Goal: Task Accomplishment & Management: Complete application form

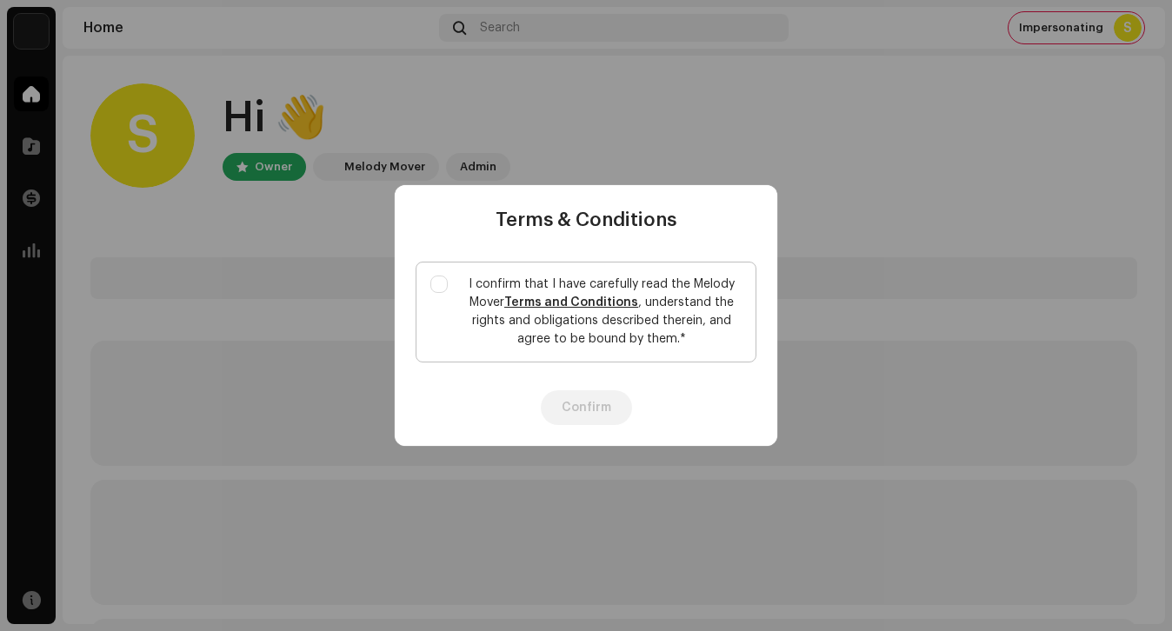
click at [483, 323] on p "I confirm that I have carefully read the Melody Mover Terms and Conditions , un…" at bounding box center [602, 312] width 280 height 73
click at [448, 293] on input "I confirm that I have carefully read the Melody Mover Terms and Conditions , un…" at bounding box center [438, 284] width 17 height 17
checkbox input "true"
click at [587, 413] on button "Confirm" at bounding box center [586, 407] width 91 height 35
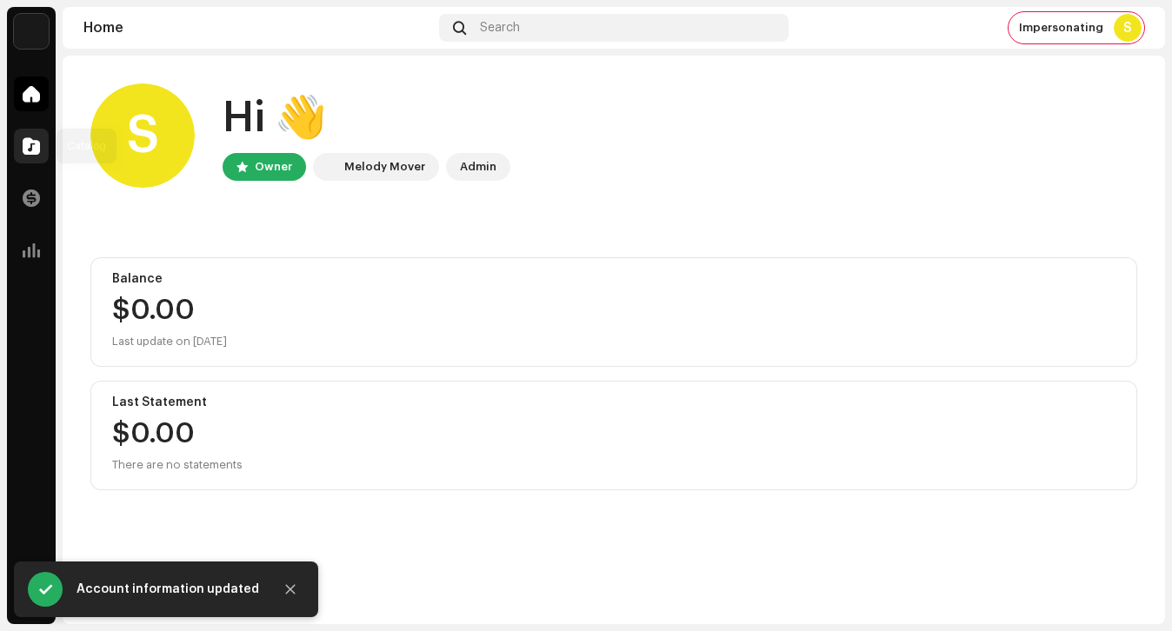
click at [36, 150] on span at bounding box center [31, 146] width 17 height 14
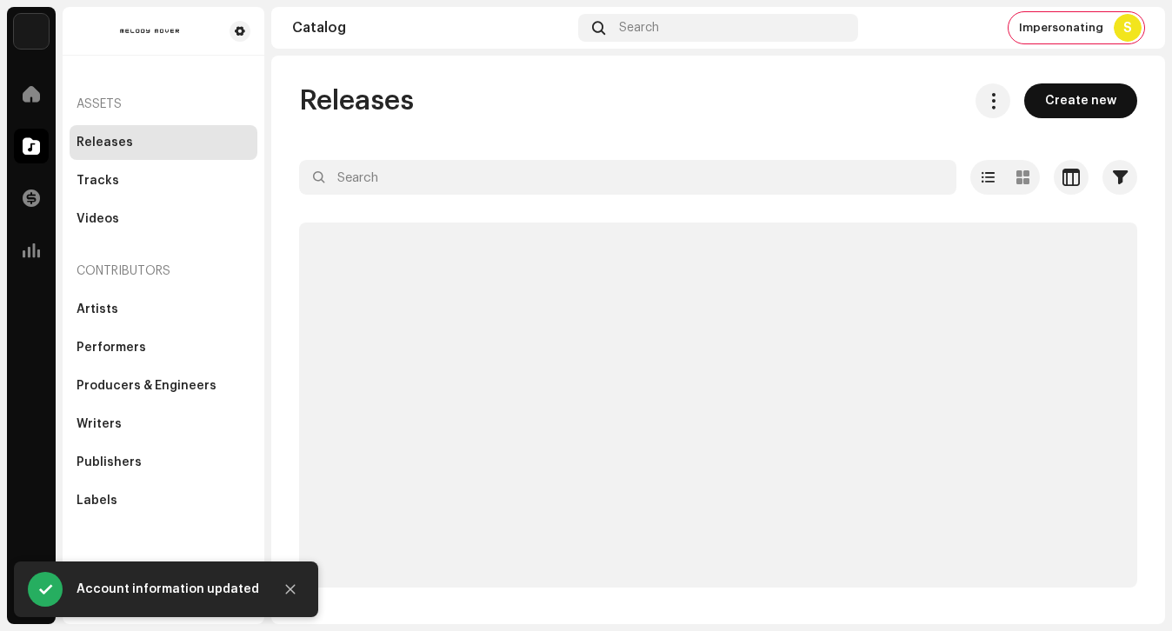
click at [1081, 108] on span "Create new" at bounding box center [1080, 100] width 71 height 35
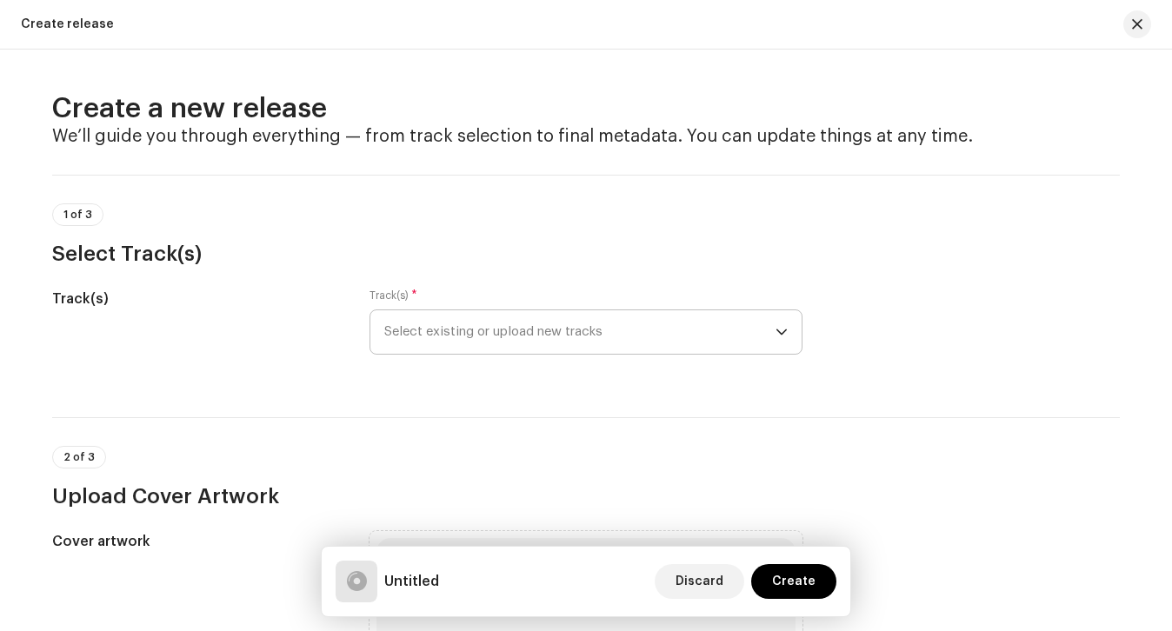
click at [584, 323] on span "Select existing or upload new tracks" at bounding box center [579, 331] width 391 height 43
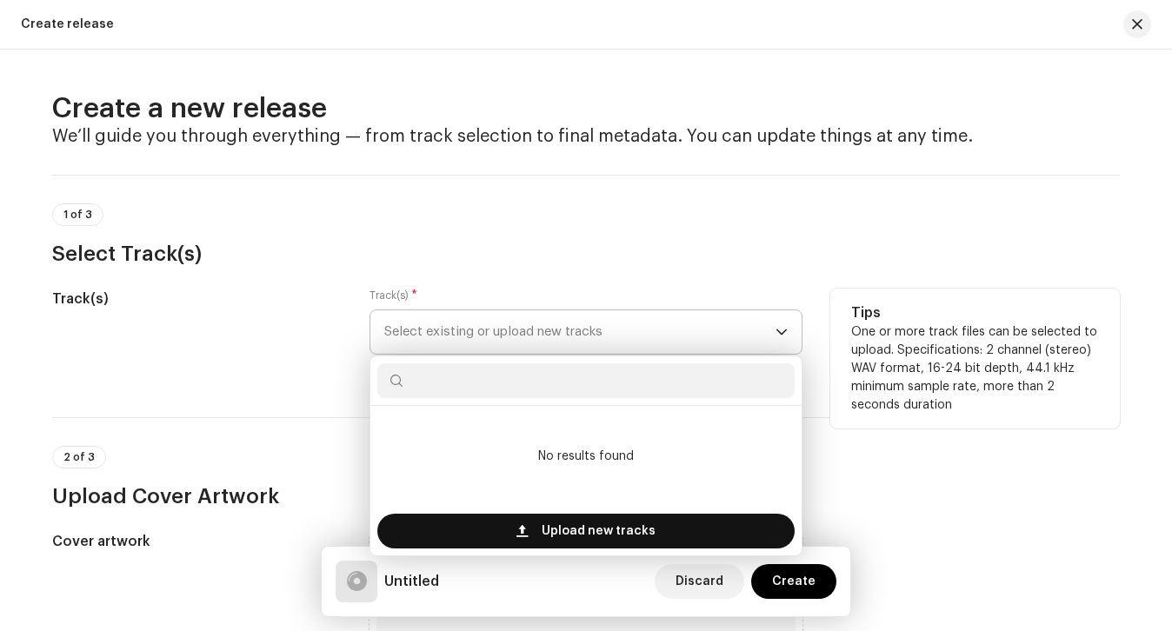
click at [523, 525] on span at bounding box center [521, 531] width 11 height 14
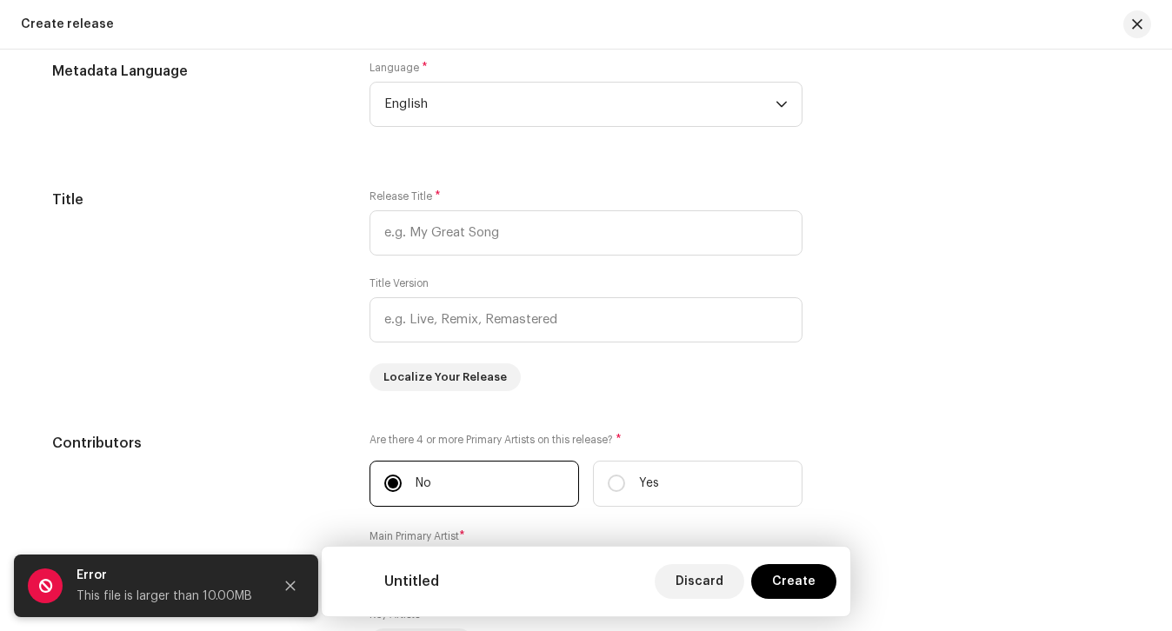
scroll to position [1510, 0]
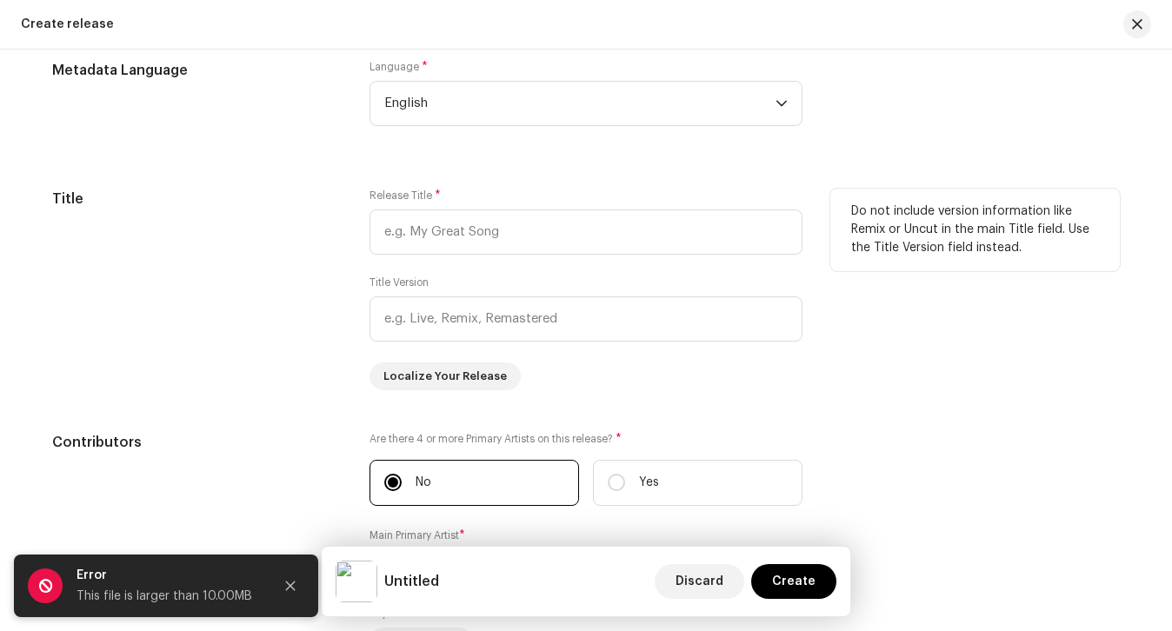
click at [519, 207] on div "Release Title *" at bounding box center [586, 222] width 433 height 66
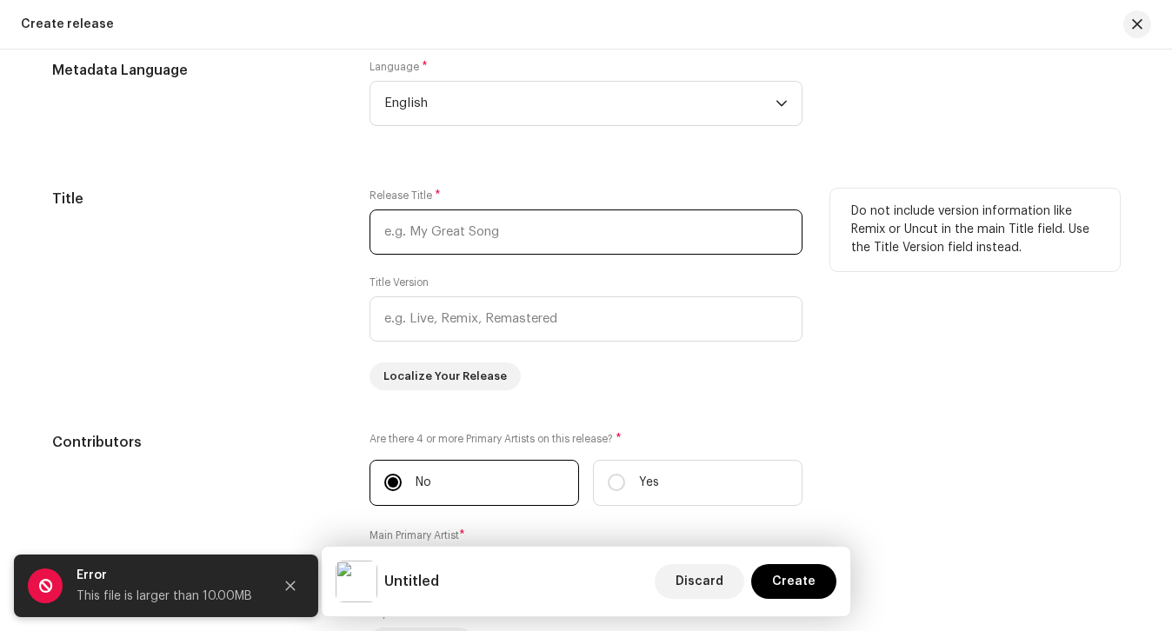
click at [514, 233] on input "text" at bounding box center [586, 232] width 433 height 45
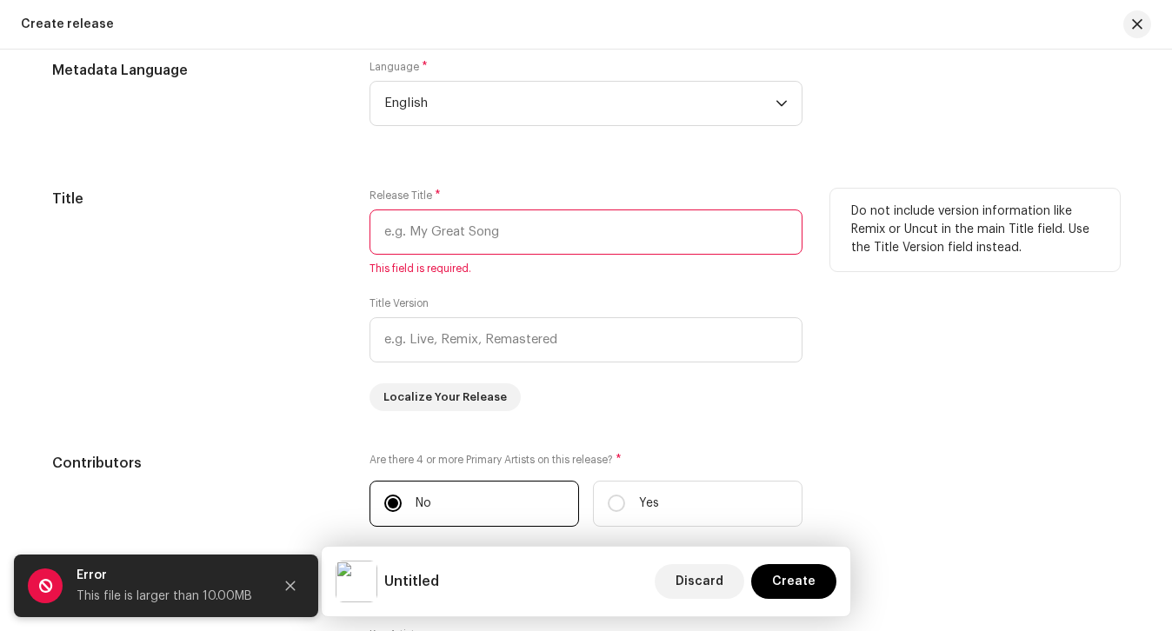
click at [530, 252] on input "text" at bounding box center [586, 232] width 433 height 45
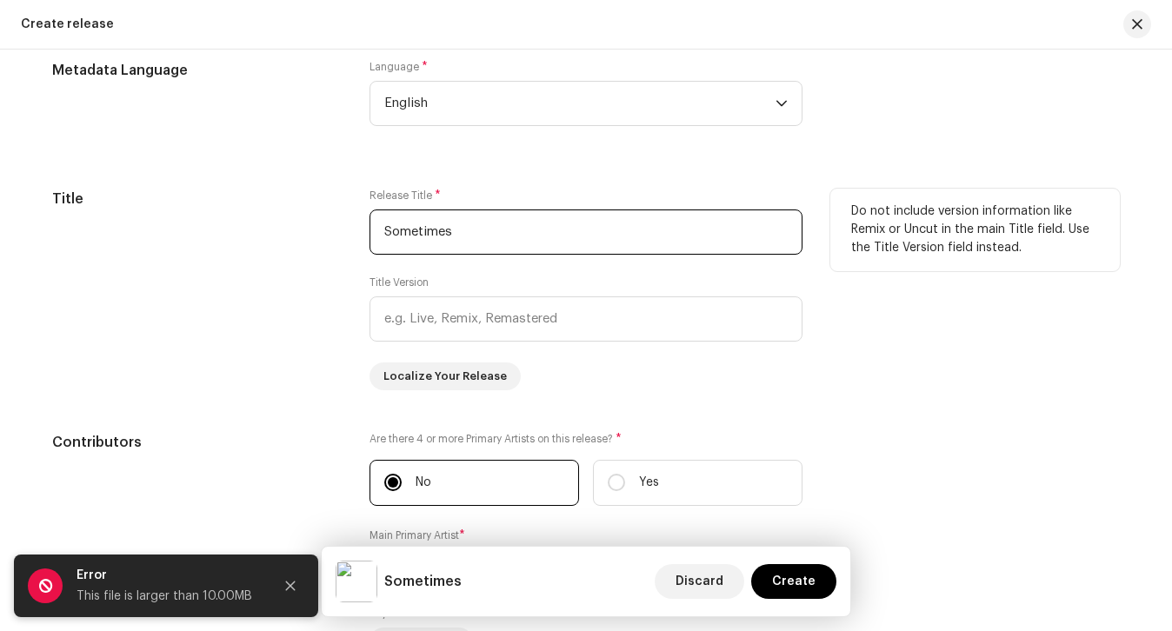
type input "Sometimes"
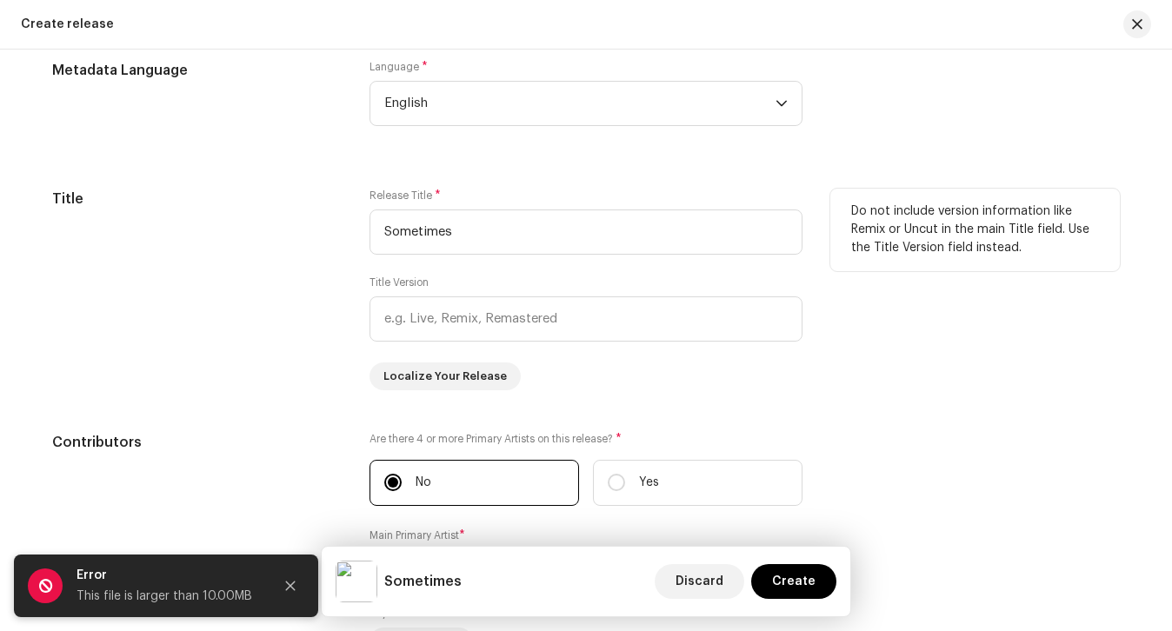
click at [263, 337] on div "Title" at bounding box center [197, 290] width 290 height 202
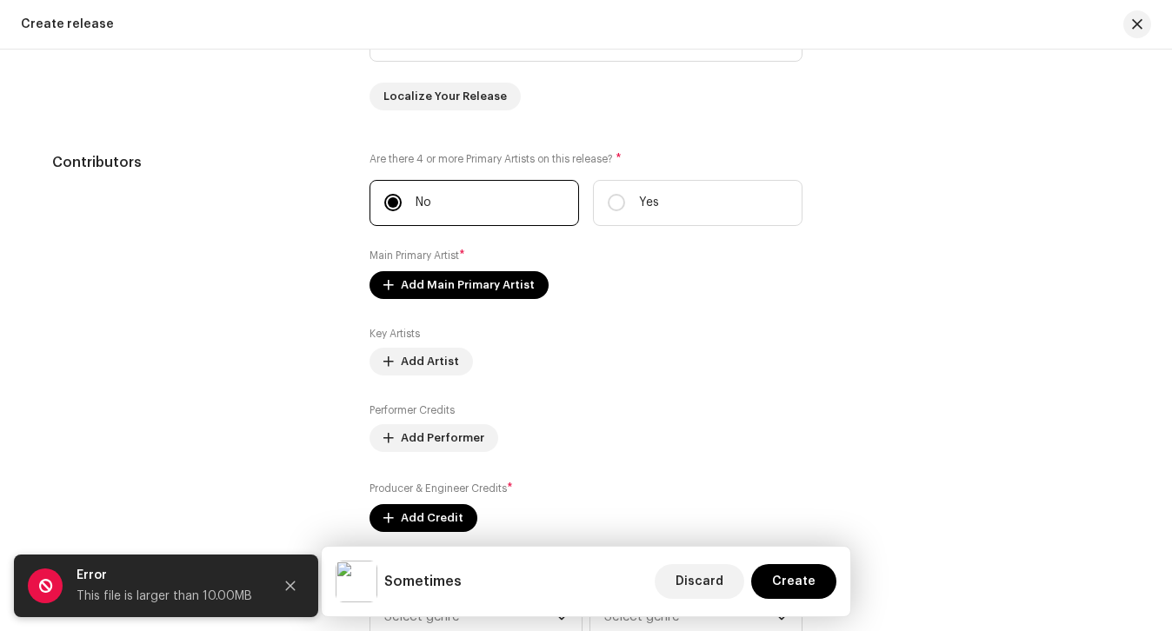
scroll to position [1788, 0]
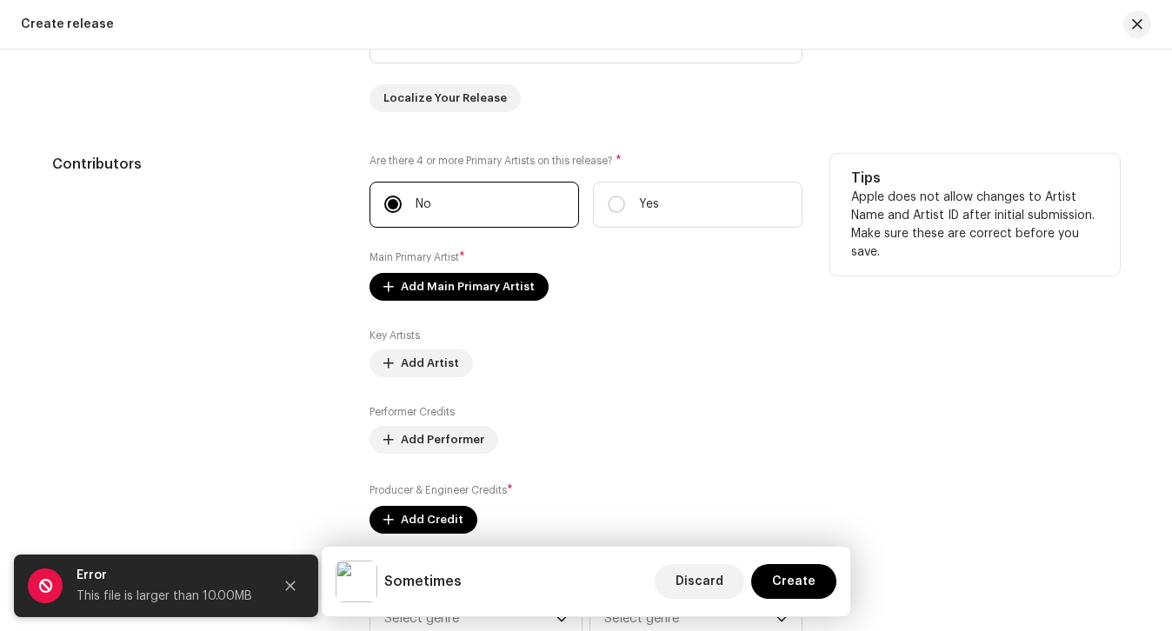
click at [490, 304] on div "Are there 4 or more Primary Artists on this release? * No Yes Main Primary Arti…" at bounding box center [586, 344] width 433 height 380
click at [482, 296] on span "Add Main Primary Artist" at bounding box center [468, 287] width 134 height 35
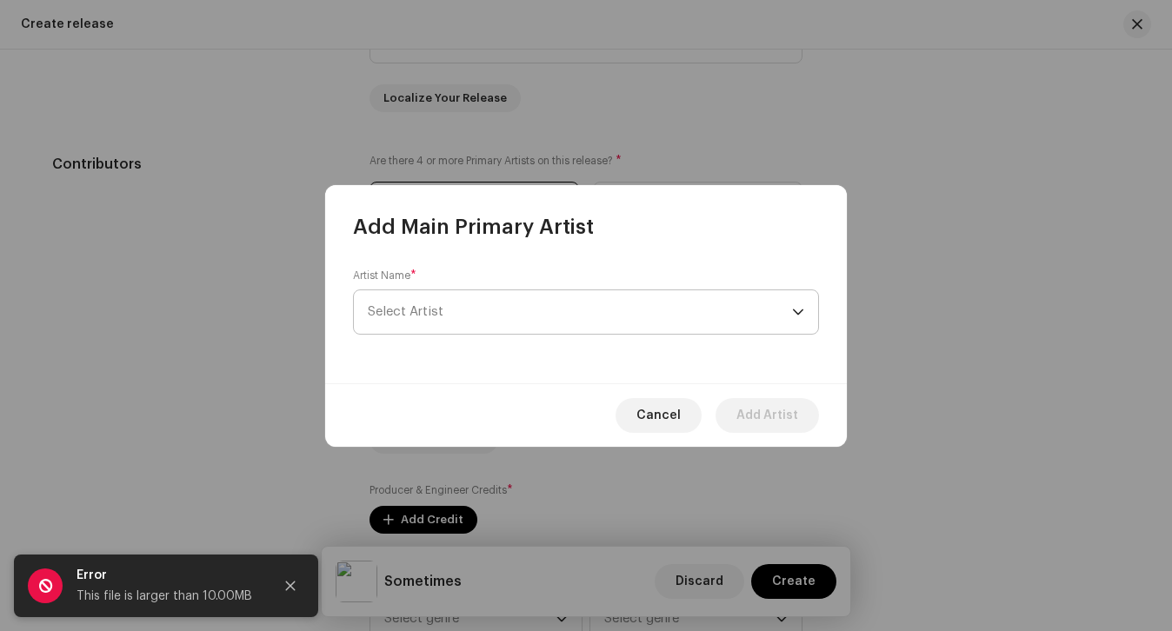
click at [477, 310] on span "Select Artist" at bounding box center [580, 311] width 424 height 43
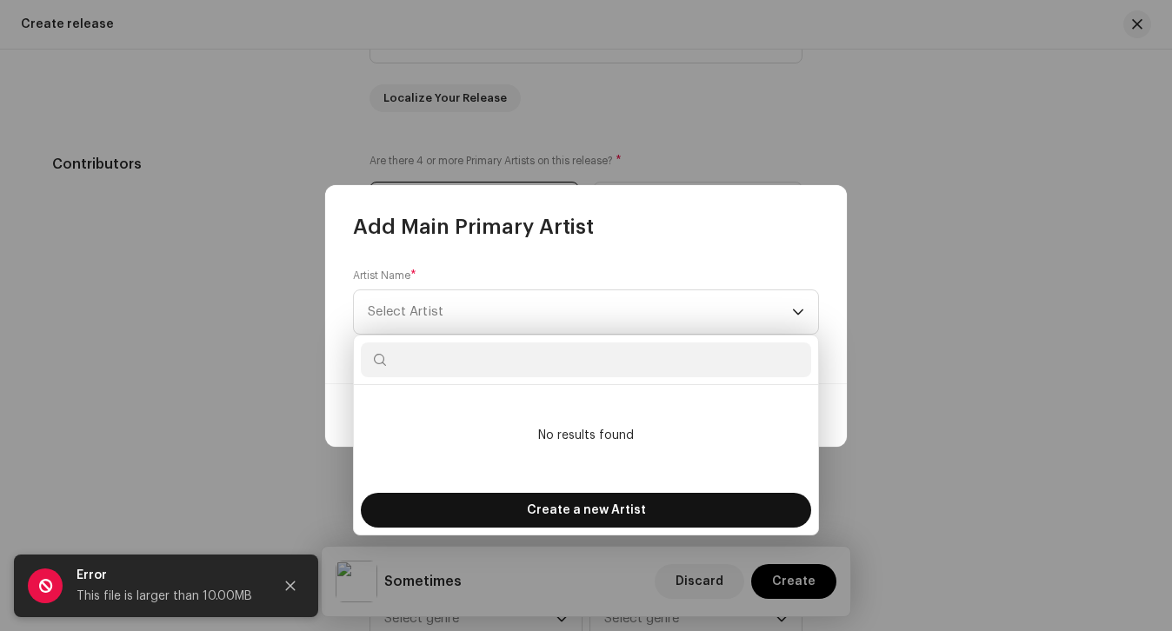
click at [492, 510] on div "Create a new Artist" at bounding box center [586, 510] width 450 height 35
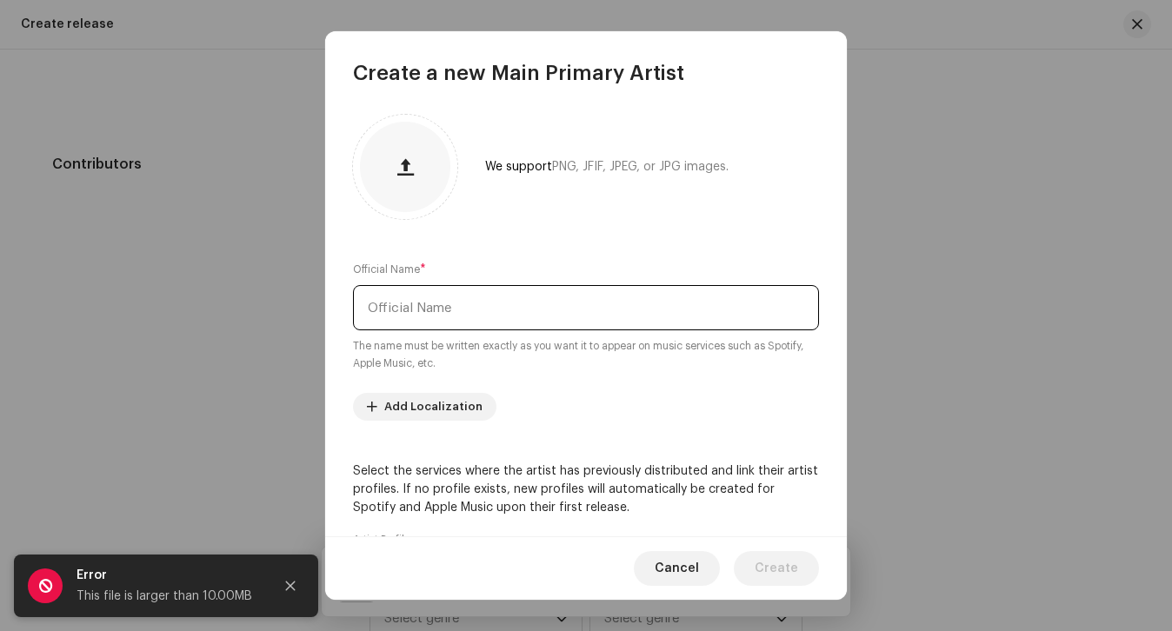
click at [478, 309] on input "text" at bounding box center [586, 307] width 466 height 45
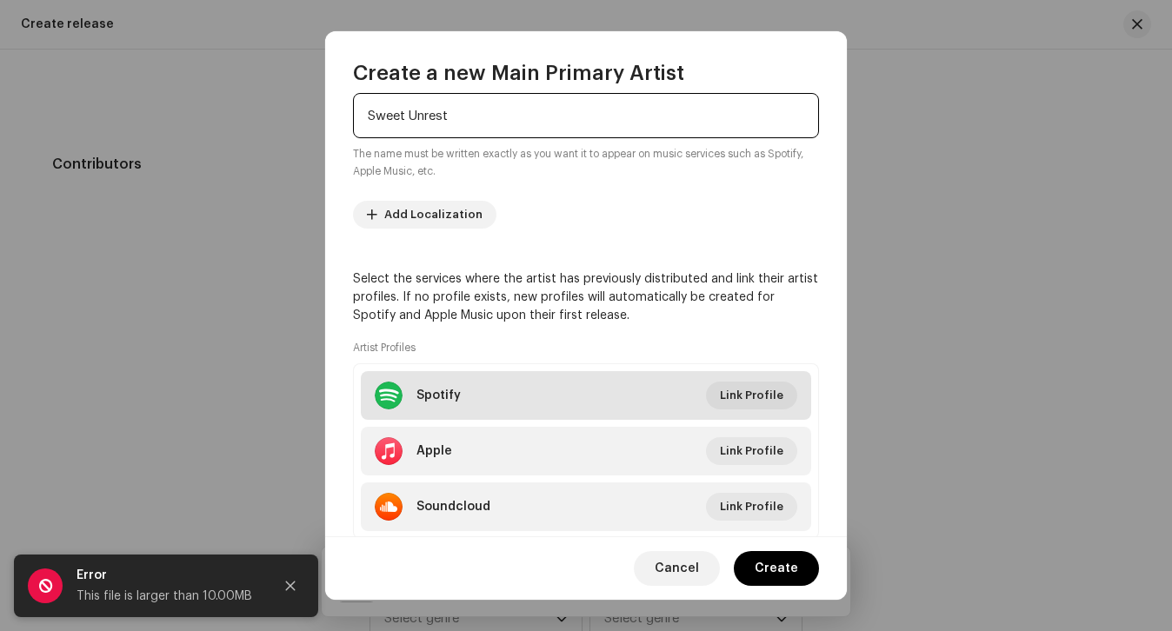
type input "Sweet Unrest"
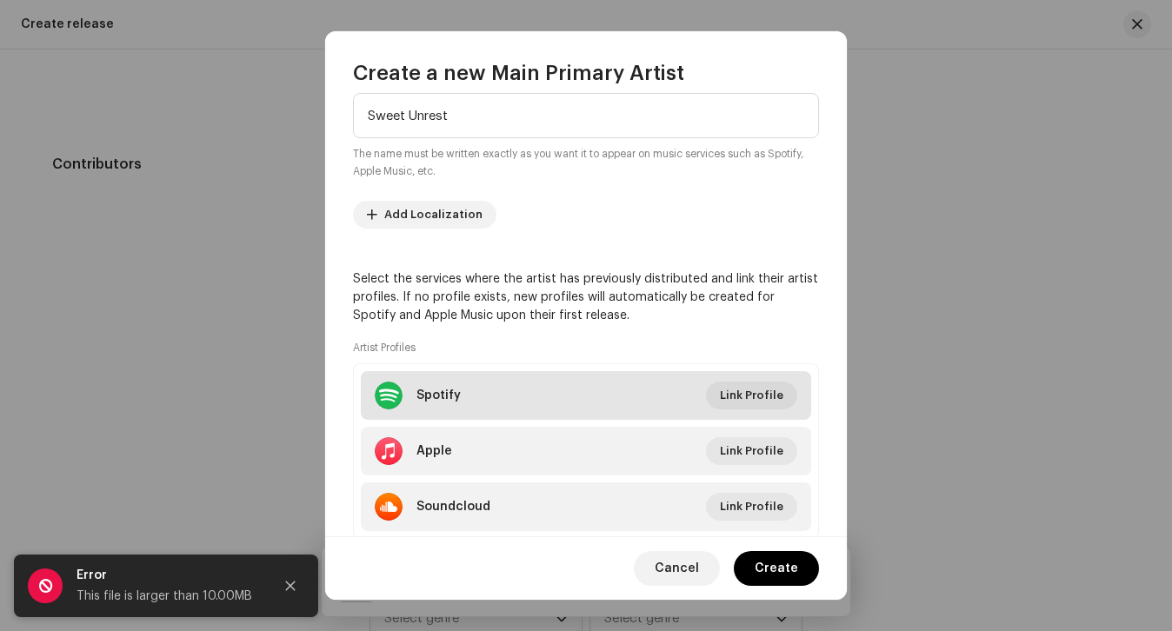
click at [508, 406] on li "Spotify Link Profile" at bounding box center [586, 395] width 450 height 49
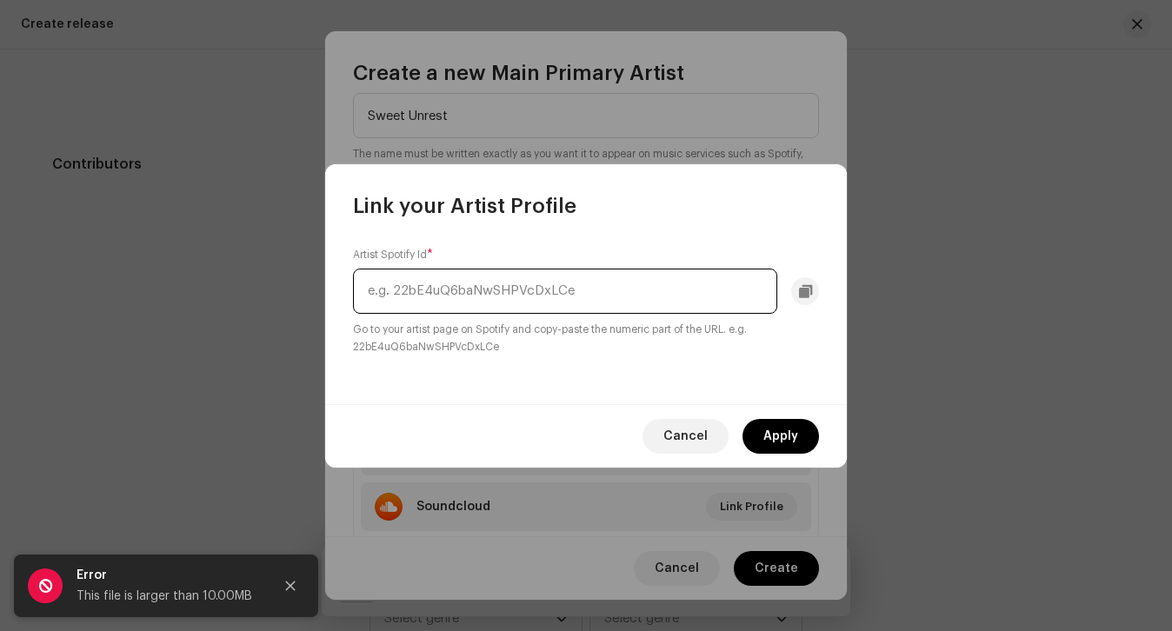
click at [494, 300] on input "text" at bounding box center [565, 291] width 424 height 45
paste input "1cv2ld7fOvnQ3Wrbgk4Uip"
type input "1cv2ld7fOvnQ3Wrbgk4Uip"
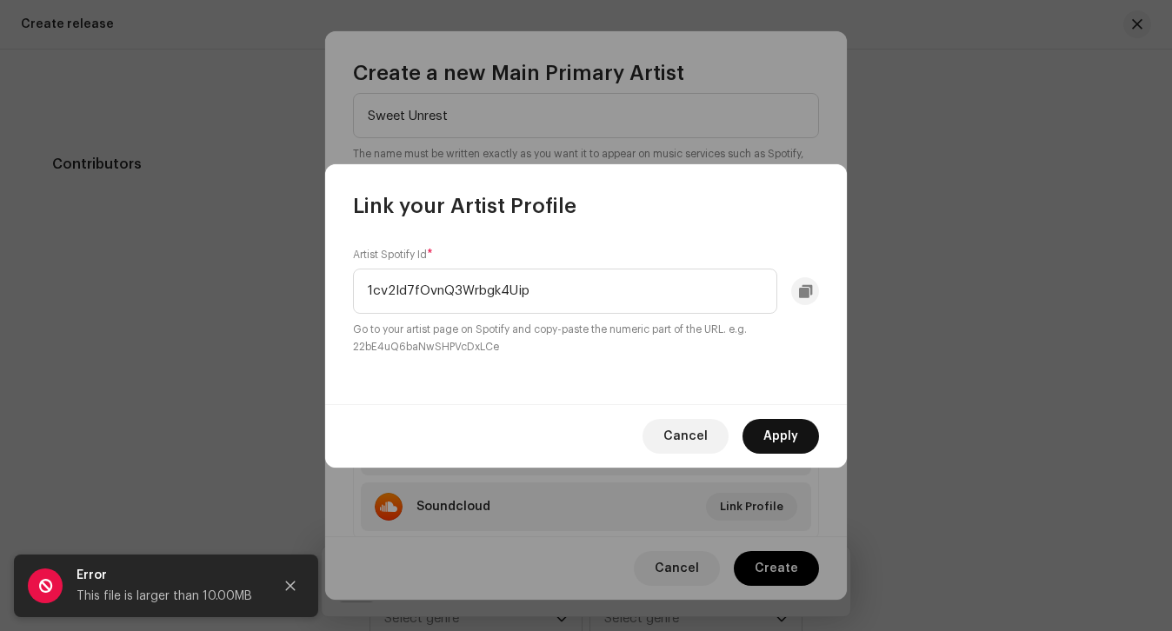
click at [785, 440] on span "Apply" at bounding box center [780, 436] width 35 height 35
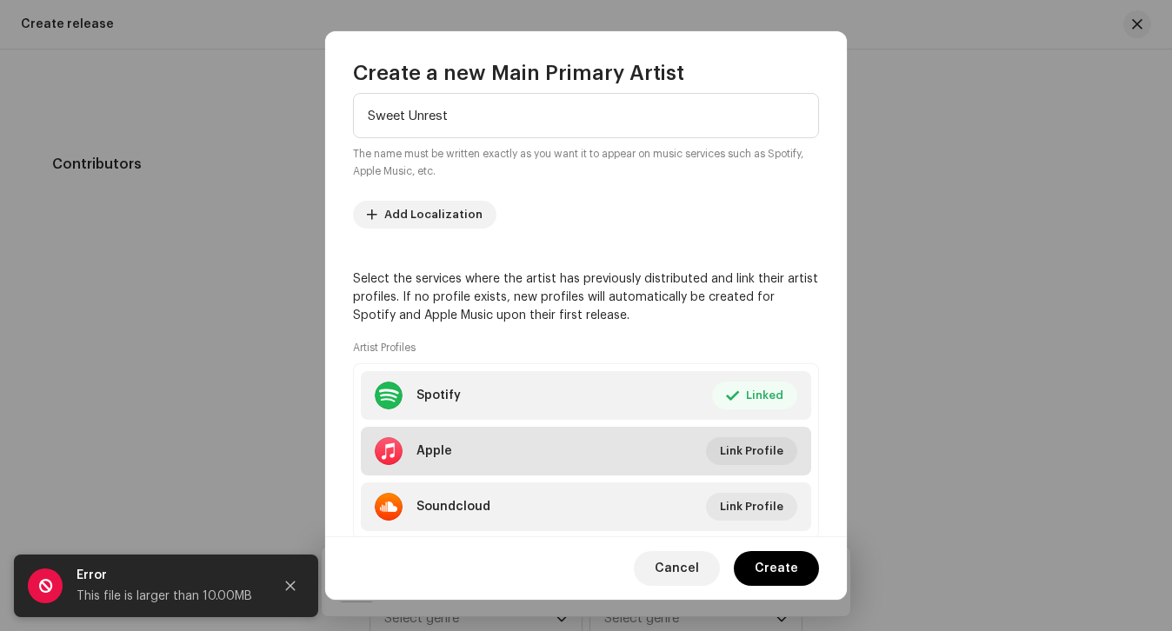
click at [571, 456] on li "Apple Link Profile" at bounding box center [586, 451] width 450 height 49
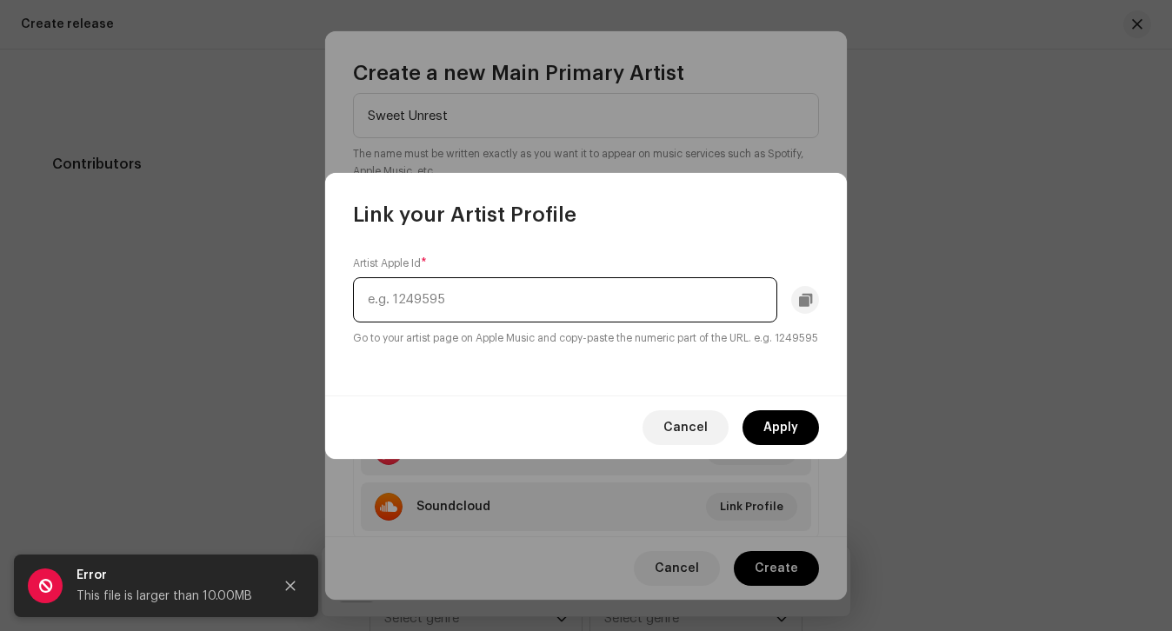
click at [569, 283] on input "text" at bounding box center [565, 299] width 424 height 45
paste input "1685167124"
type input "1685167124"
click at [790, 425] on span "Apply" at bounding box center [780, 427] width 35 height 35
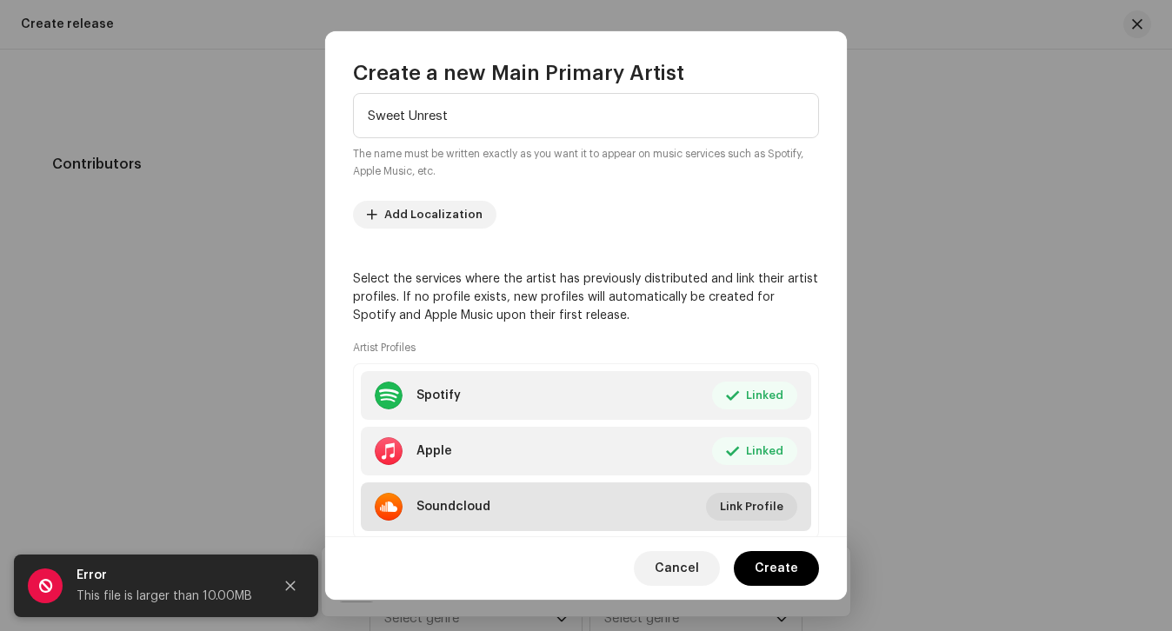
click at [483, 506] on div "Soundcloud" at bounding box center [453, 507] width 74 height 14
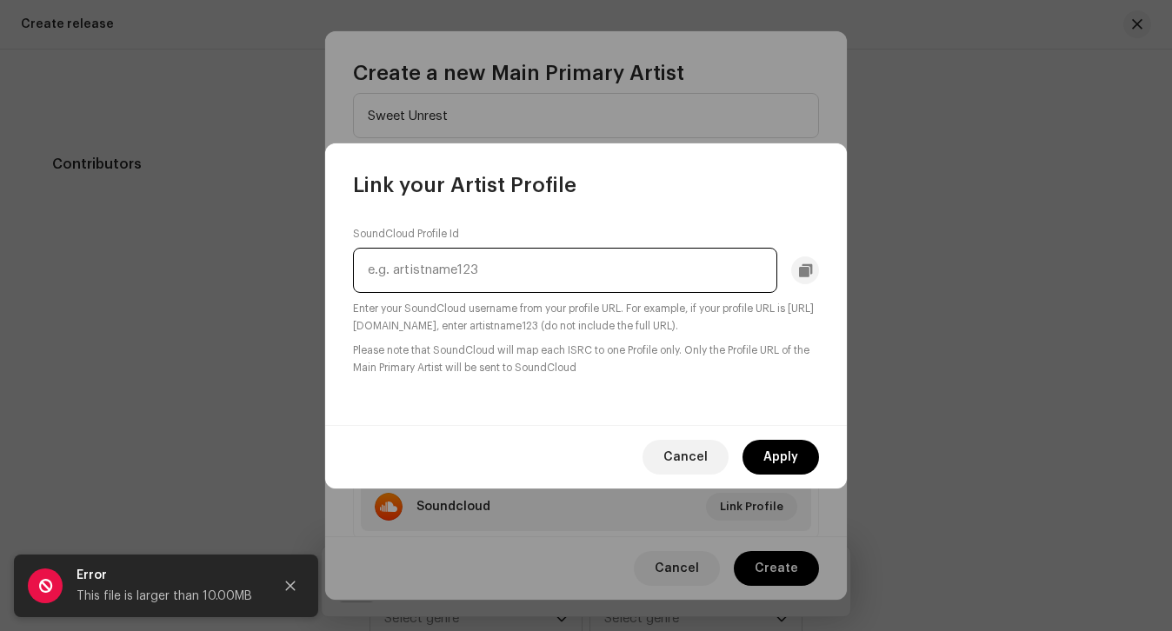
click at [509, 265] on input "text" at bounding box center [565, 270] width 424 height 45
paste input "sweetunrestband"
type input "sweetunrestband"
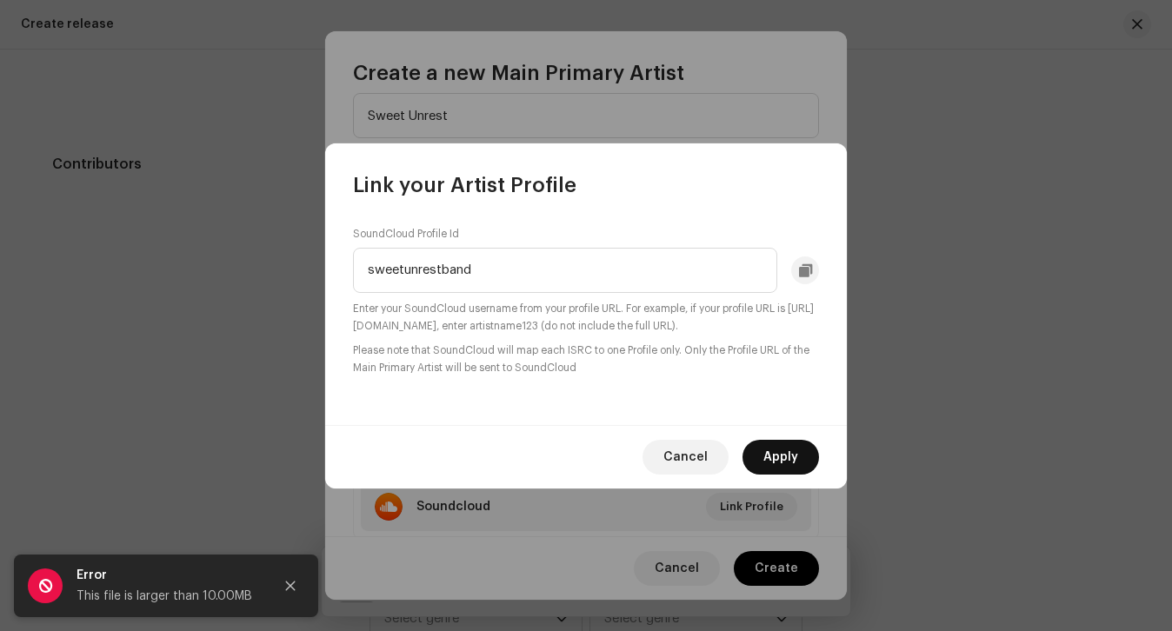
click at [796, 463] on span "Apply" at bounding box center [780, 457] width 35 height 35
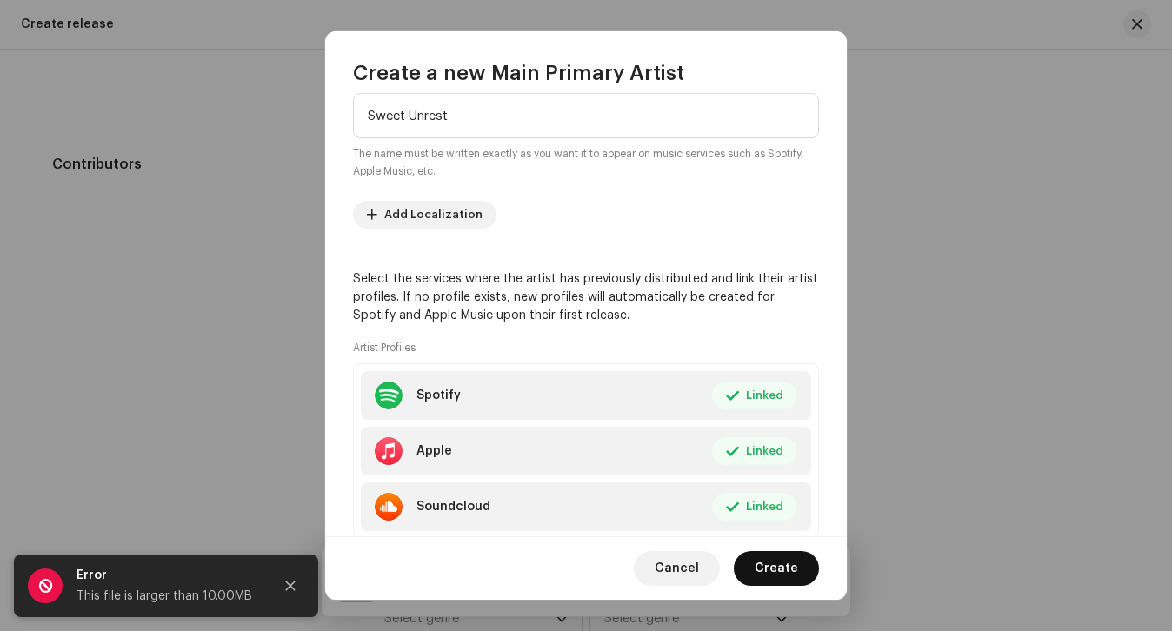
click at [788, 574] on span "Create" at bounding box center [776, 568] width 43 height 35
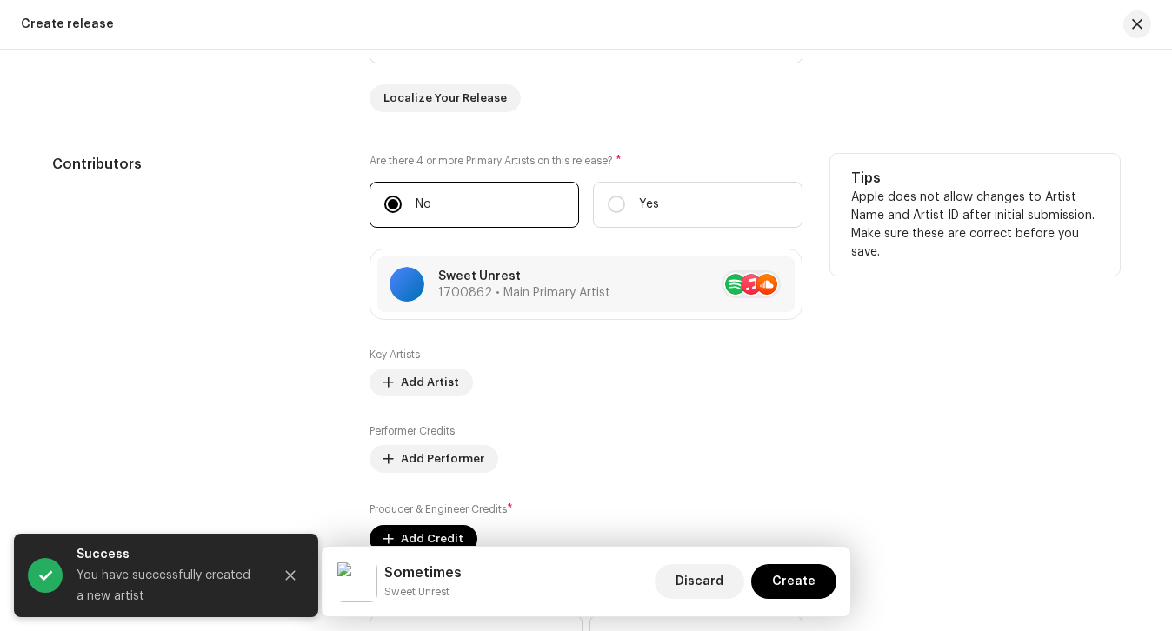
scroll to position [1908, 0]
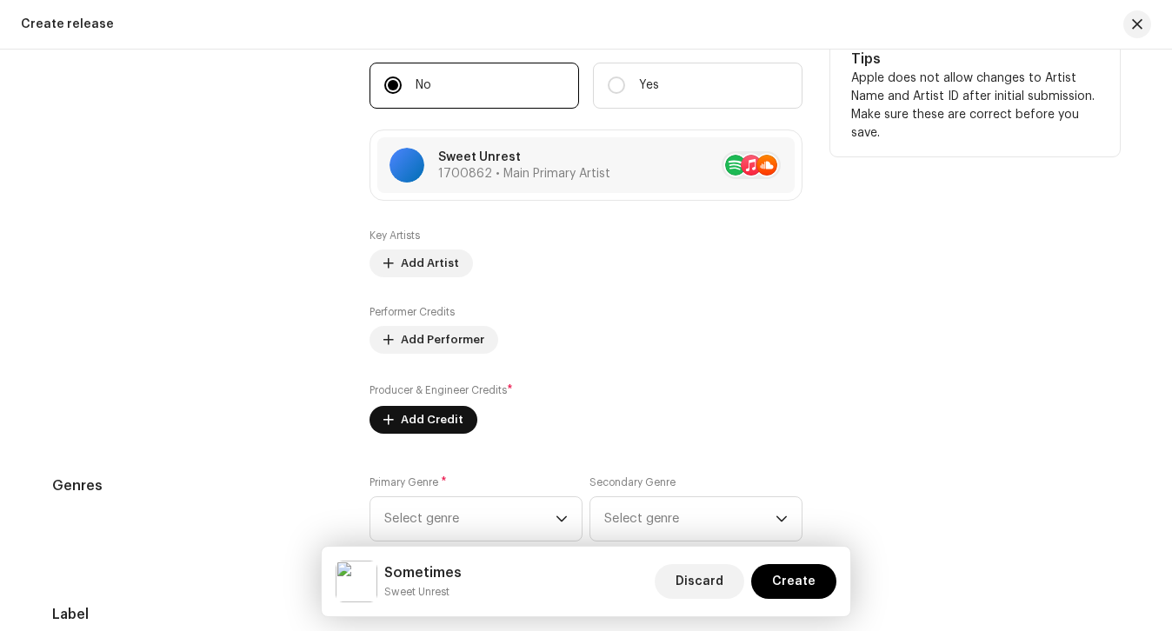
click at [457, 414] on button "Add Credit" at bounding box center [424, 420] width 108 height 28
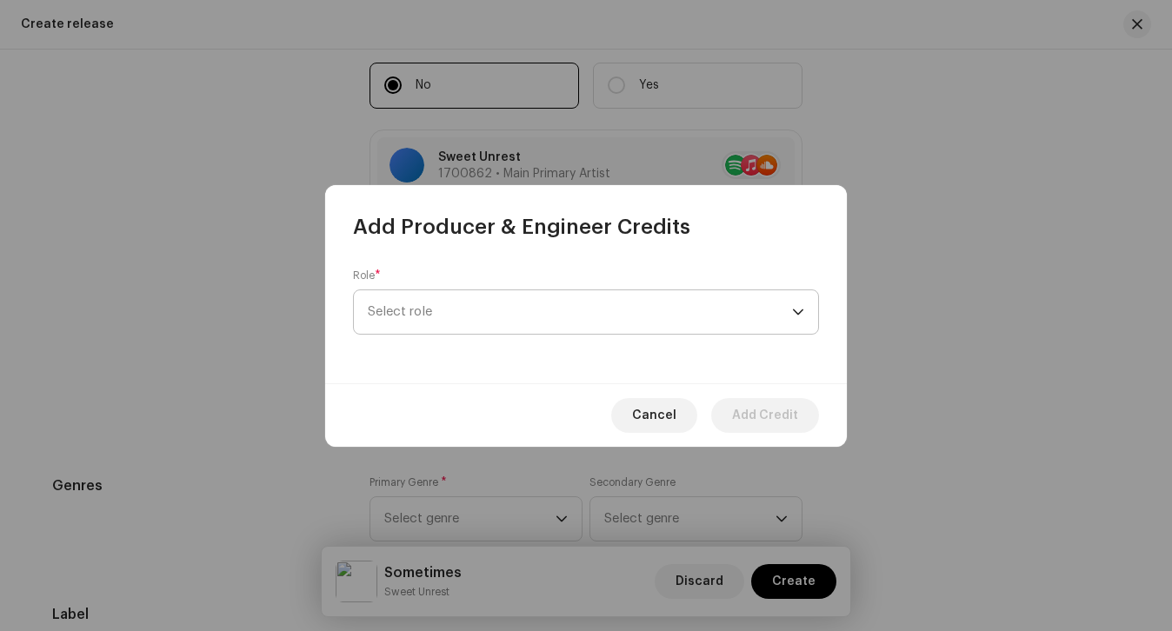
click at [457, 310] on span "Select role" at bounding box center [580, 311] width 424 height 43
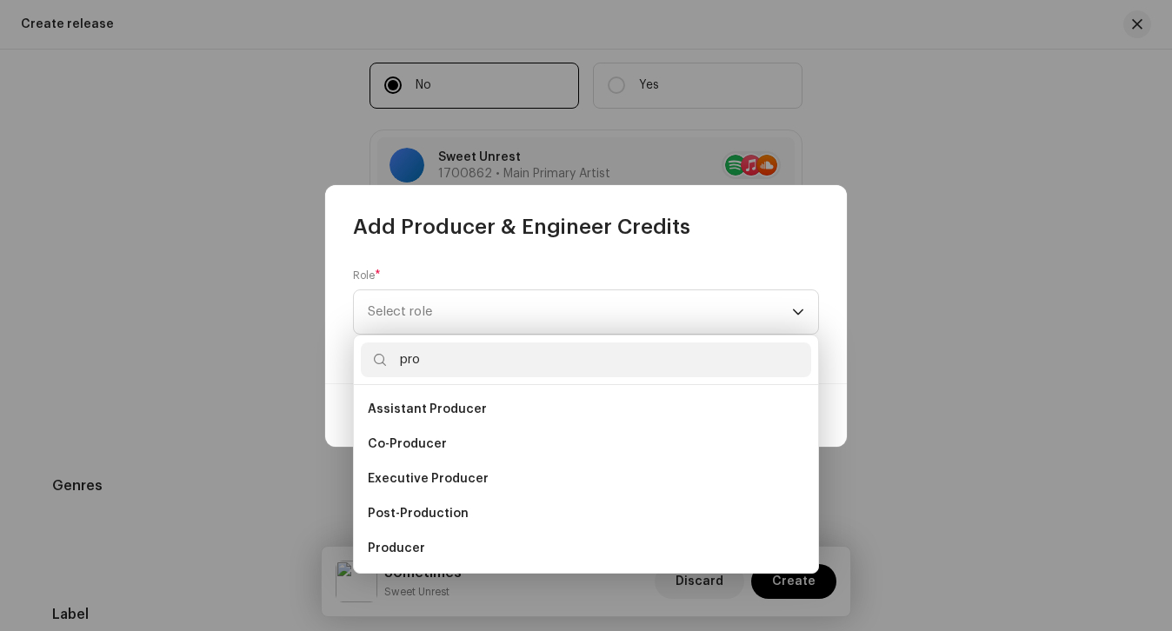
scroll to position [28, 0]
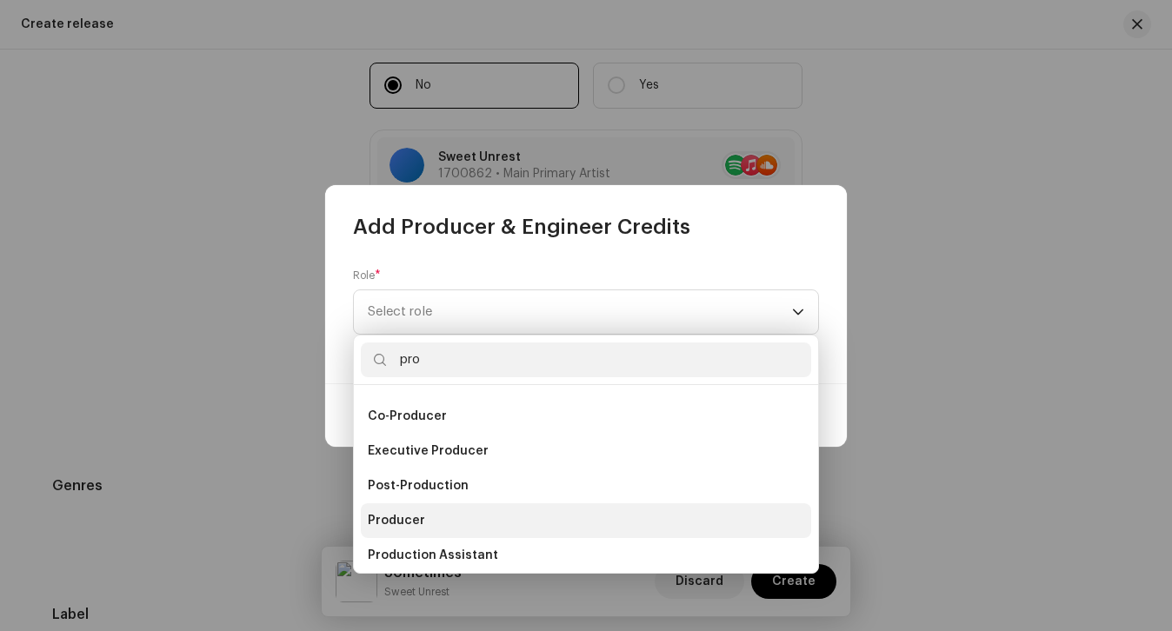
type input "pro"
click at [407, 513] on span "Producer" at bounding box center [396, 520] width 57 height 17
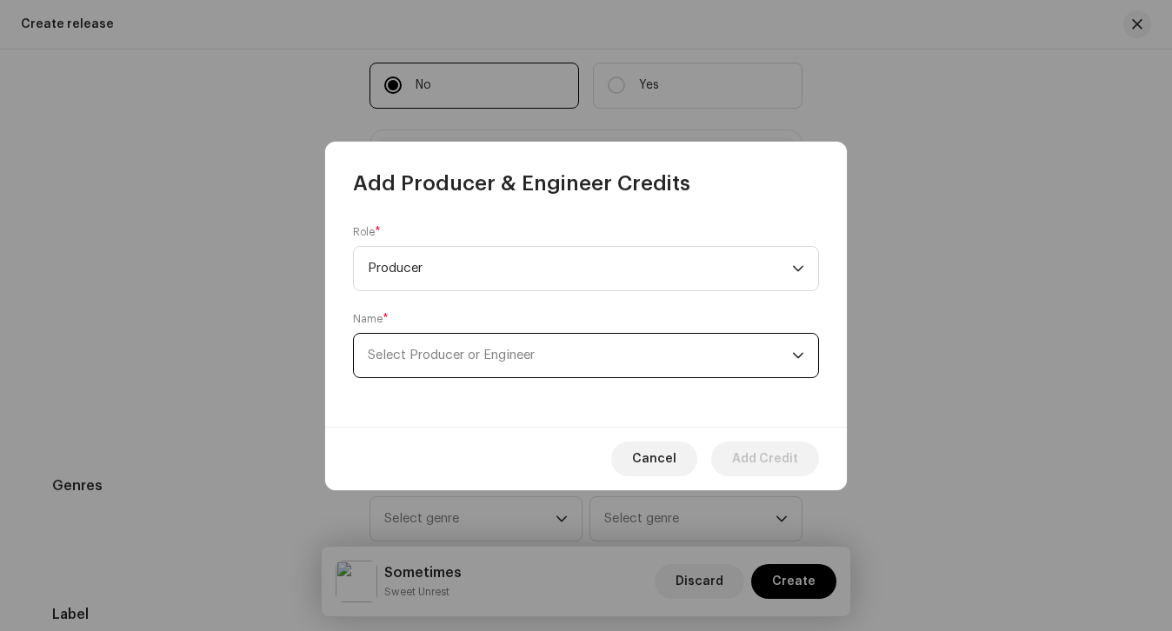
click at [460, 350] on span "Select Producer or Engineer" at bounding box center [451, 355] width 167 height 13
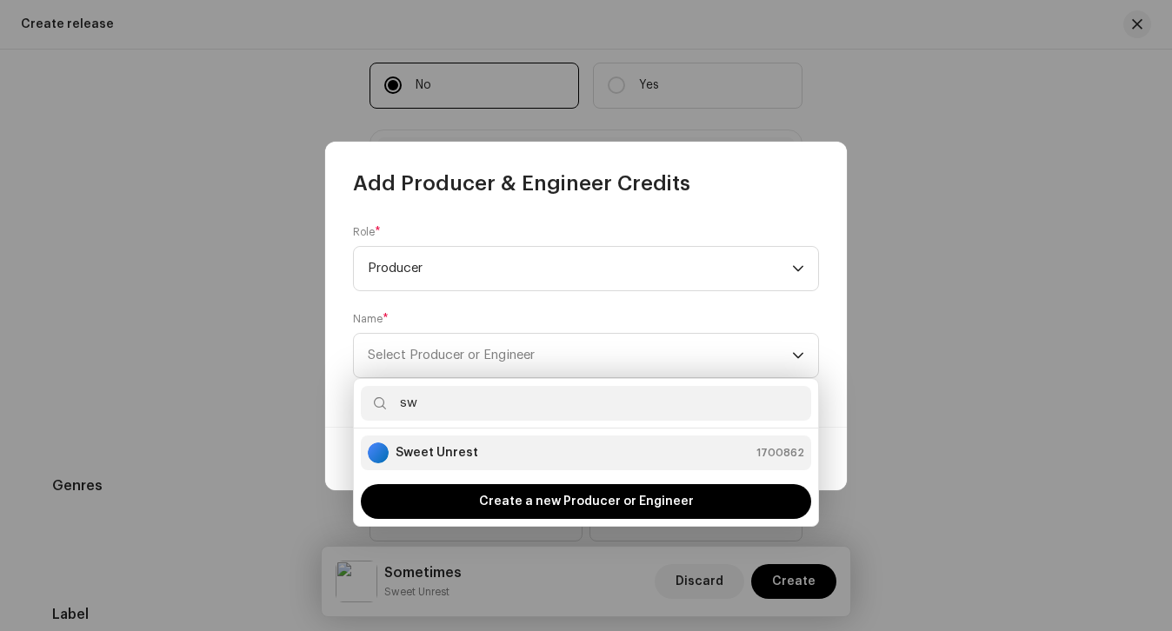
type input "sw"
click at [443, 443] on div "Sweet Unrest" at bounding box center [423, 453] width 110 height 21
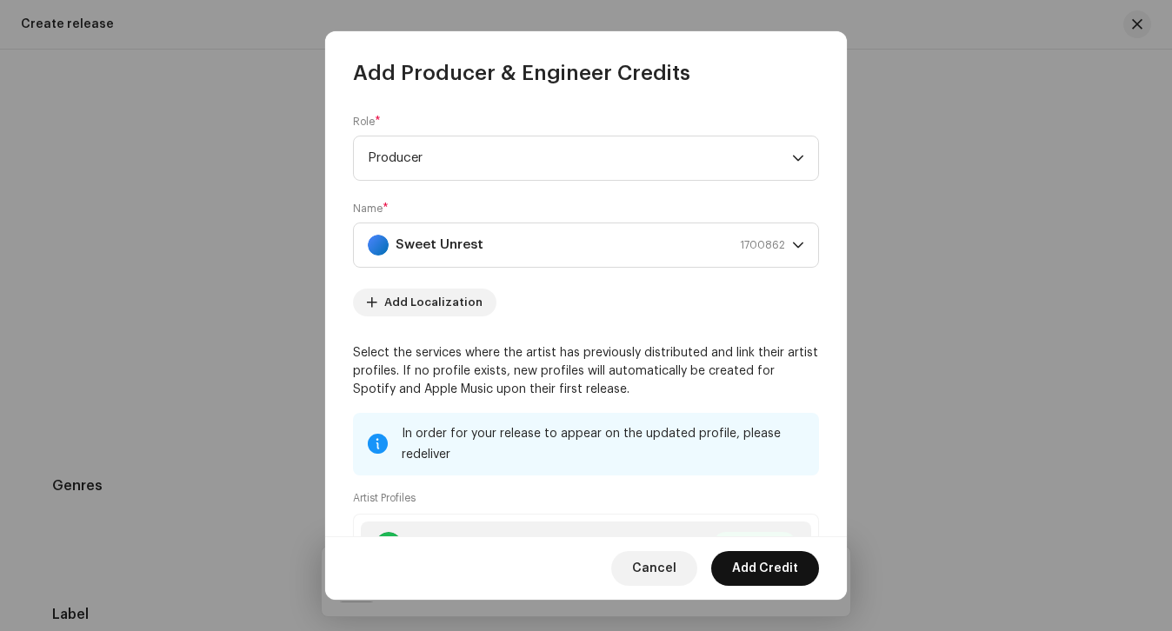
click at [780, 570] on span "Add Credit" at bounding box center [765, 568] width 66 height 35
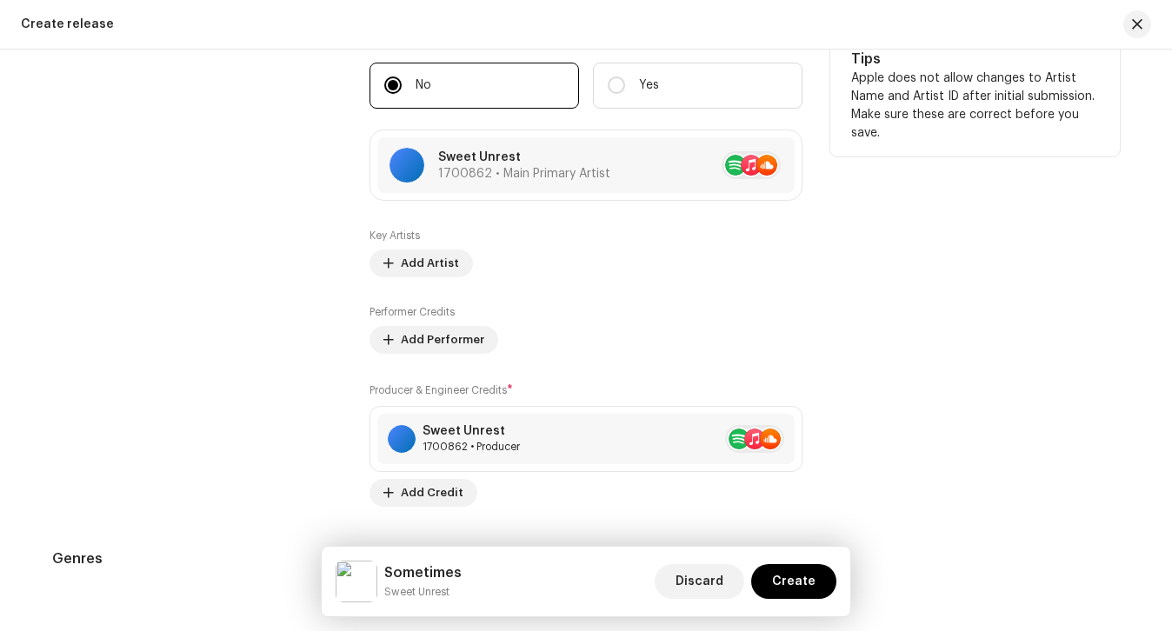
scroll to position [2186, 0]
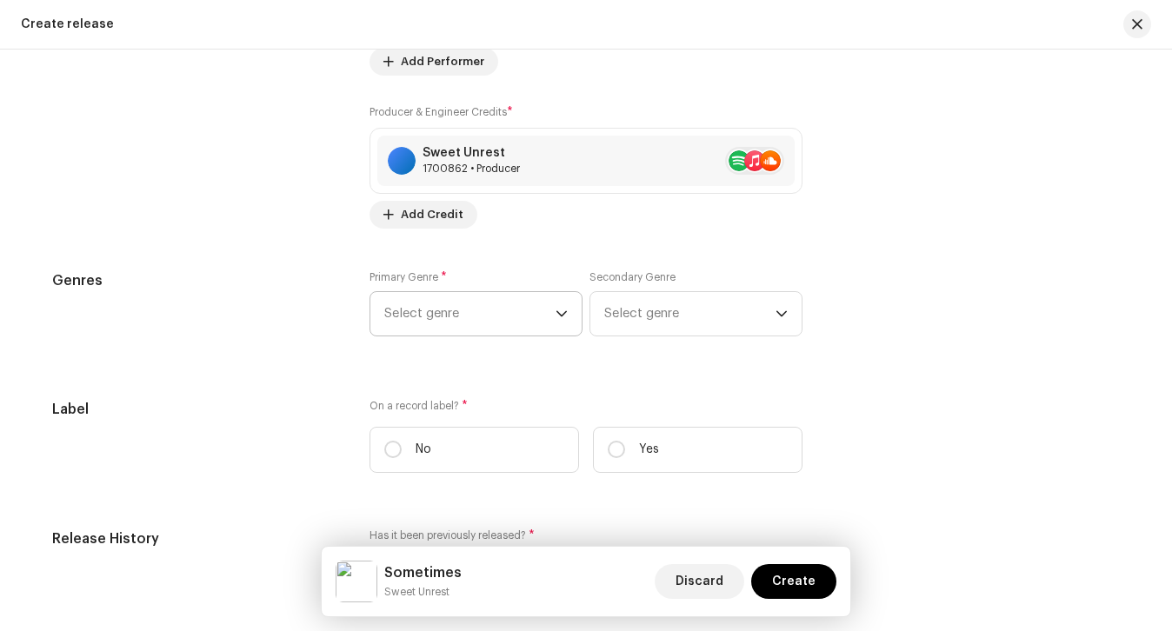
click at [469, 327] on span "Select genre" at bounding box center [469, 313] width 171 height 43
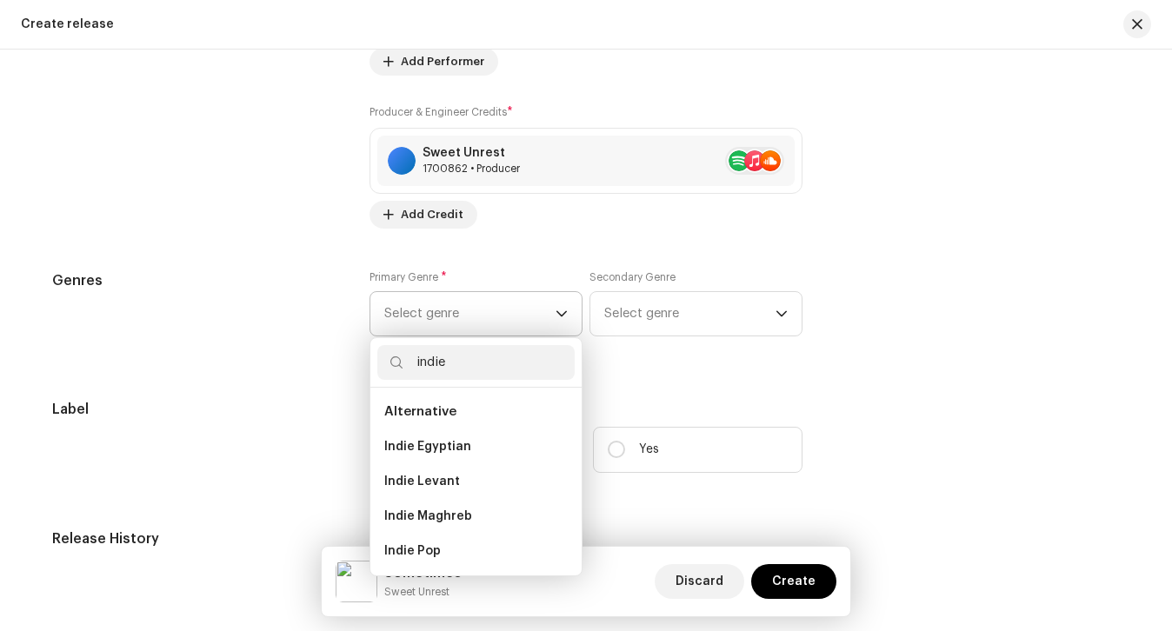
scroll to position [31, 0]
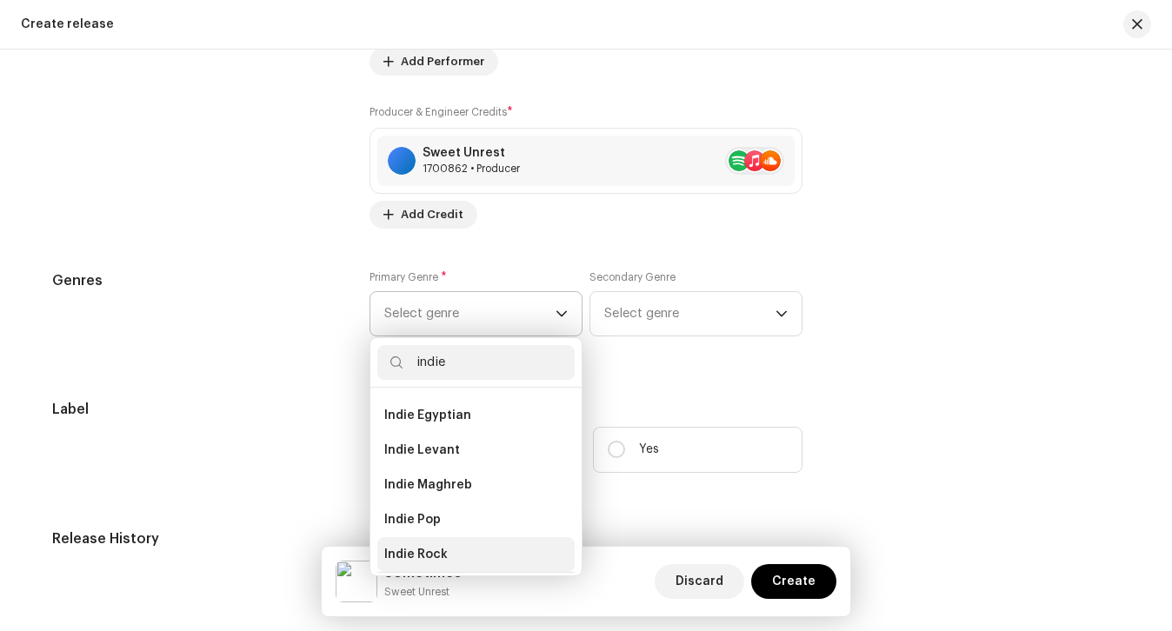
type input "indie"
click at [421, 546] on span "Indie Rock" at bounding box center [415, 554] width 63 height 17
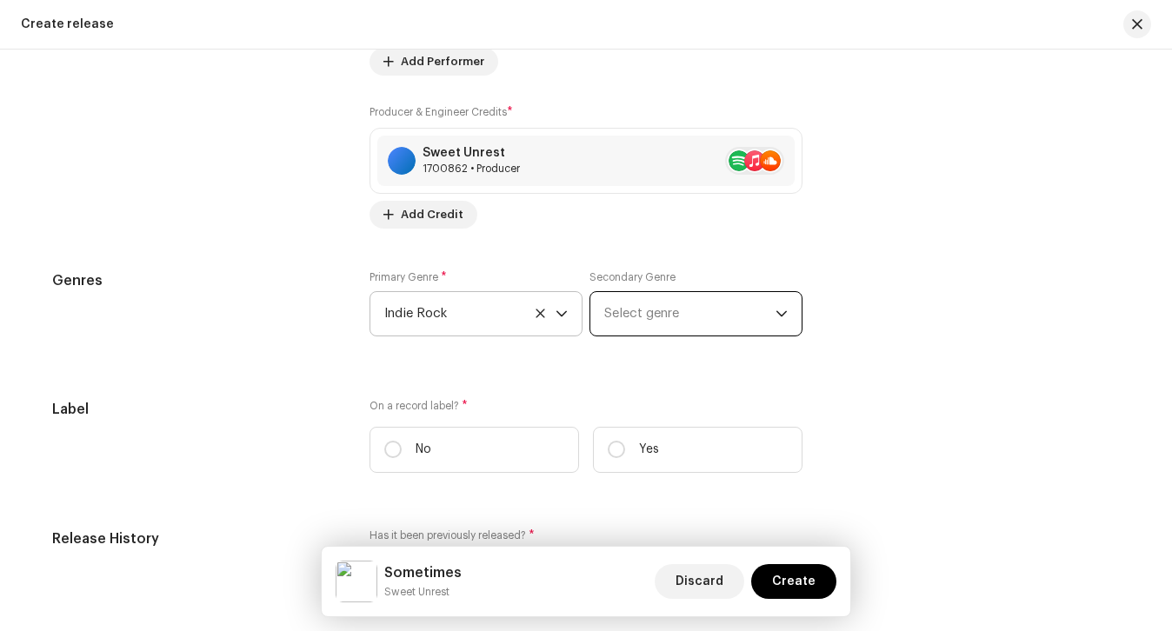
click at [665, 312] on span "Select genre" at bounding box center [689, 313] width 171 height 43
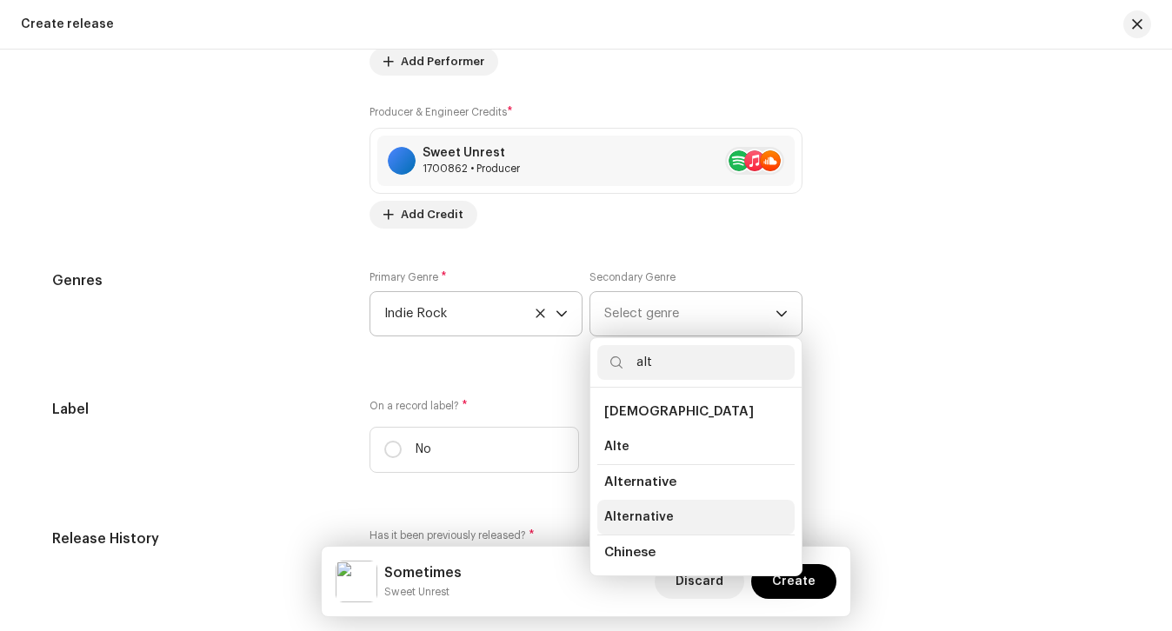
type input "alt"
click at [641, 516] on span "Alternative" at bounding box center [639, 517] width 70 height 17
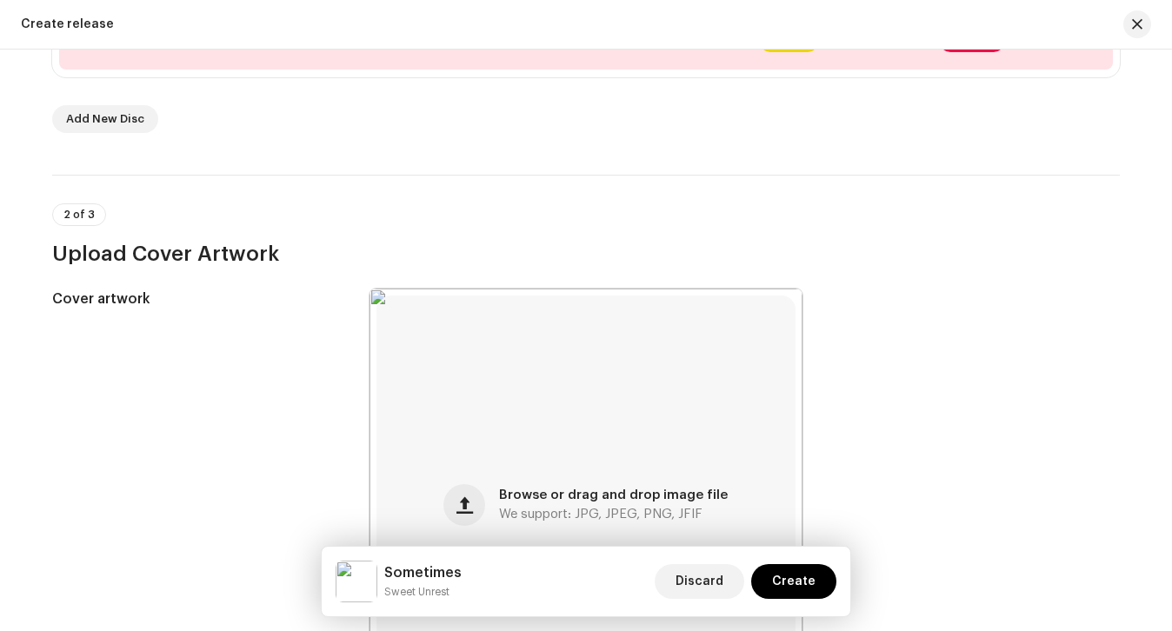
scroll to position [0, 0]
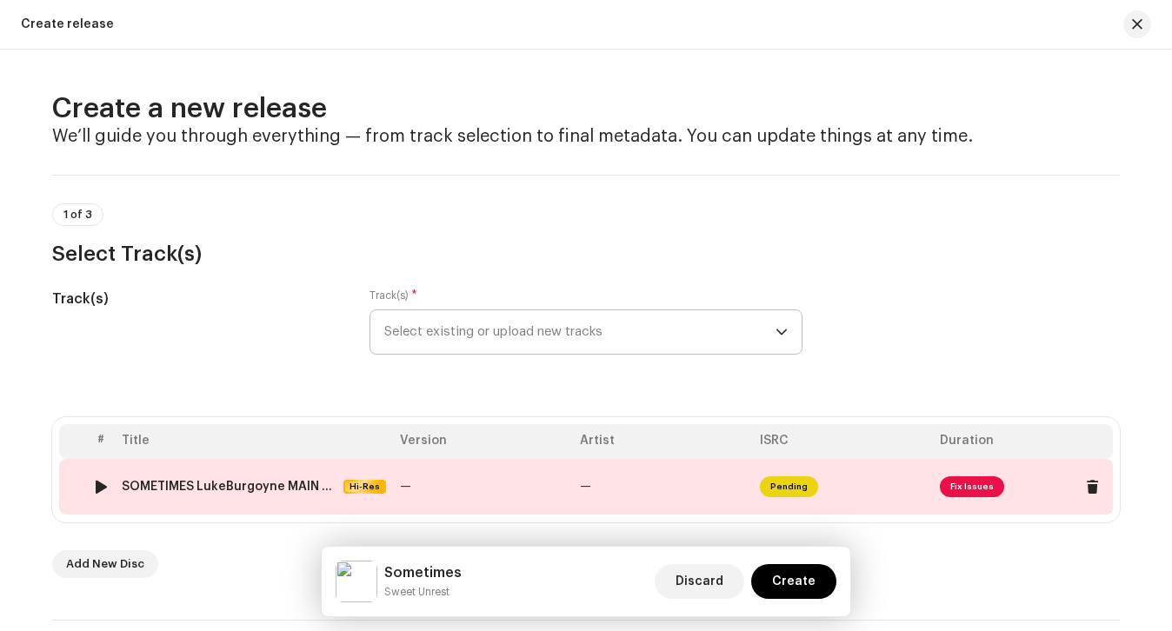
click at [97, 480] on div at bounding box center [101, 487] width 13 height 14
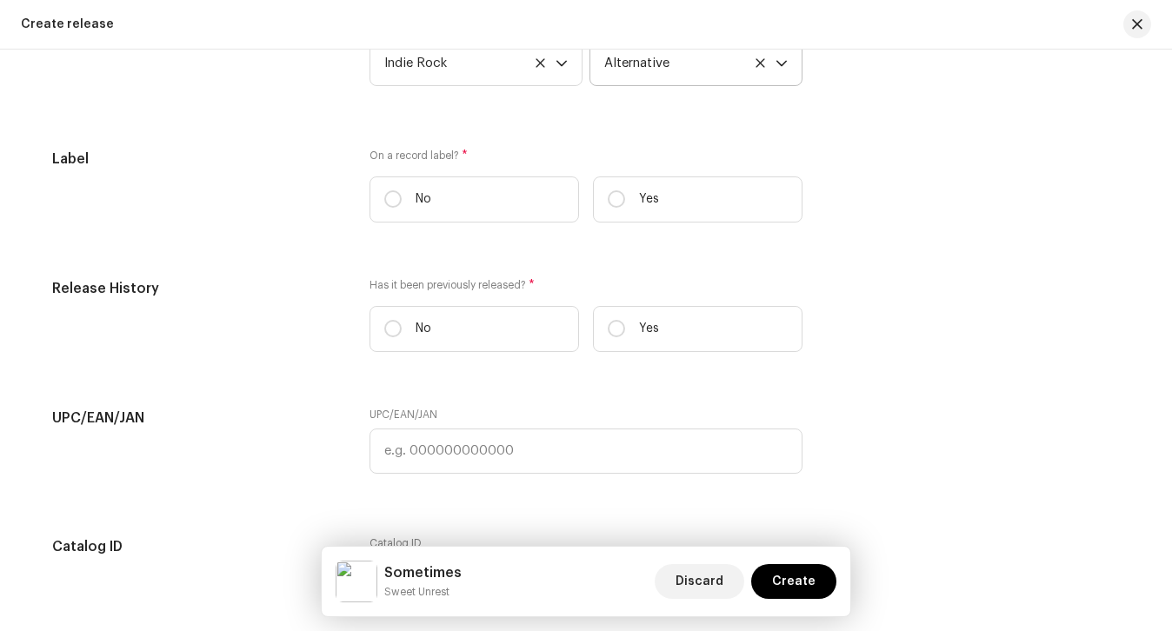
scroll to position [2469, 0]
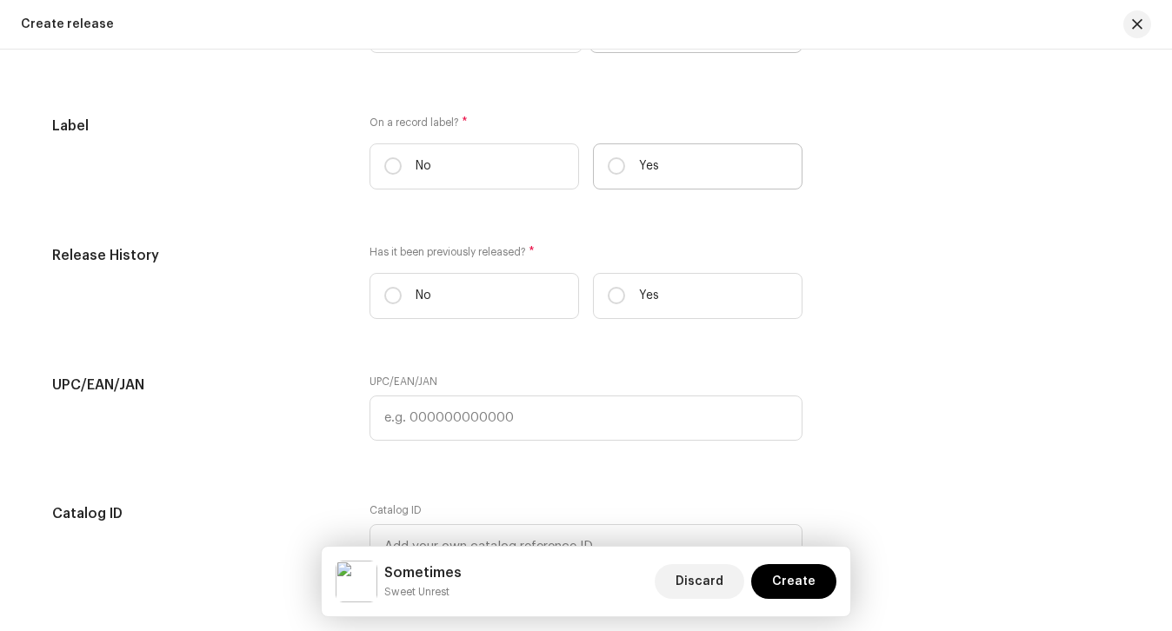
click at [658, 176] on label "Yes" at bounding box center [698, 166] width 210 height 46
click at [625, 175] on input "Yes" at bounding box center [616, 165] width 17 height 17
radio input "true"
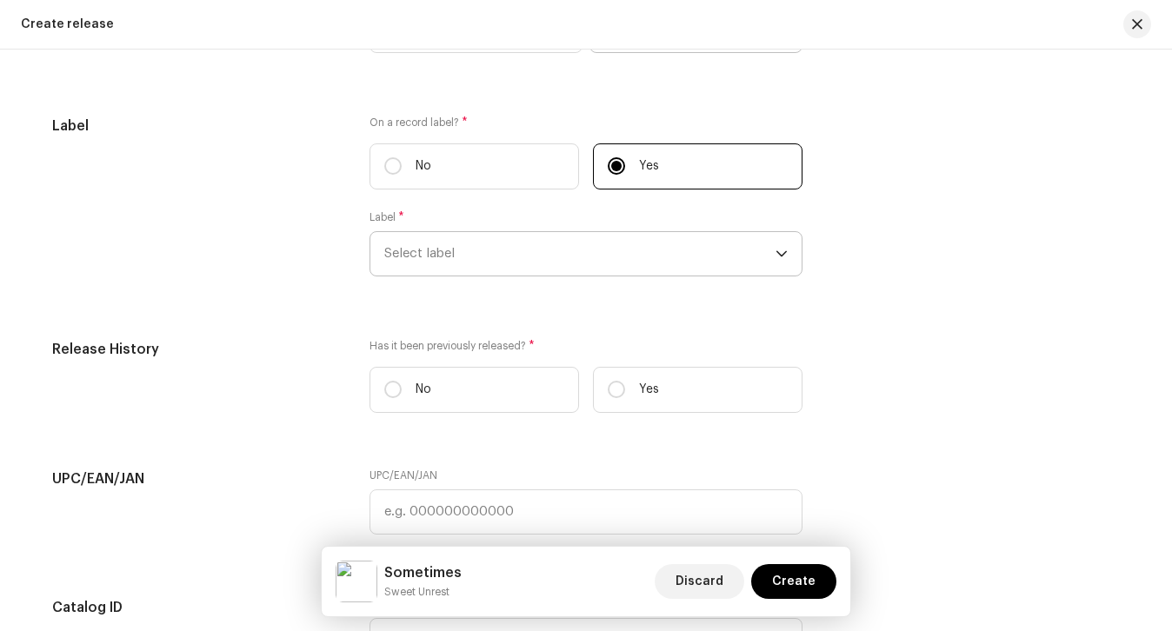
click at [570, 256] on span "Select label" at bounding box center [579, 253] width 391 height 43
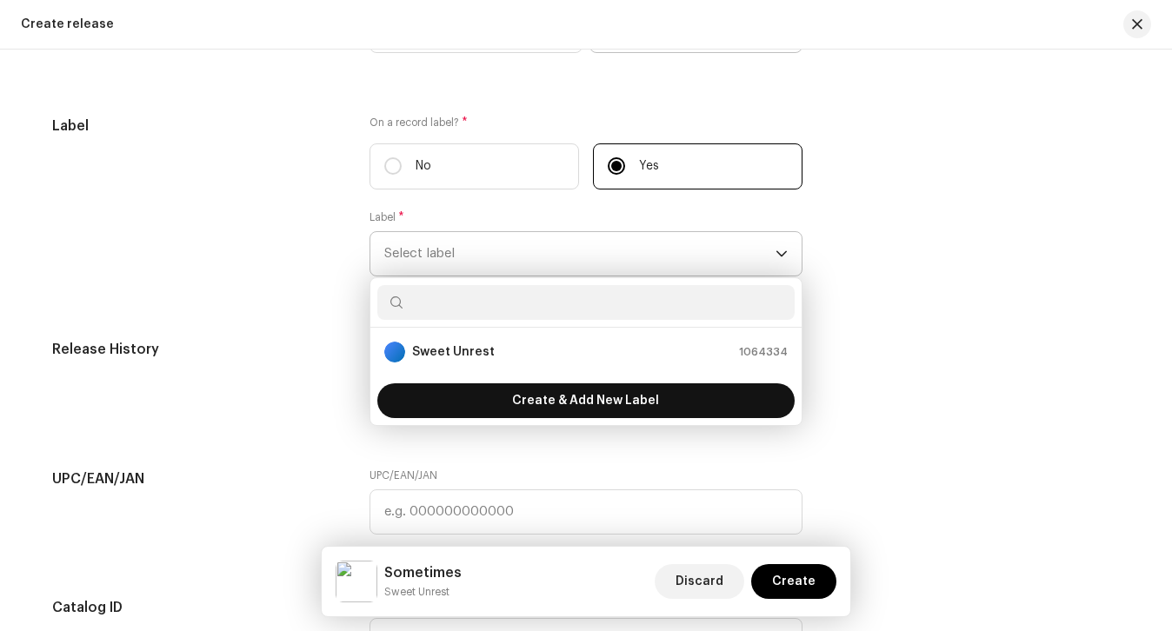
click at [539, 412] on span "Create & Add New Label" at bounding box center [585, 400] width 147 height 35
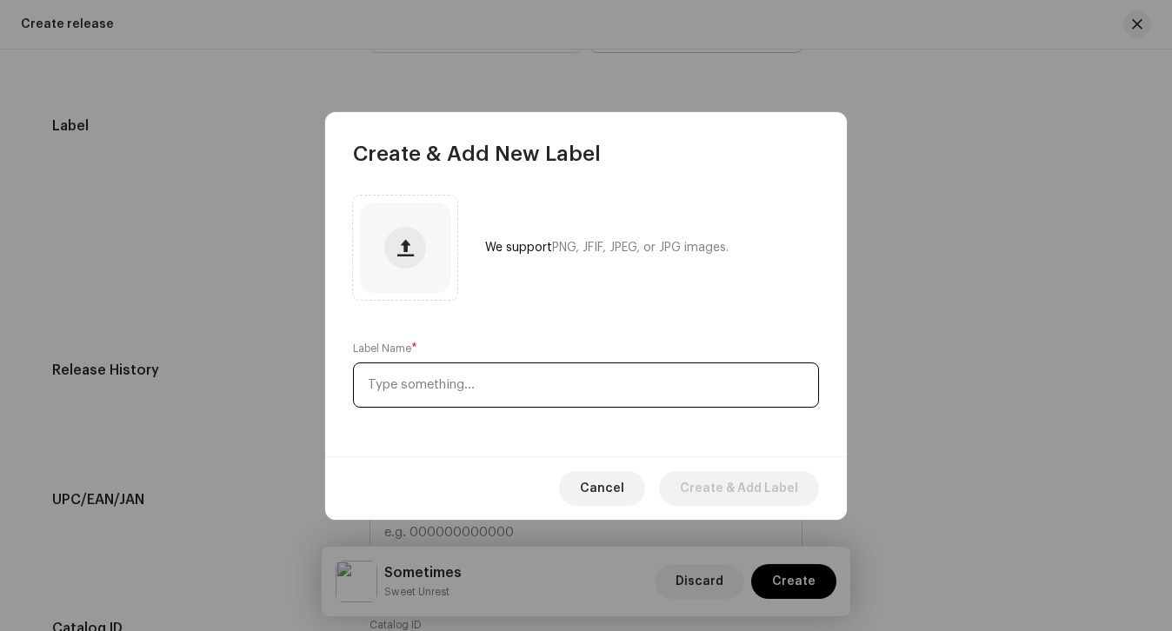
click at [531, 390] on input "text" at bounding box center [586, 385] width 466 height 45
paste input "Lemon Sun Music"
type input "Lemon Sun Music"
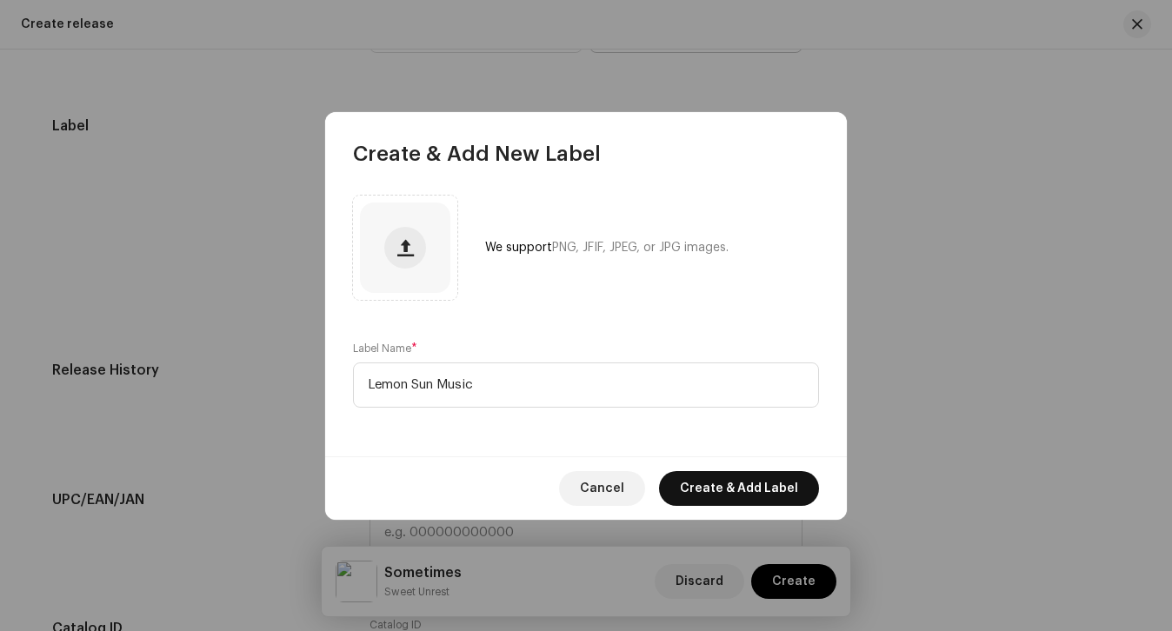
click at [736, 479] on span "Create & Add Label" at bounding box center [739, 488] width 118 height 35
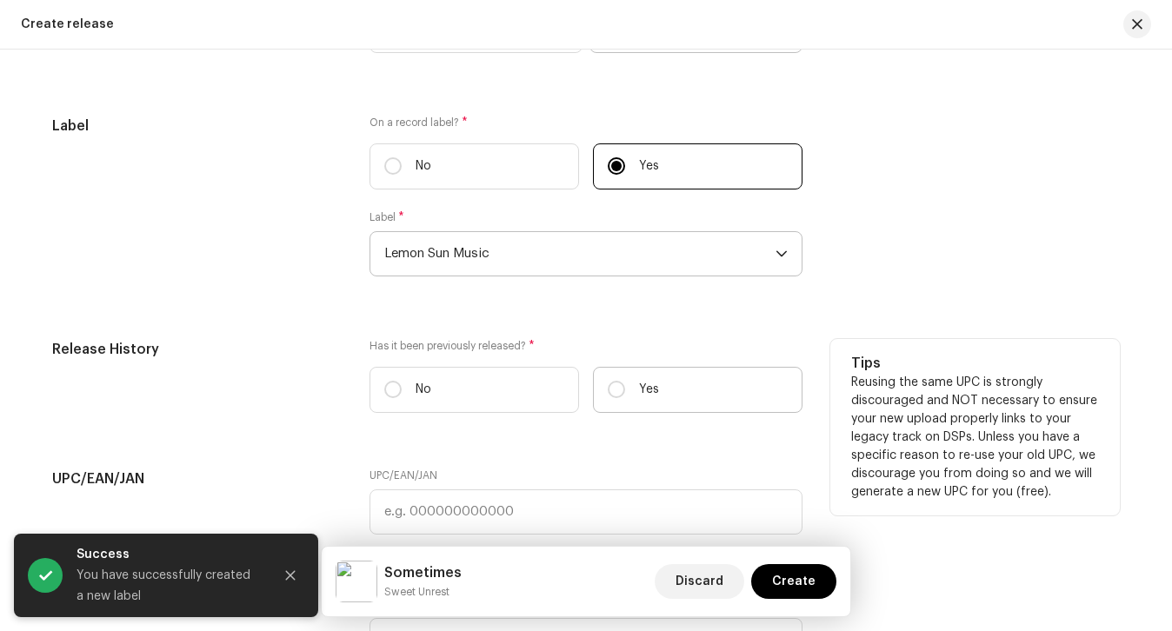
scroll to position [2905, 0]
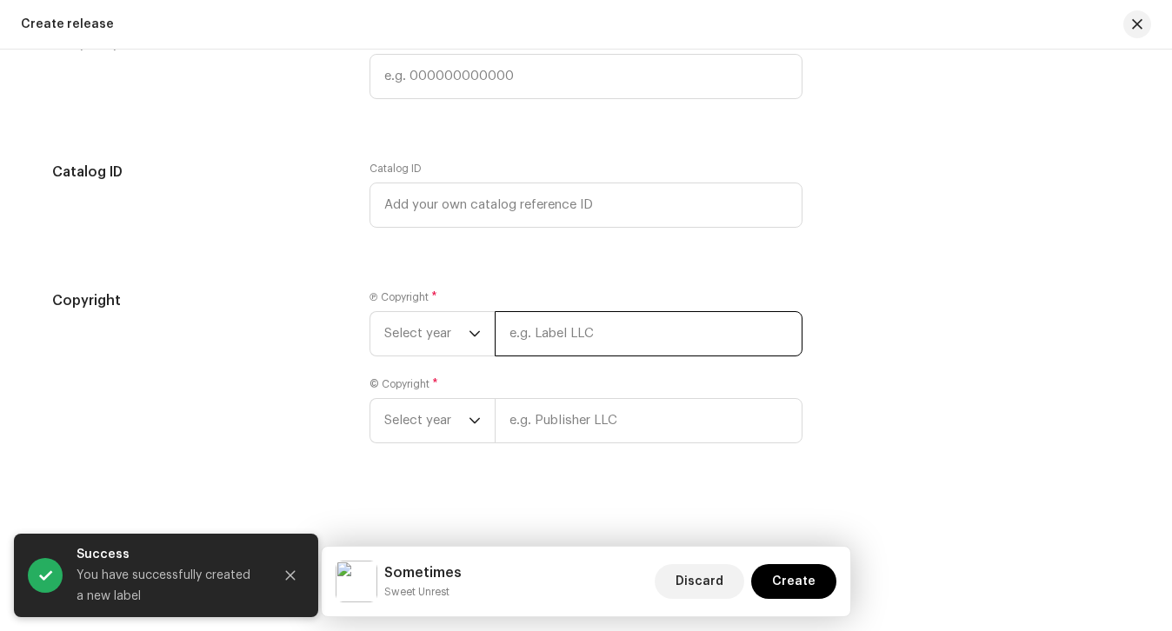
click at [600, 323] on input "text" at bounding box center [649, 333] width 308 height 45
paste input "Lemon Sun Music"
type input "Lemon Sun Music"
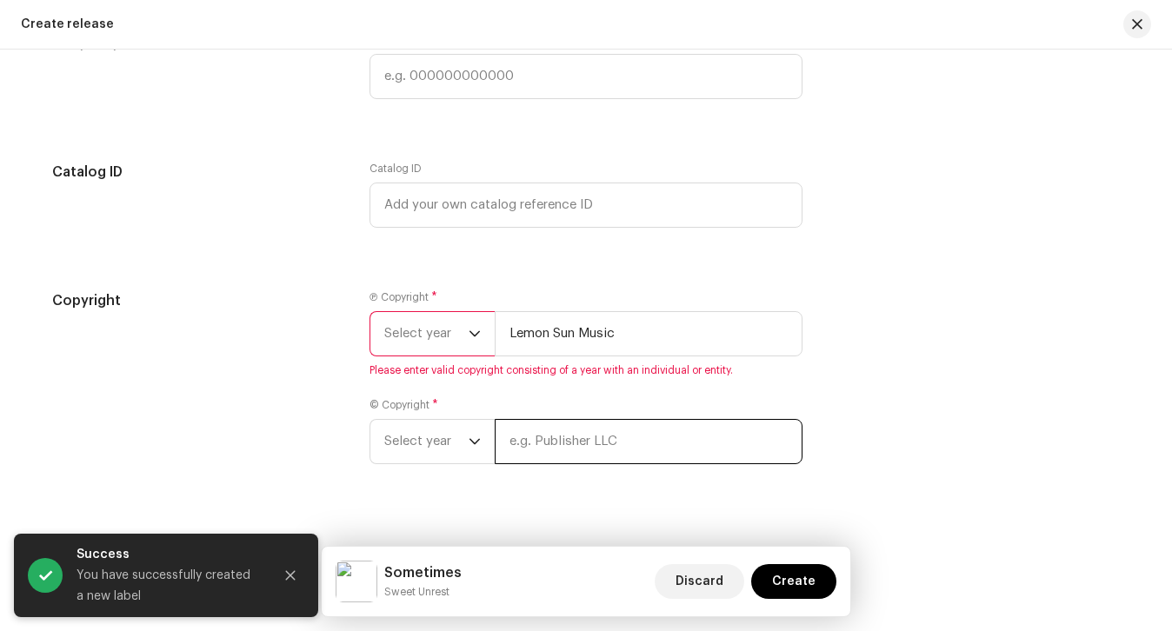
click at [536, 413] on div "© Copyright * Select year" at bounding box center [586, 431] width 433 height 66
paste input "Lemon Sun Music"
type input "Lemon Sun Music"
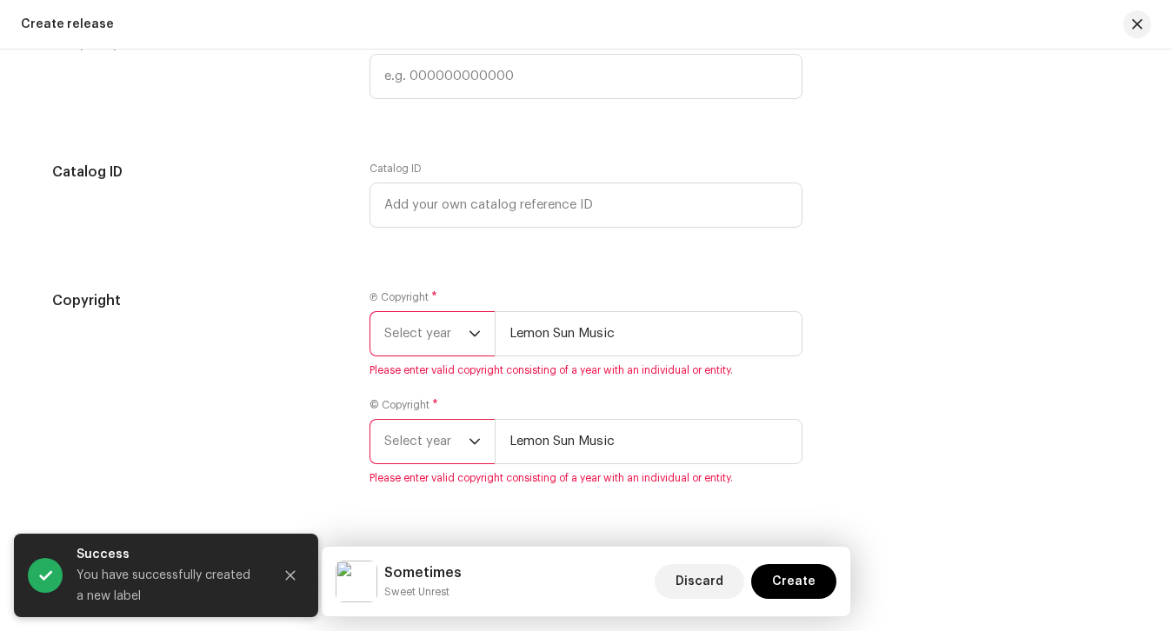
click at [436, 333] on span "Select year" at bounding box center [426, 333] width 84 height 43
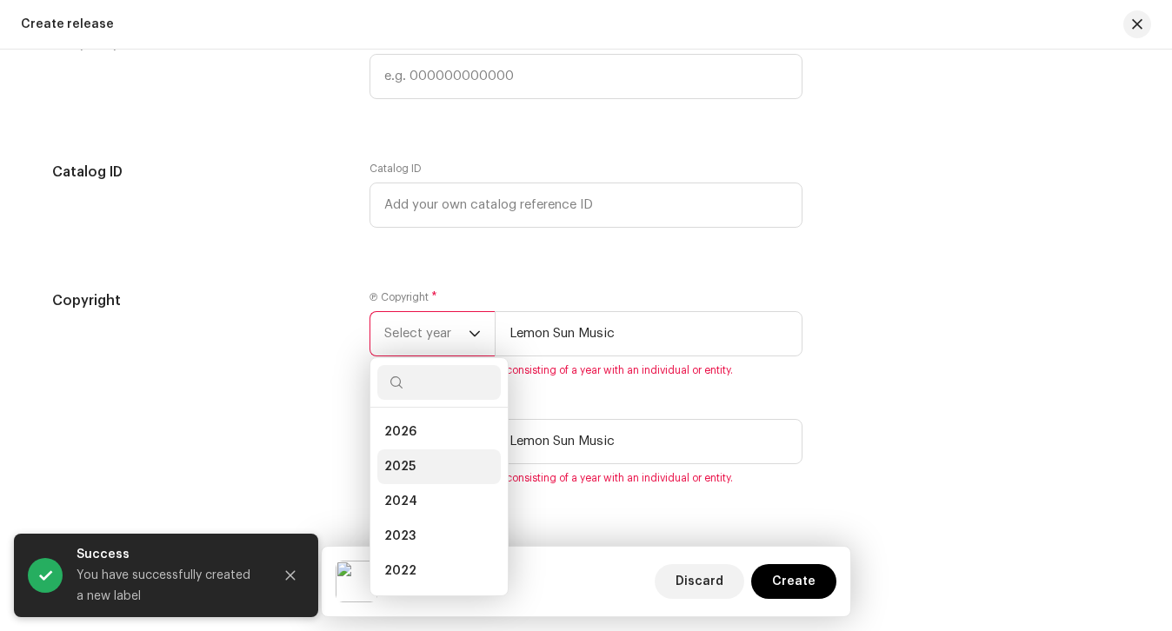
click at [426, 458] on li "2025" at bounding box center [438, 466] width 123 height 35
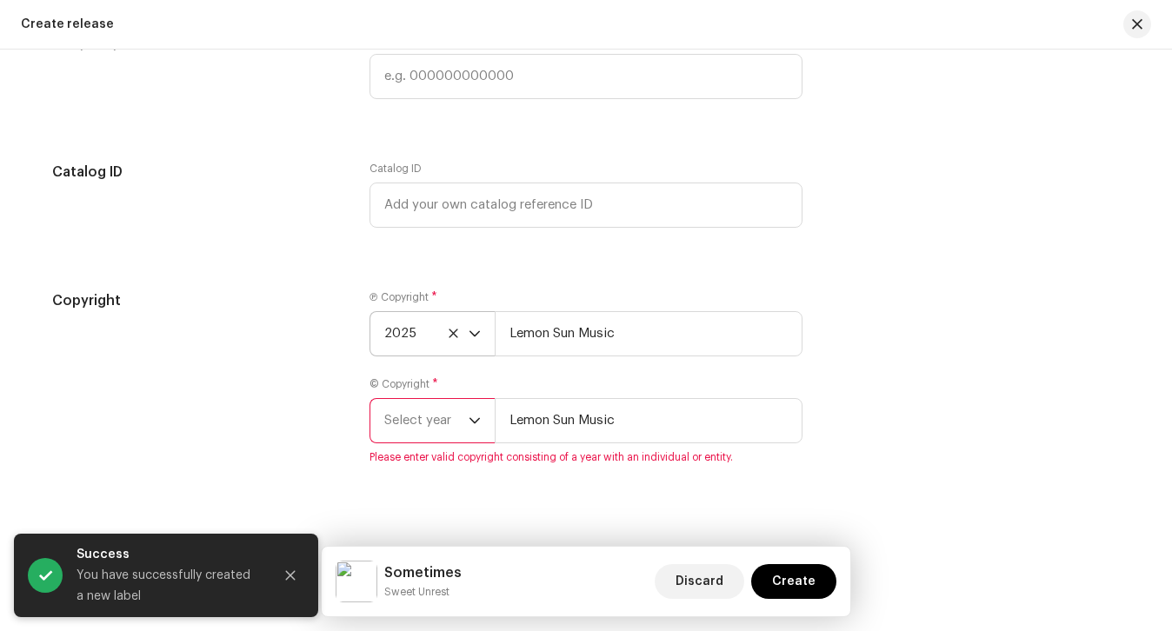
click at [426, 436] on span "Select year" at bounding box center [426, 420] width 84 height 43
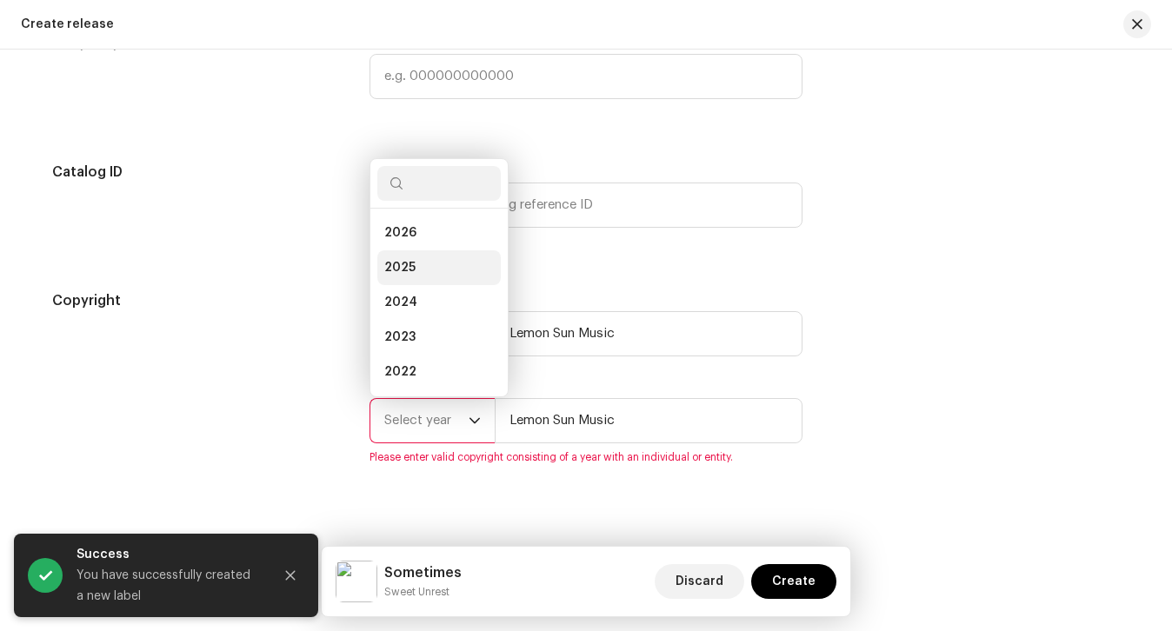
click at [414, 277] on li "2025" at bounding box center [438, 267] width 123 height 35
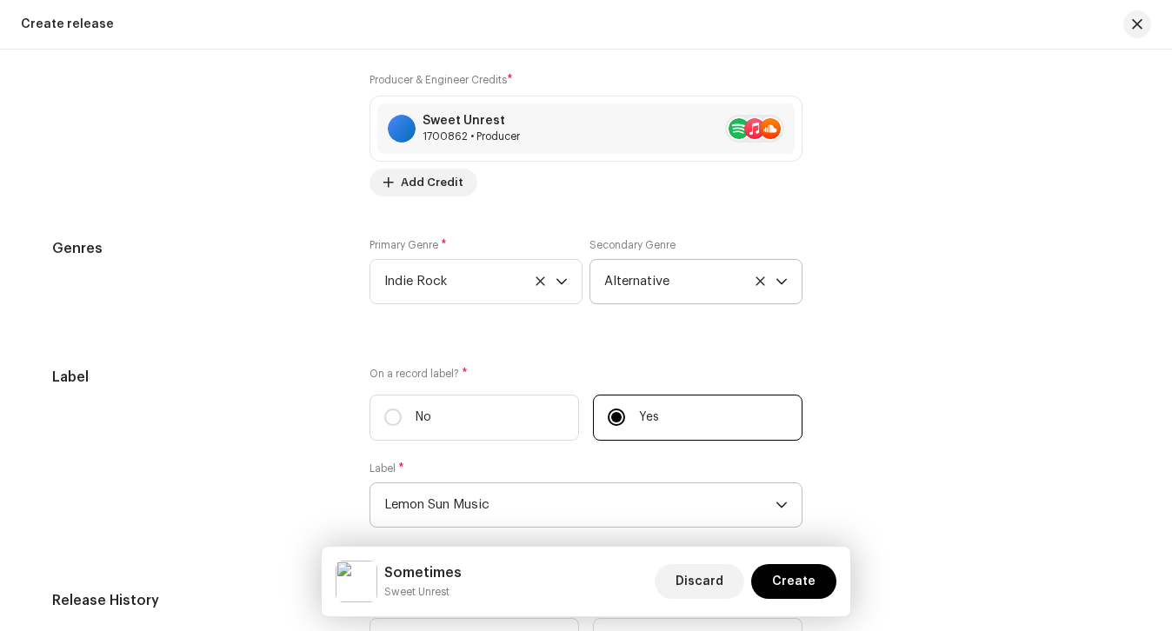
scroll to position [2242, 0]
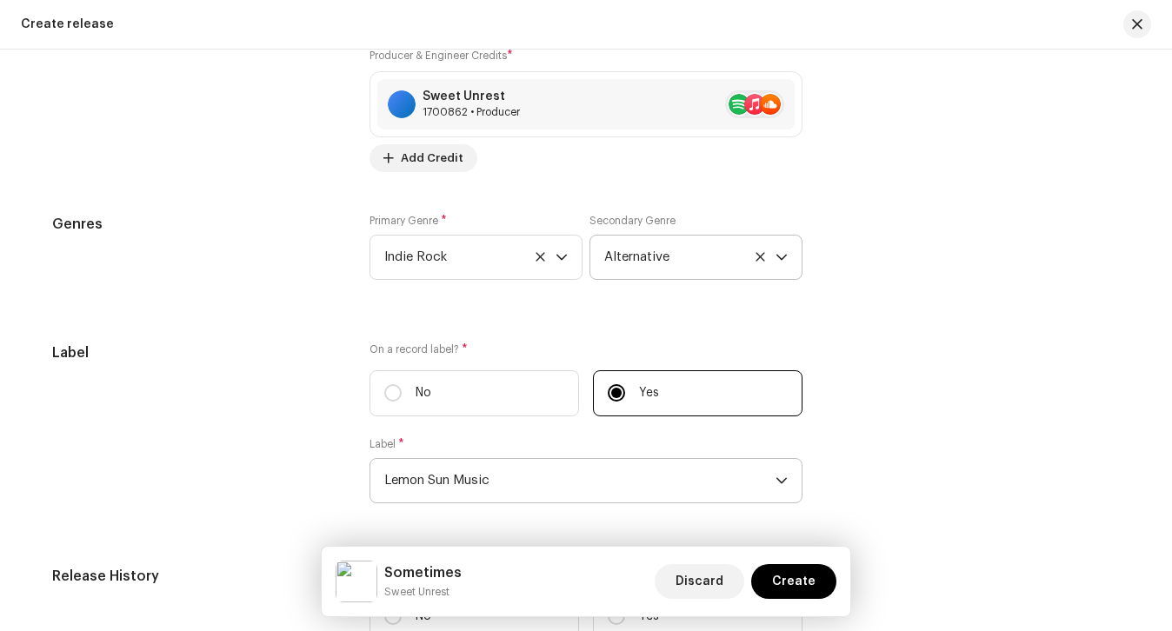
click at [414, 277] on span "Indie Rock" at bounding box center [469, 257] width 171 height 43
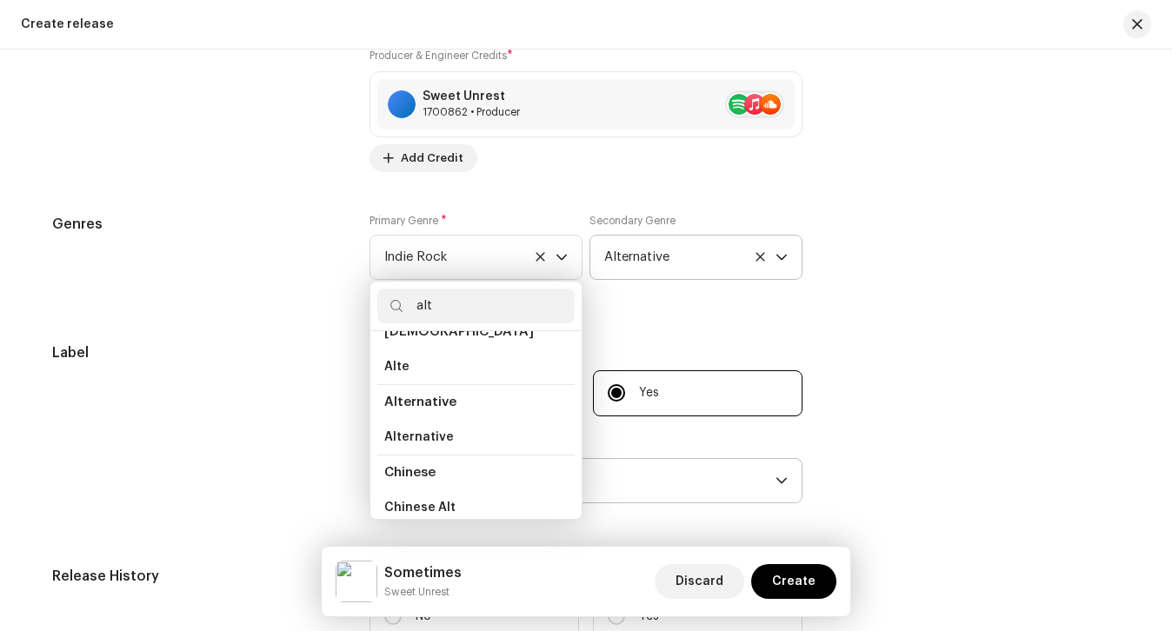
scroll to position [0, 0]
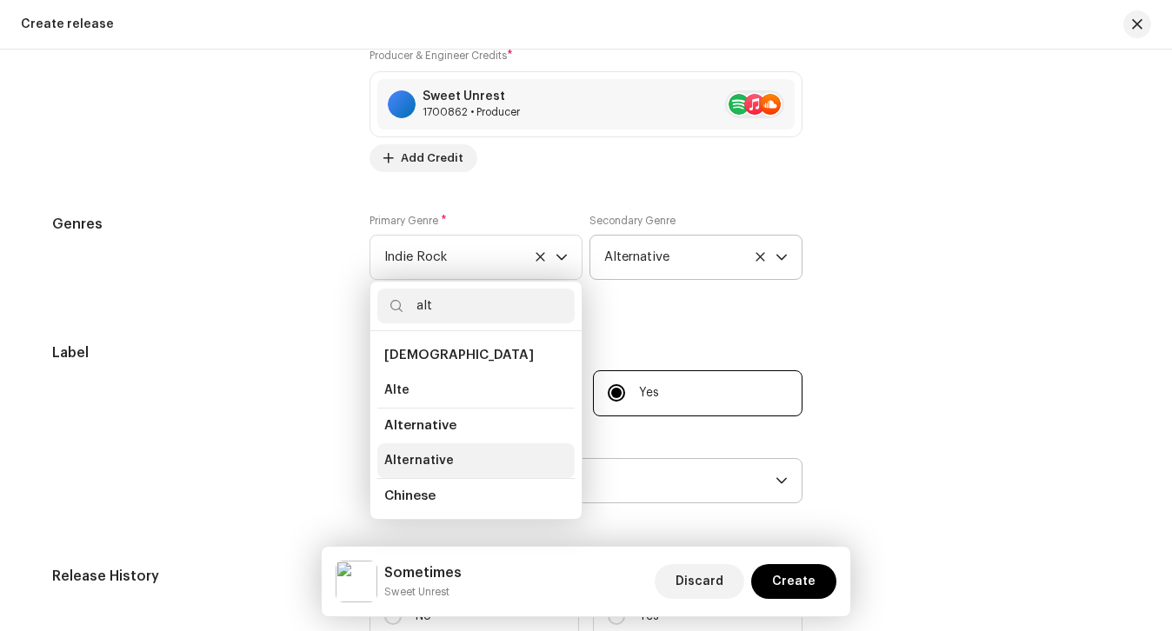
type input "alt"
click at [423, 452] on span "Alternative" at bounding box center [419, 460] width 70 height 17
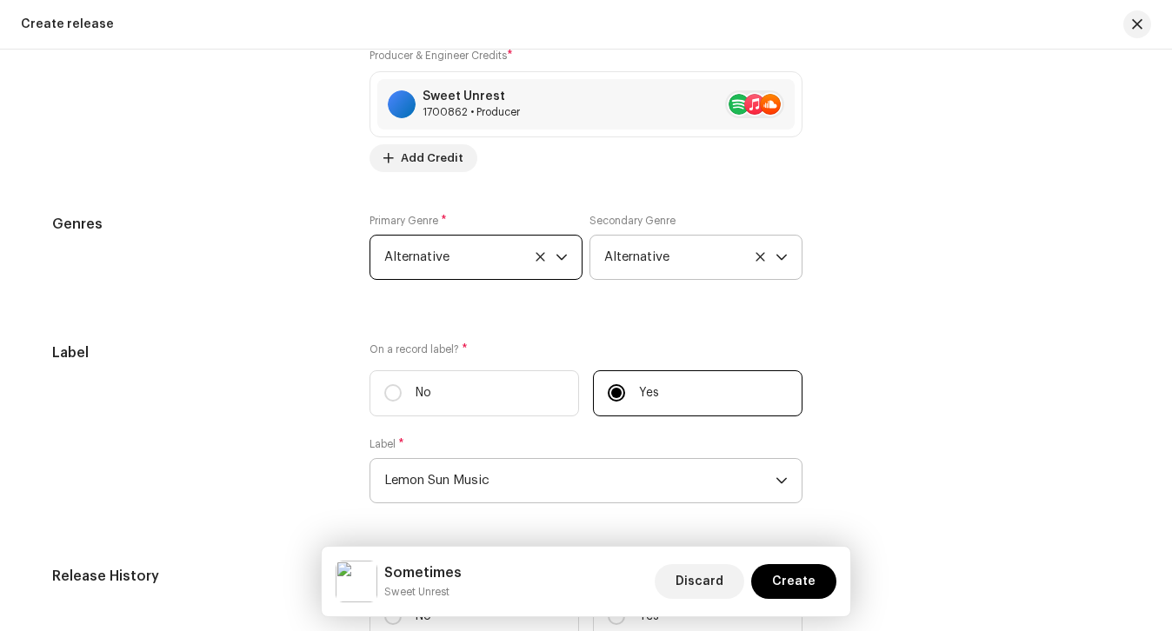
click at [755, 256] on icon at bounding box center [760, 256] width 11 height 11
click at [747, 321] on div "Prefill release information from track metadata Compilation Is it a compilation…" at bounding box center [586, 103] width 1068 height 2047
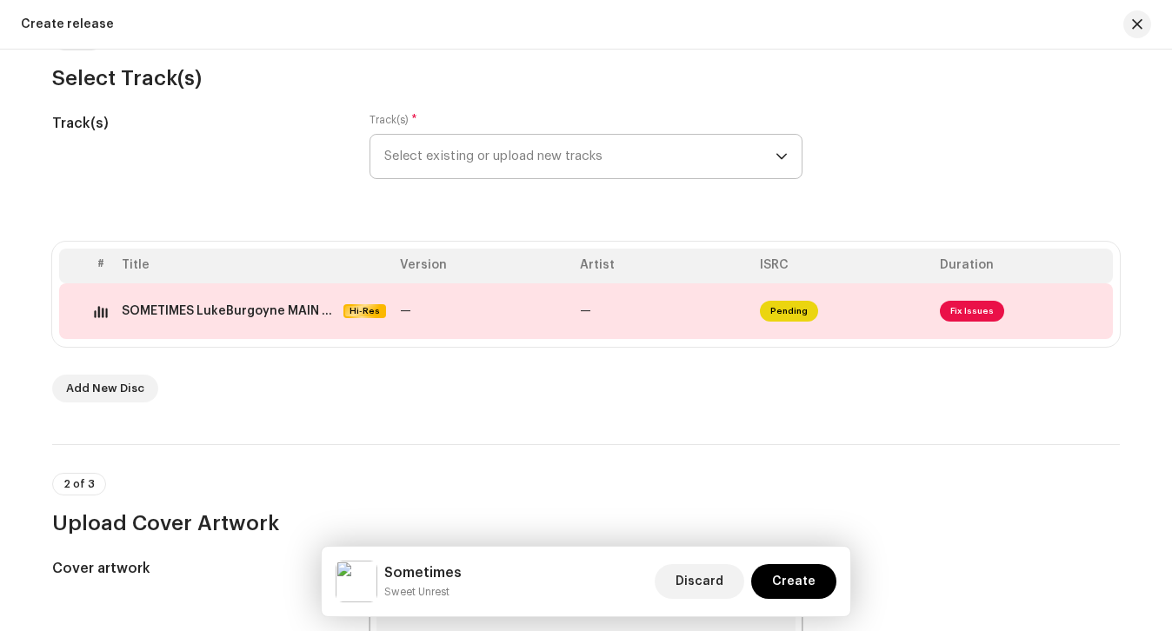
scroll to position [161, 0]
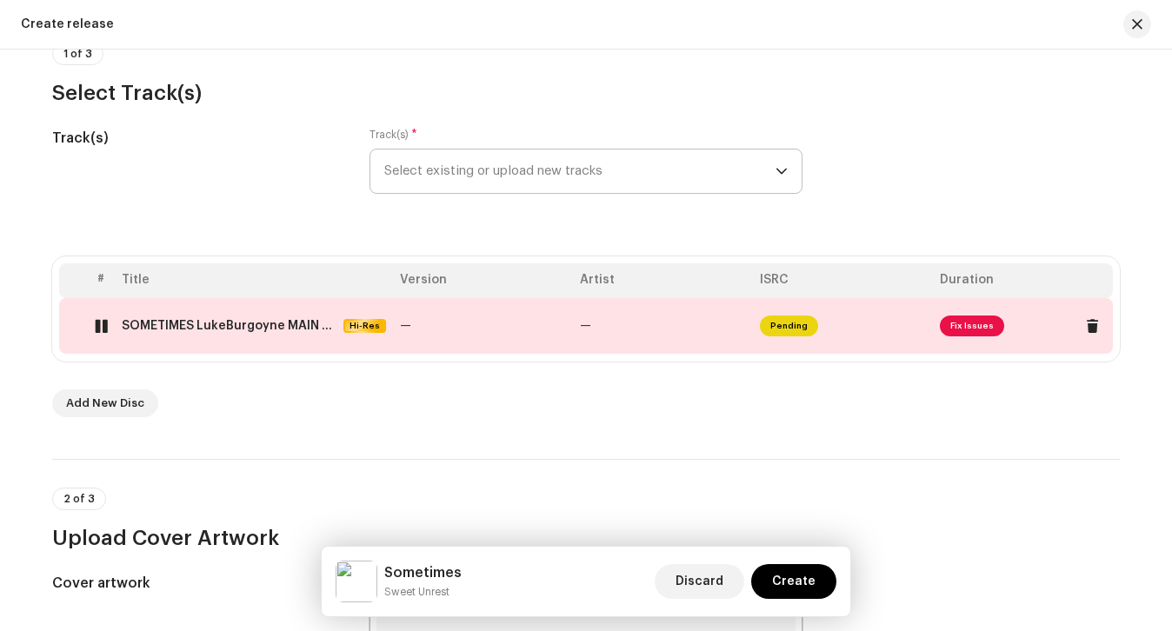
click at [596, 337] on td "—" at bounding box center [663, 326] width 180 height 56
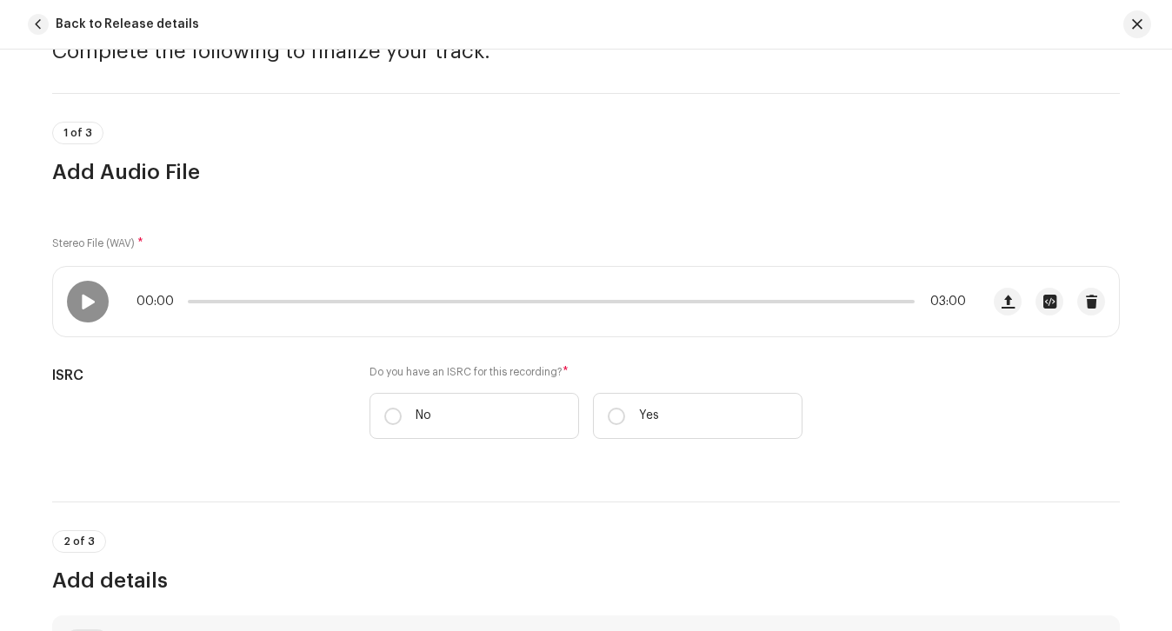
scroll to position [90, 0]
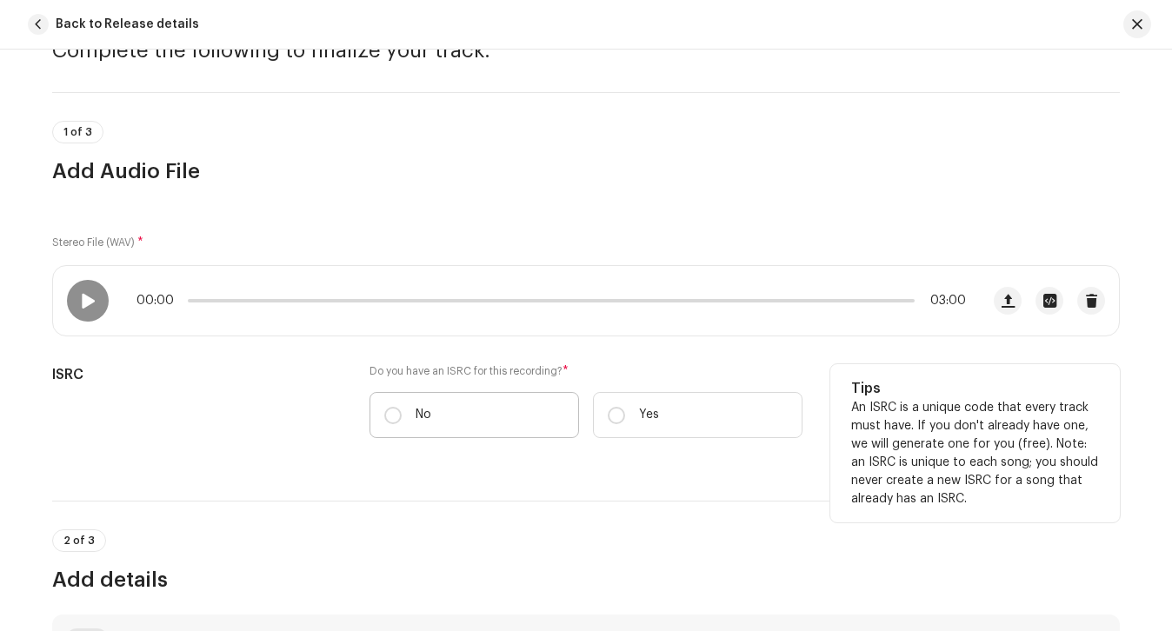
click at [489, 420] on label "No" at bounding box center [475, 415] width 210 height 46
click at [402, 420] on input "No" at bounding box center [392, 415] width 17 height 17
radio input "true"
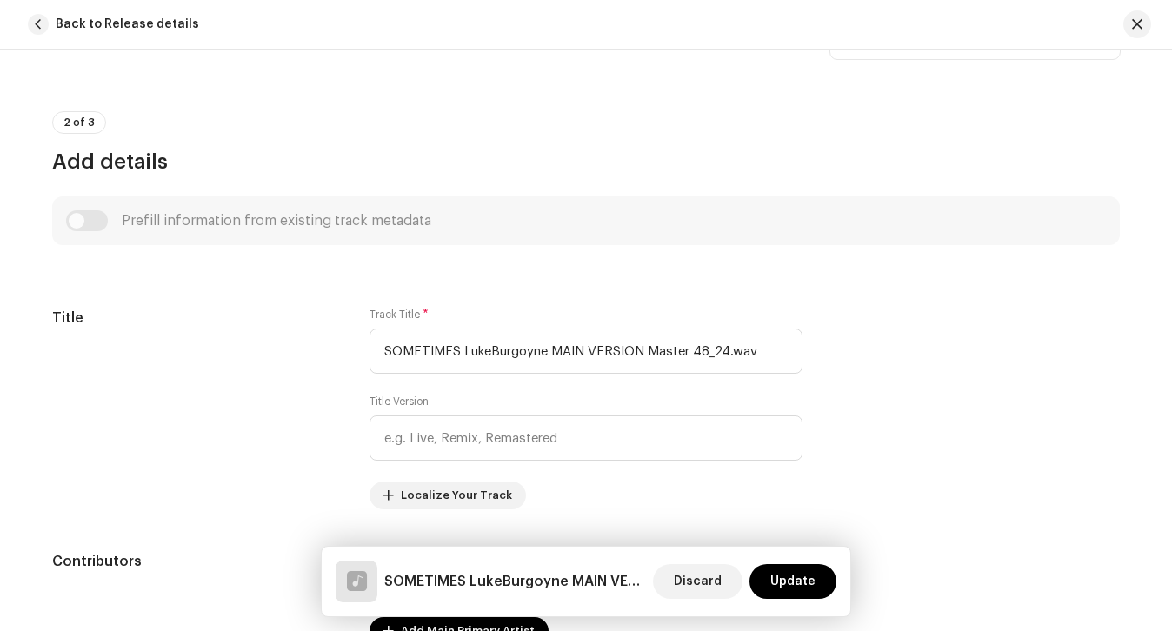
scroll to position [552, 0]
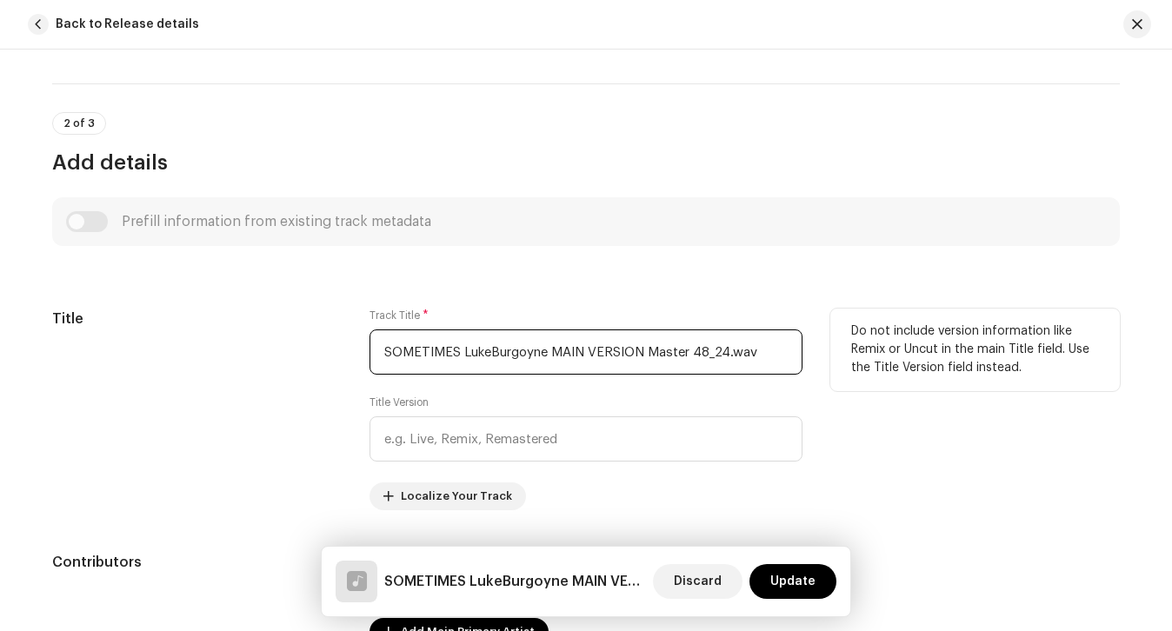
drag, startPoint x: 767, startPoint y: 357, endPoint x: 289, endPoint y: 337, distance: 478.6
click at [293, 337] on div "Title Track Title * SOMETIMES LukeBurgoyne MAIN VERSION Master 48_24.wav Title …" at bounding box center [586, 410] width 1068 height 202
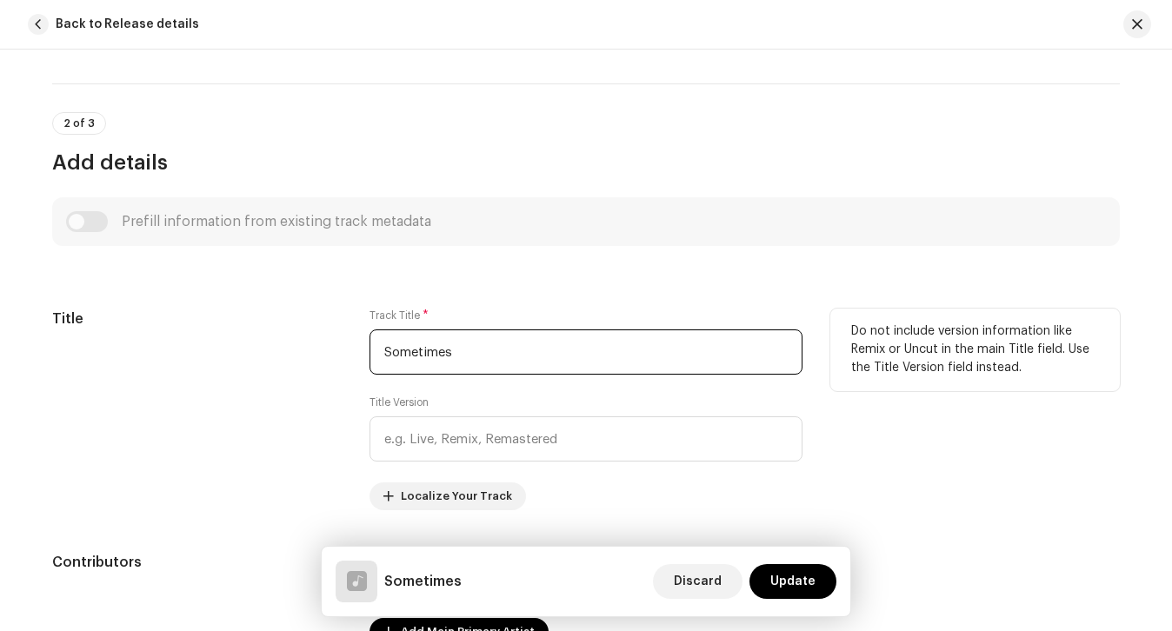
type input "Sometimes"
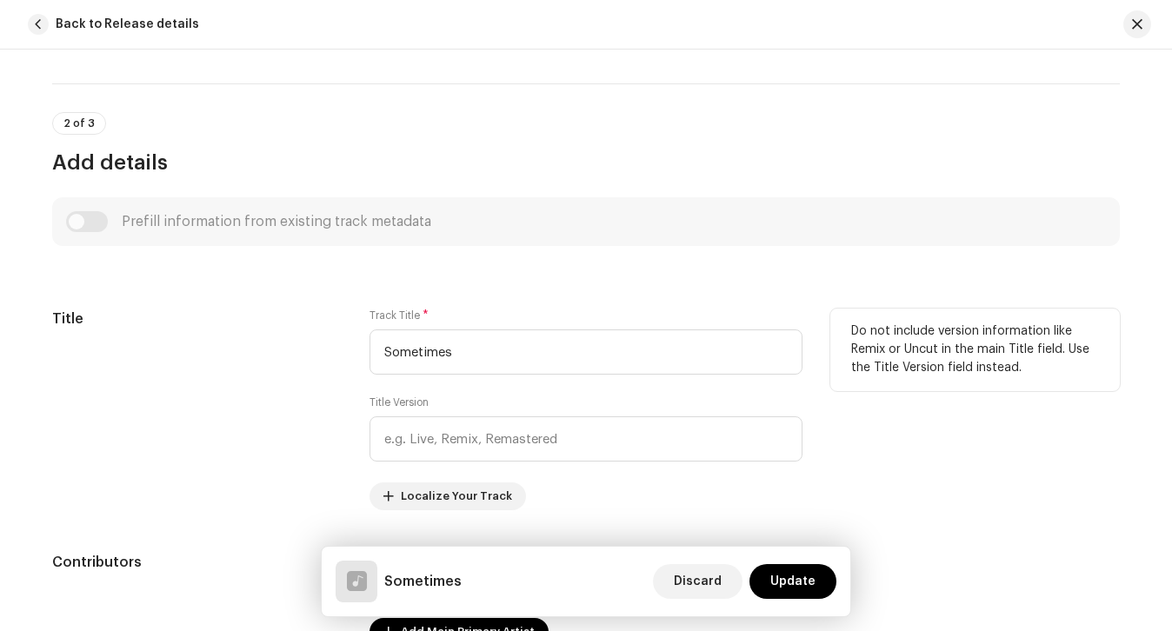
click at [216, 397] on div "Title" at bounding box center [197, 410] width 290 height 202
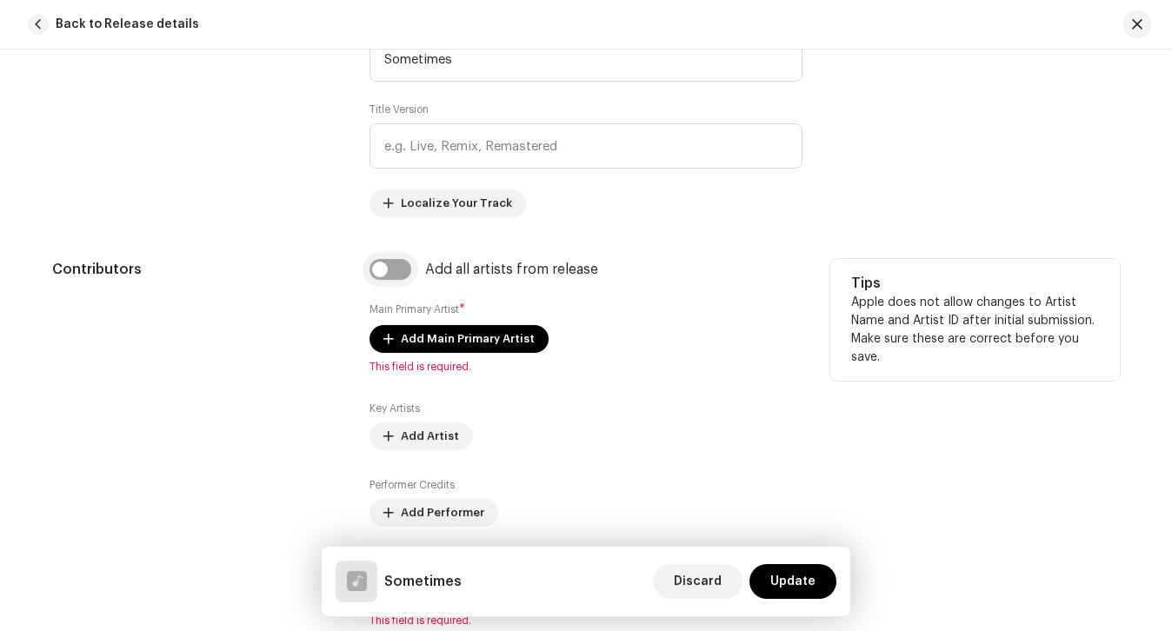
click at [390, 272] on input "checkbox" at bounding box center [391, 269] width 42 height 21
checkbox input "true"
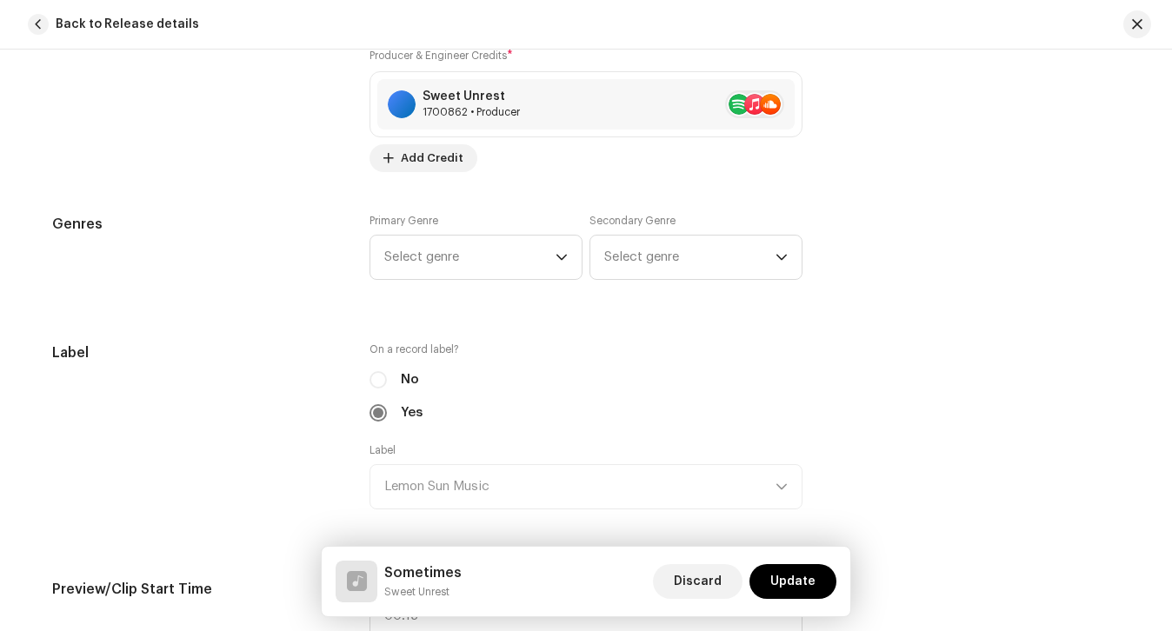
scroll to position [1422, 0]
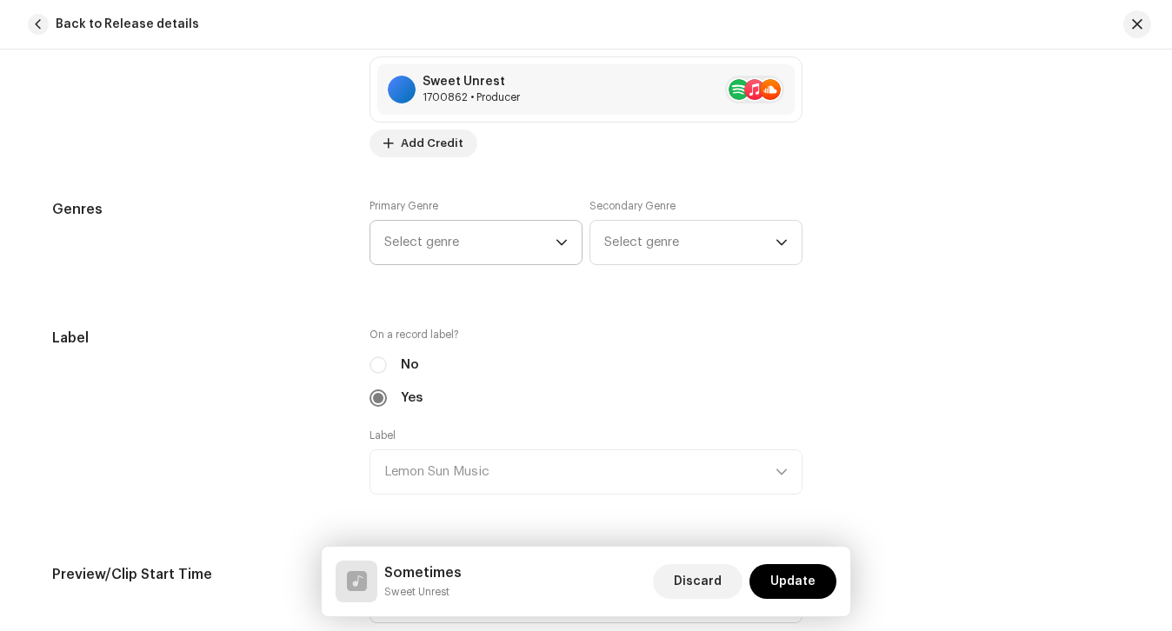
click at [415, 253] on span "Select genre" at bounding box center [469, 242] width 171 height 43
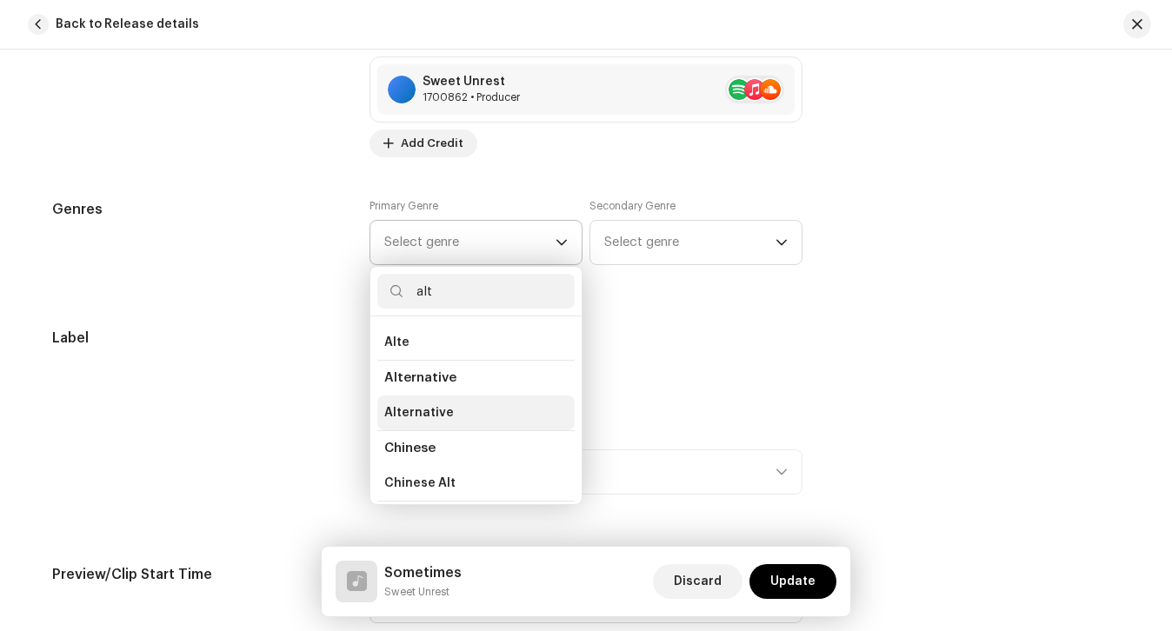
scroll to position [35, 0]
type input "alt"
click at [439, 416] on span "Alternative" at bounding box center [419, 411] width 70 height 17
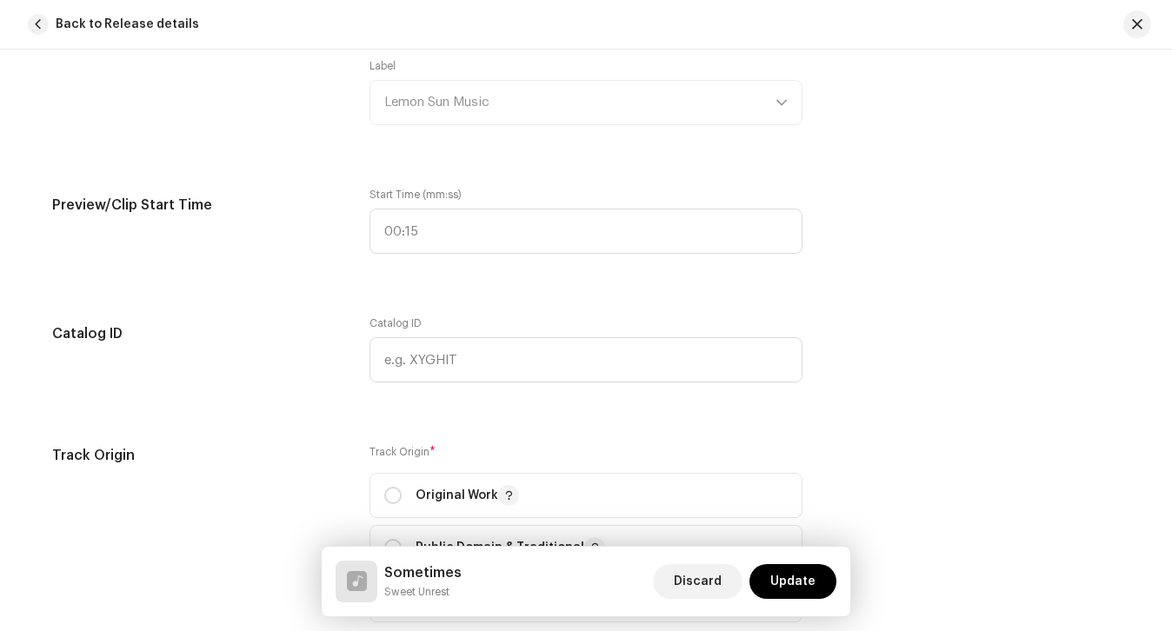
scroll to position [1807, 0]
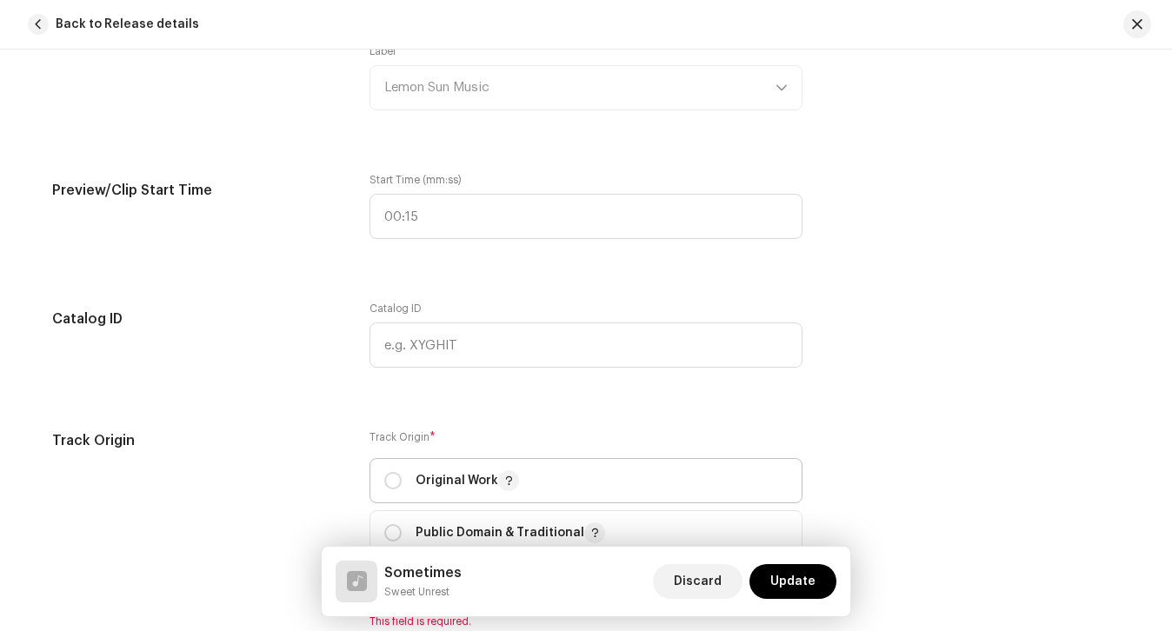
click at [443, 490] on p "Original Work" at bounding box center [467, 480] width 103 height 21
radio input "true"
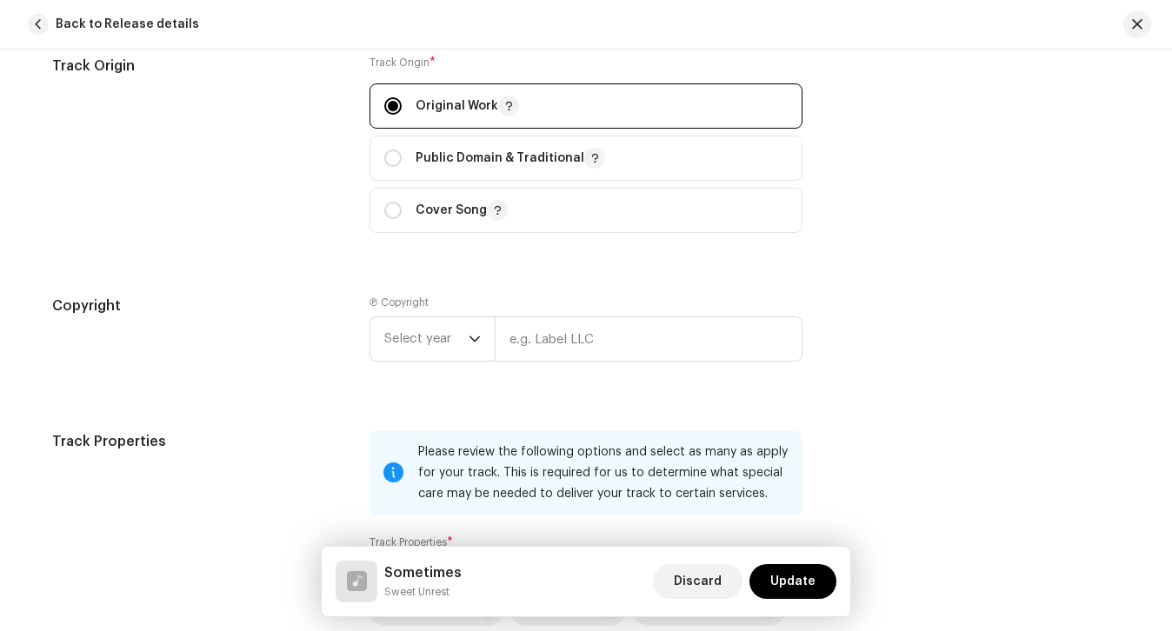
scroll to position [2486, 0]
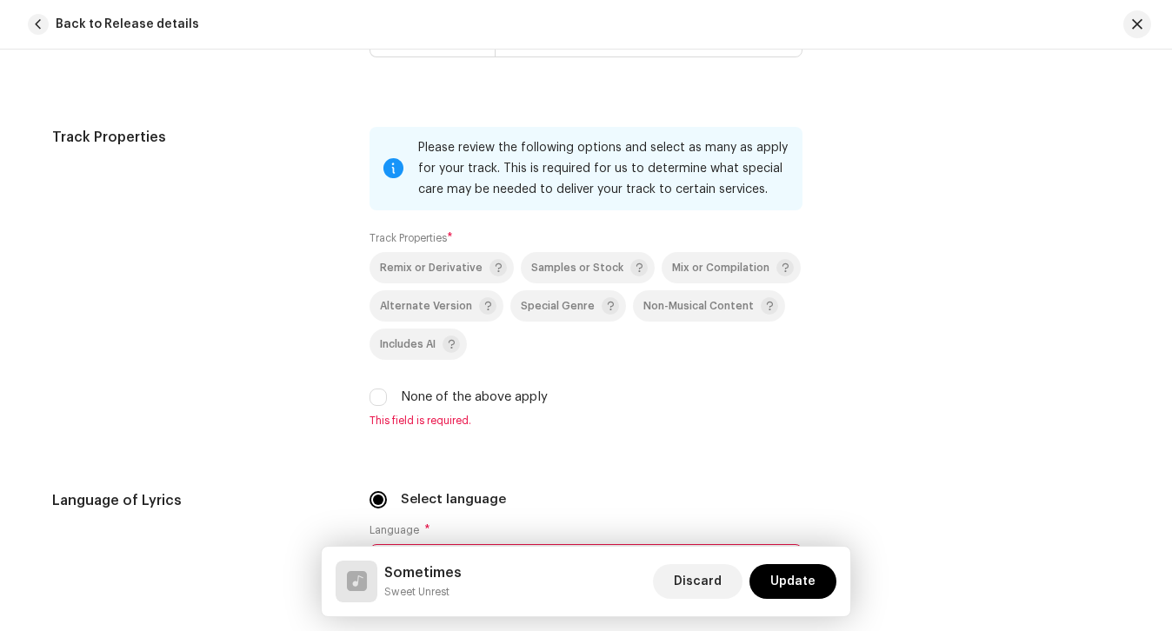
click at [435, 388] on label "None of the above apply" at bounding box center [474, 397] width 147 height 19
click at [387, 389] on input "None of the above apply" at bounding box center [378, 397] width 17 height 17
checkbox input "true"
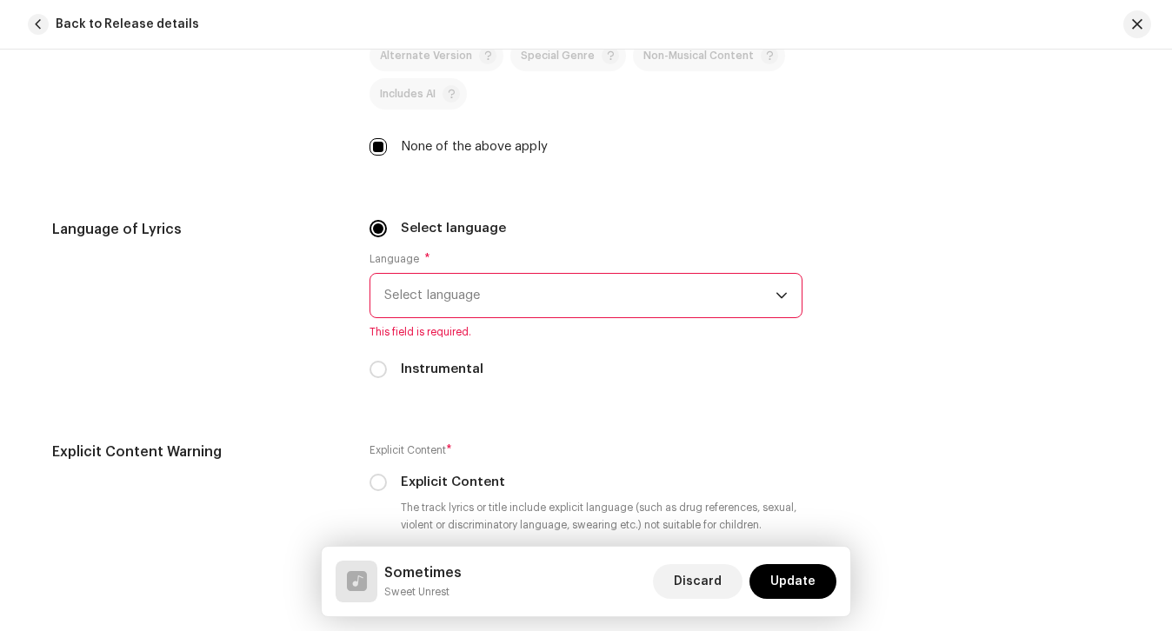
scroll to position [2771, 0]
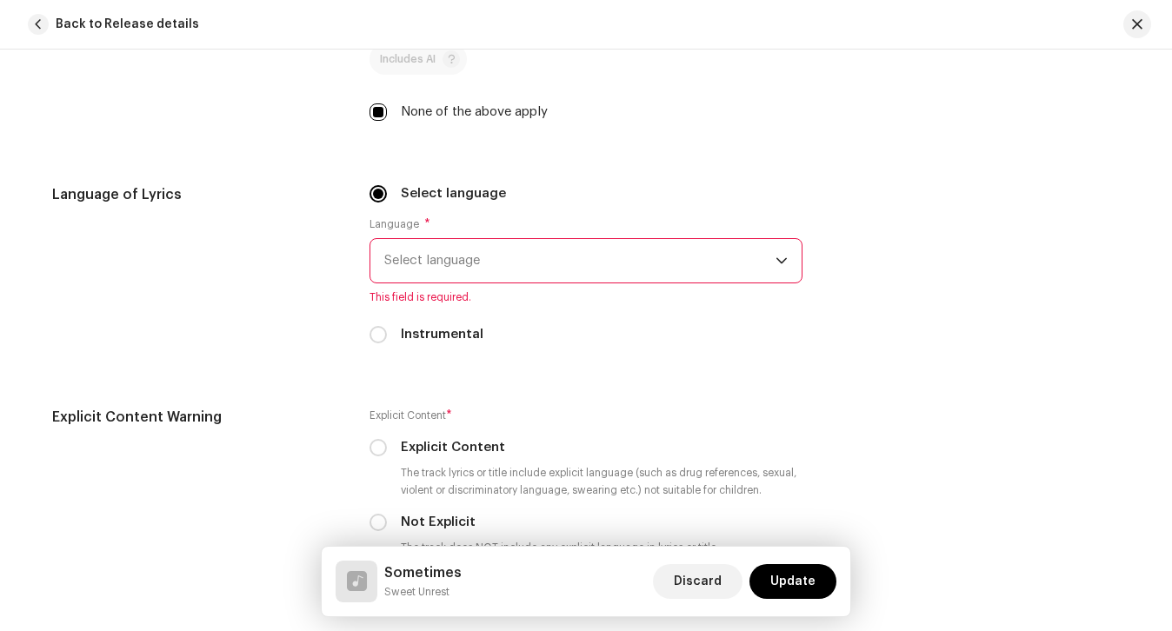
click at [436, 262] on span "Select language" at bounding box center [579, 260] width 391 height 43
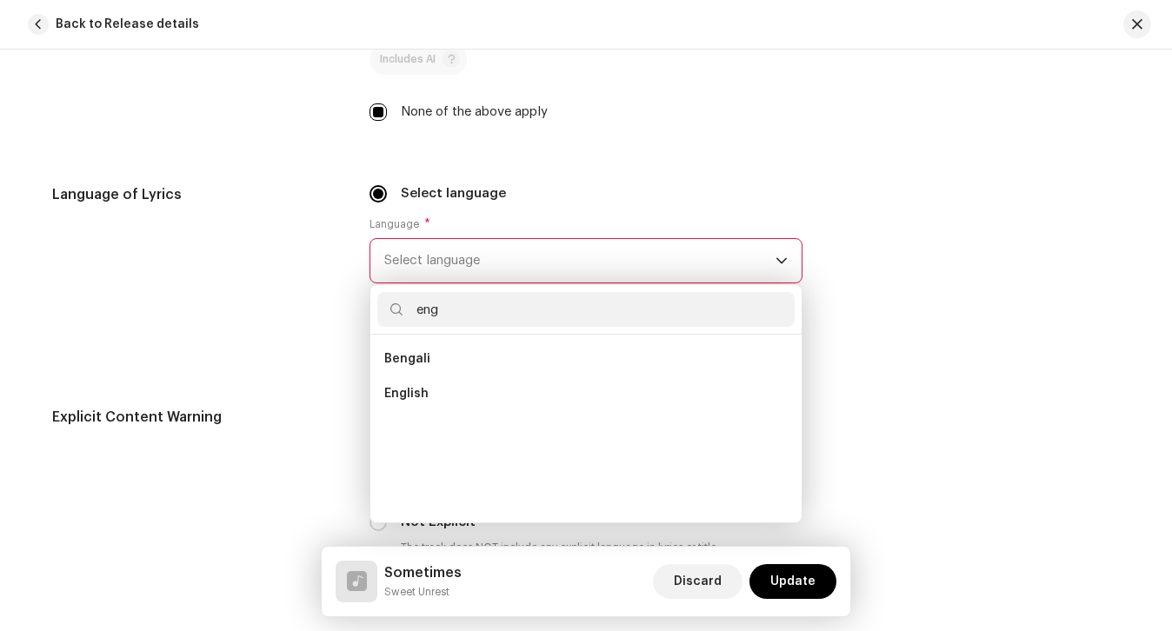
scroll to position [0, 0]
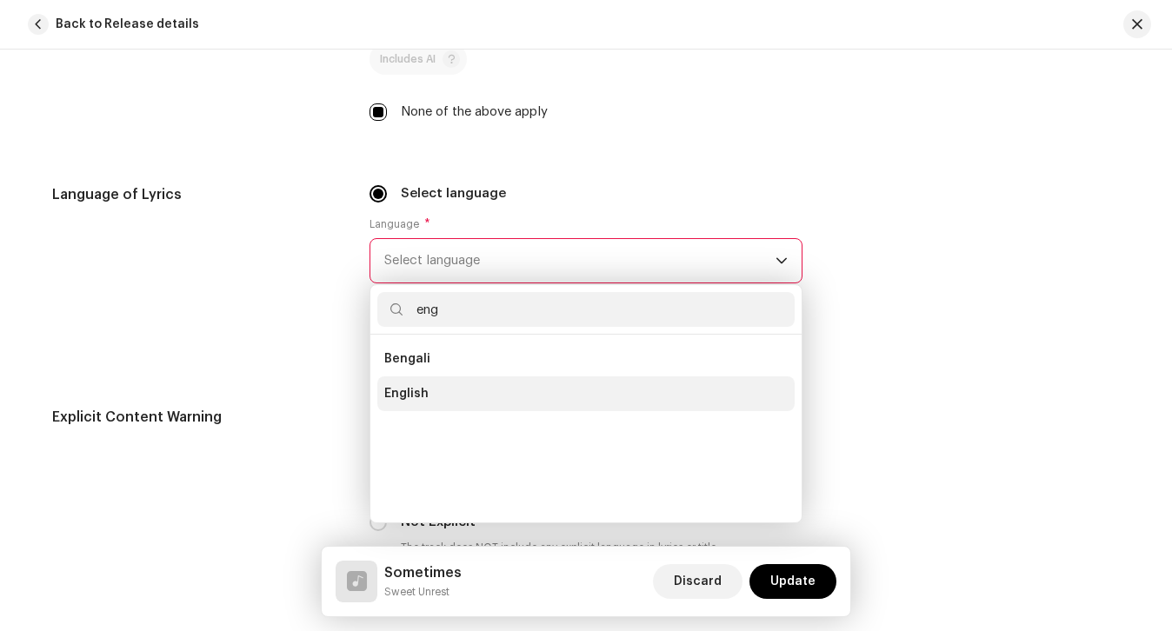
type input "eng"
click at [420, 383] on li "English" at bounding box center [585, 393] width 417 height 35
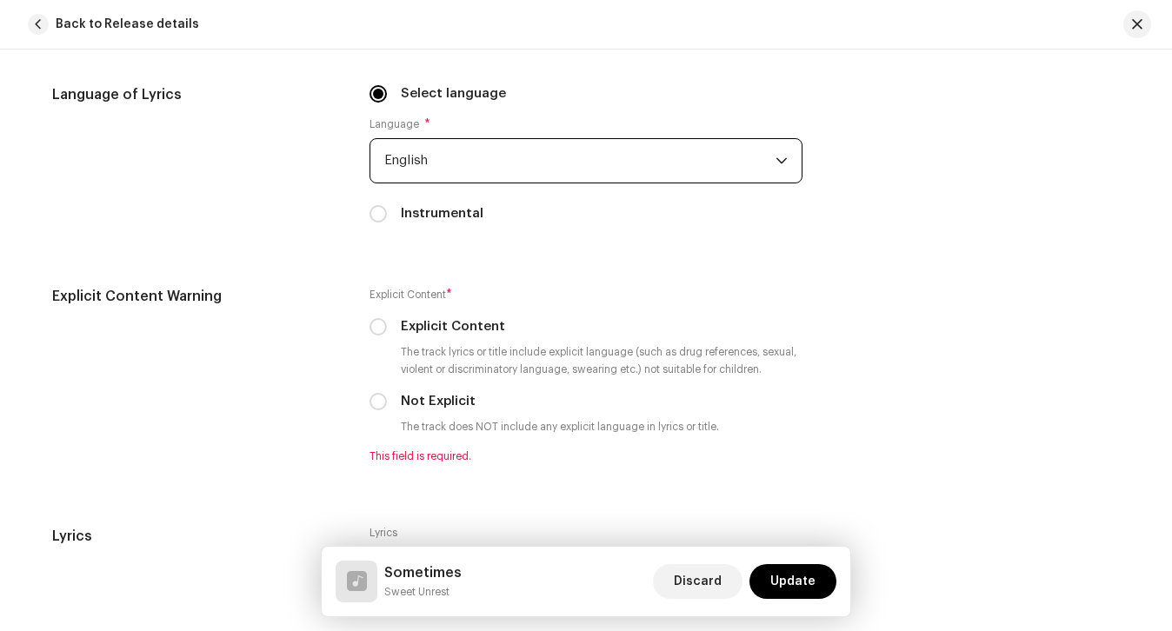
scroll to position [2870, 0]
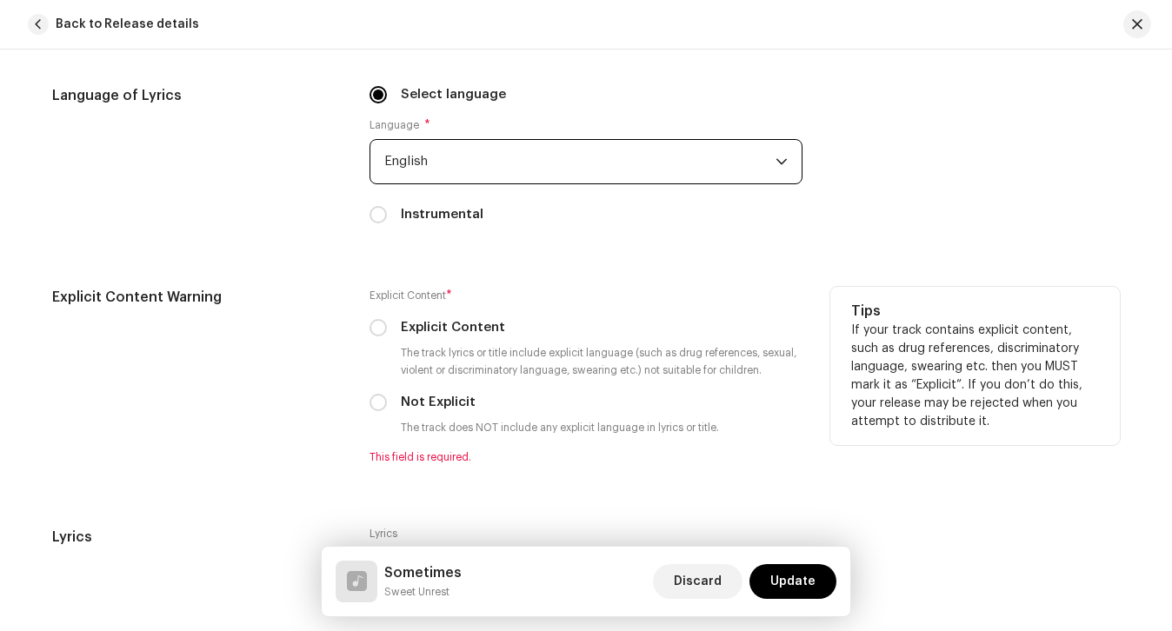
click at [416, 407] on label "Not Explicit" at bounding box center [438, 402] width 75 height 19
click at [387, 407] on input "Not Explicit" at bounding box center [378, 402] width 17 height 17
radio input "true"
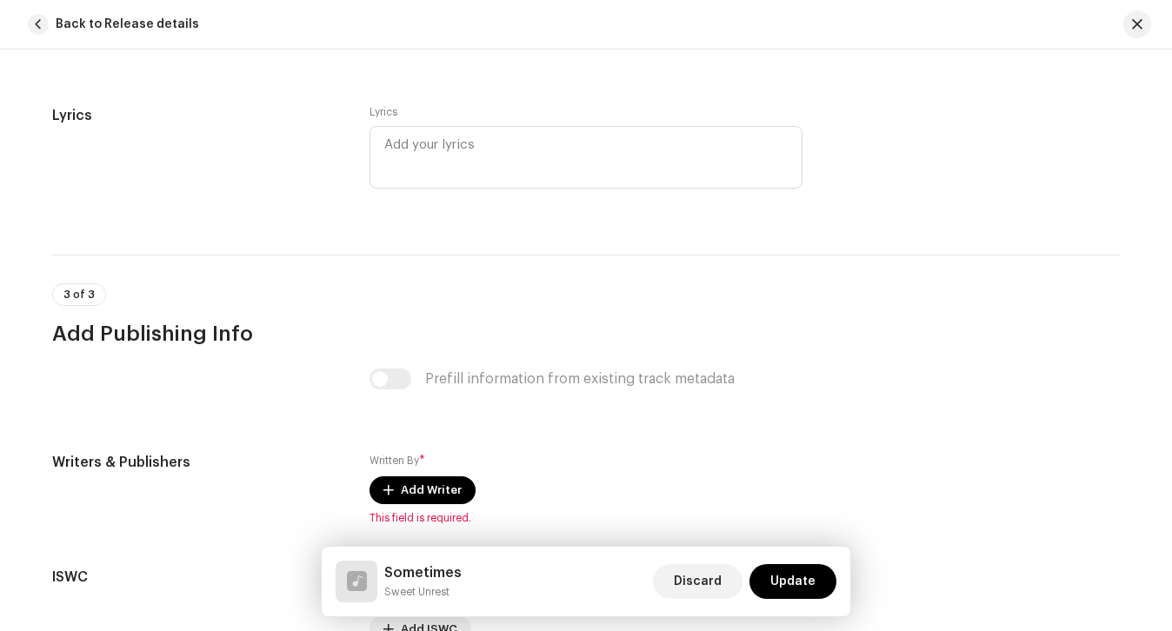
scroll to position [3272, 0]
click at [413, 500] on span "Add Writer" at bounding box center [431, 489] width 61 height 35
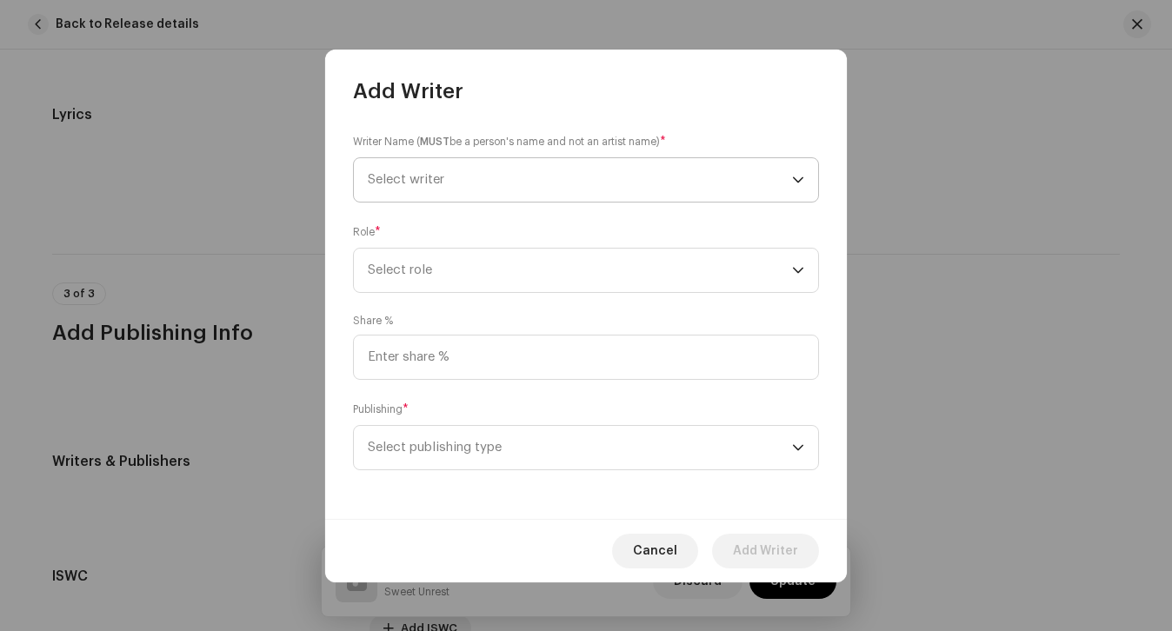
click at [463, 197] on span "Select writer" at bounding box center [580, 179] width 424 height 43
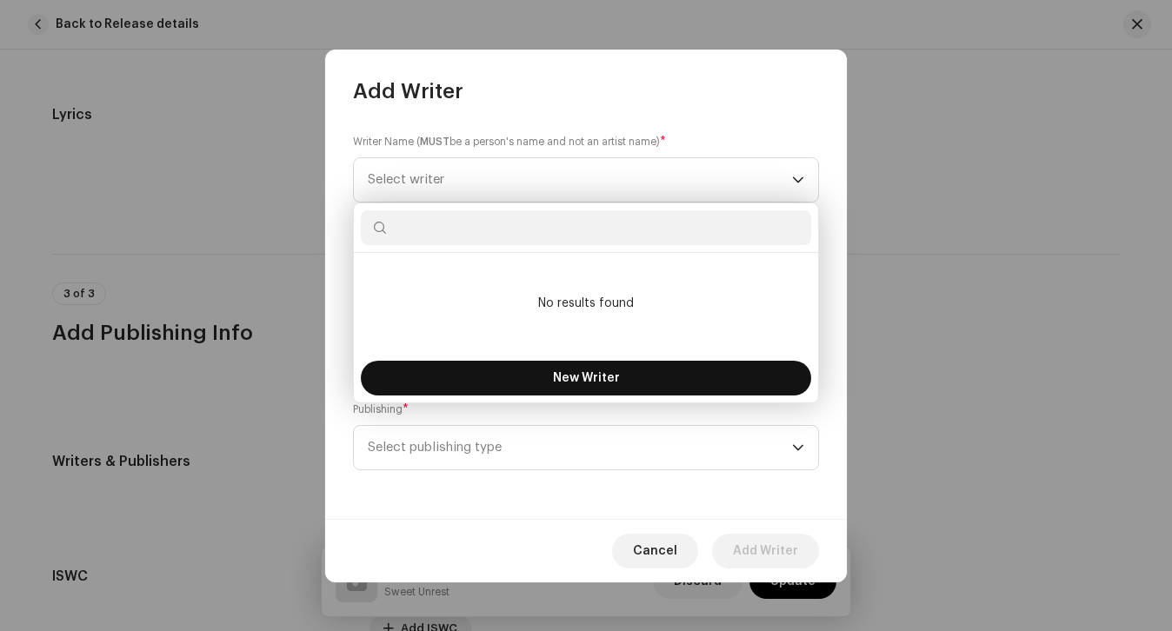
click at [496, 382] on button "New Writer" at bounding box center [586, 378] width 450 height 35
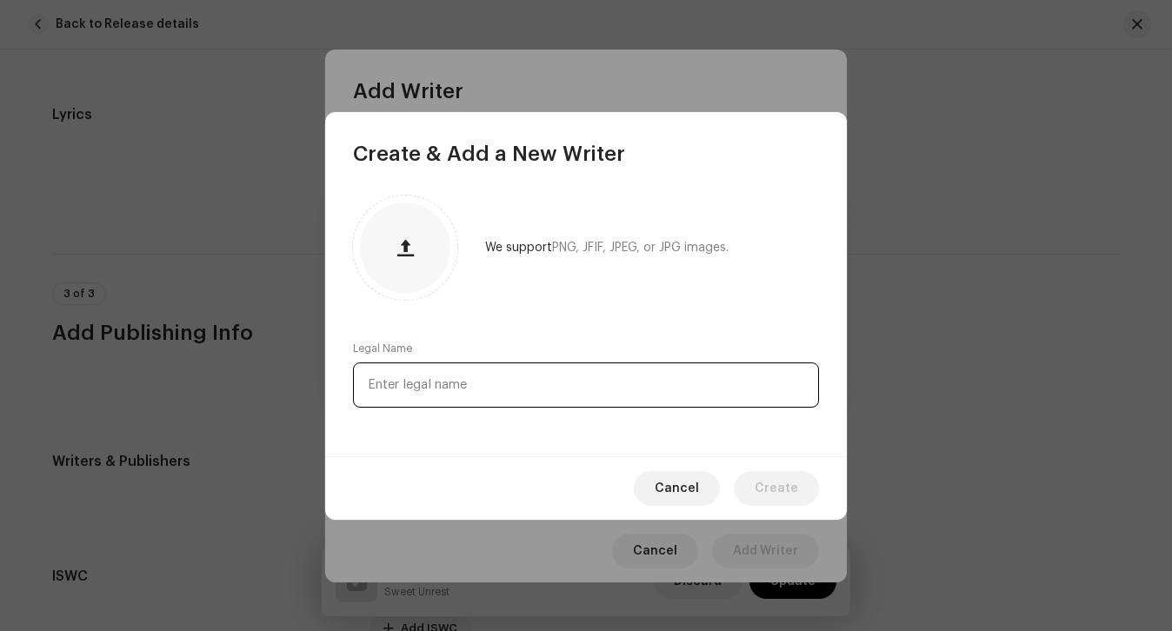
click at [483, 388] on input "text" at bounding box center [586, 385] width 466 height 45
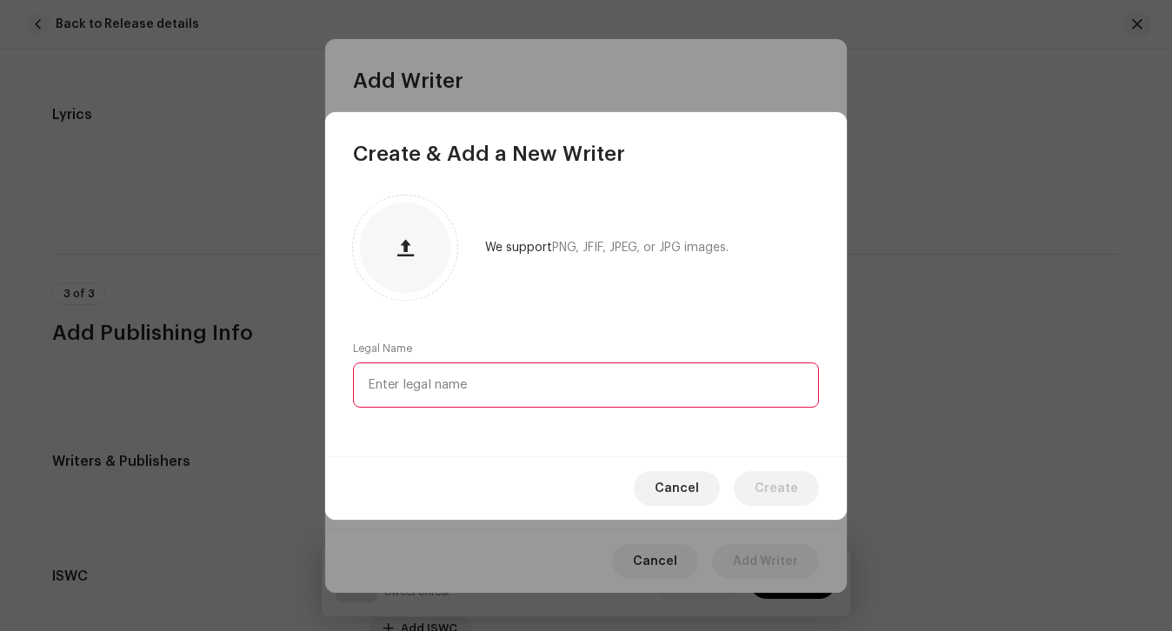
click at [412, 398] on input "text" at bounding box center [586, 385] width 466 height 45
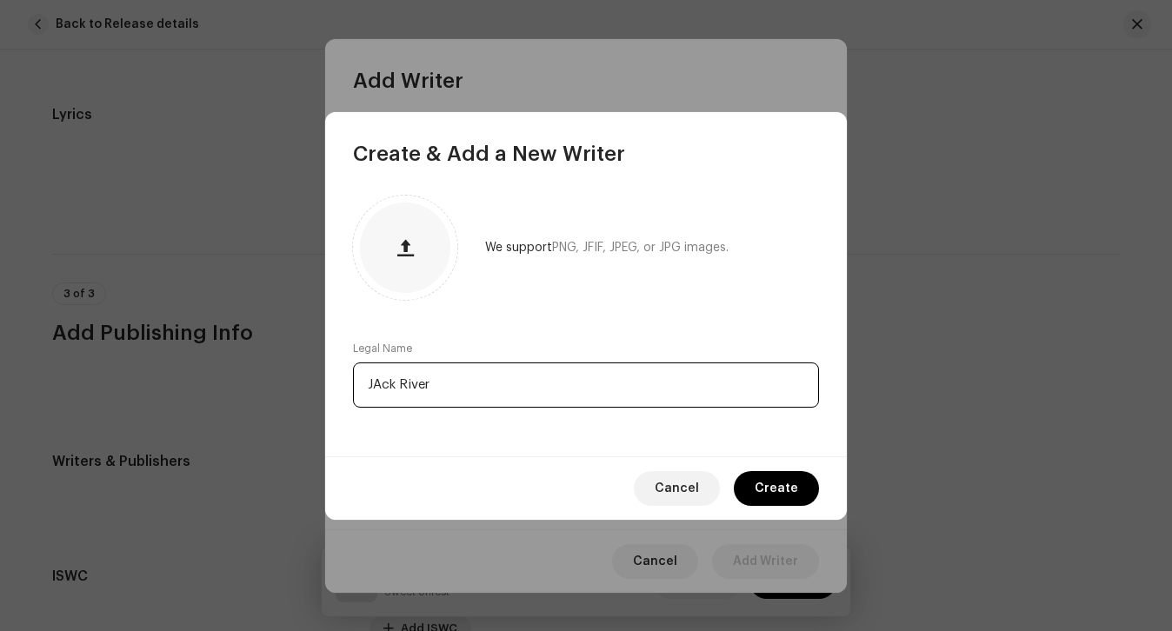
click at [378, 390] on input "JAck River" at bounding box center [586, 385] width 466 height 45
type input "Jack River"
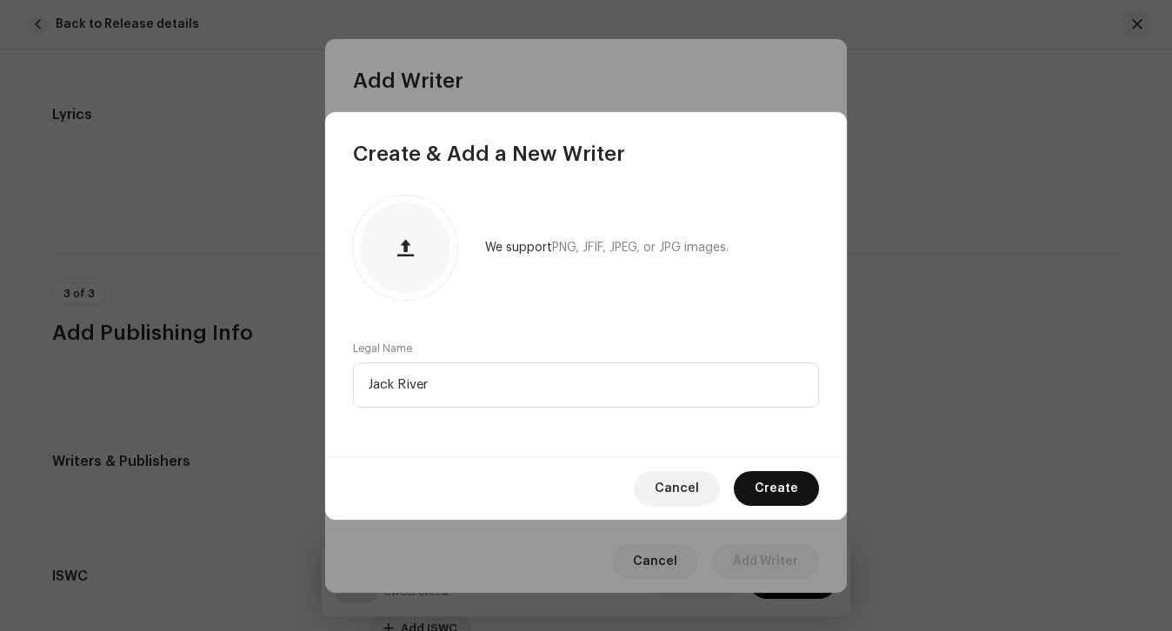
click at [778, 483] on span "Create" at bounding box center [776, 488] width 43 height 35
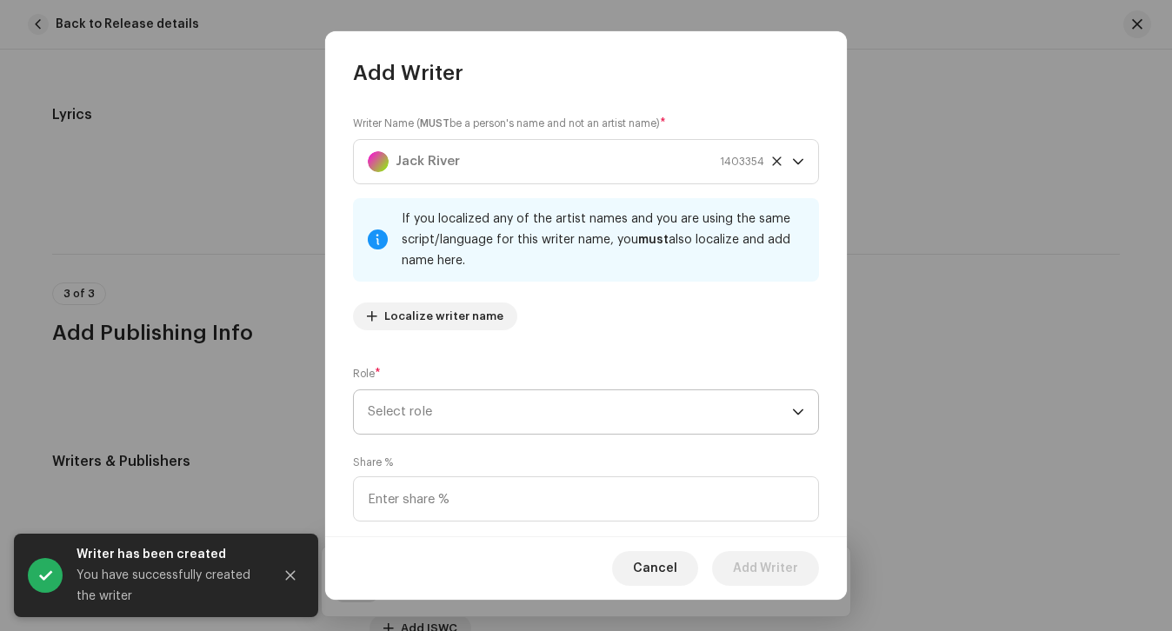
click at [465, 395] on span "Select role" at bounding box center [580, 411] width 424 height 43
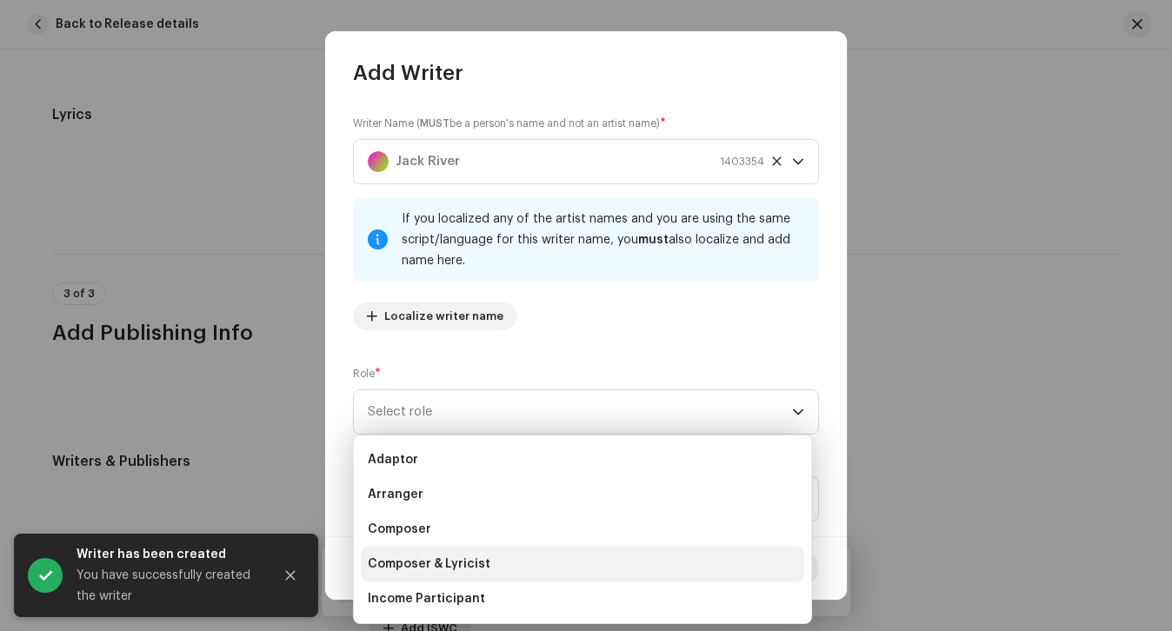
click at [461, 565] on span "Composer & Lyricist" at bounding box center [429, 564] width 123 height 17
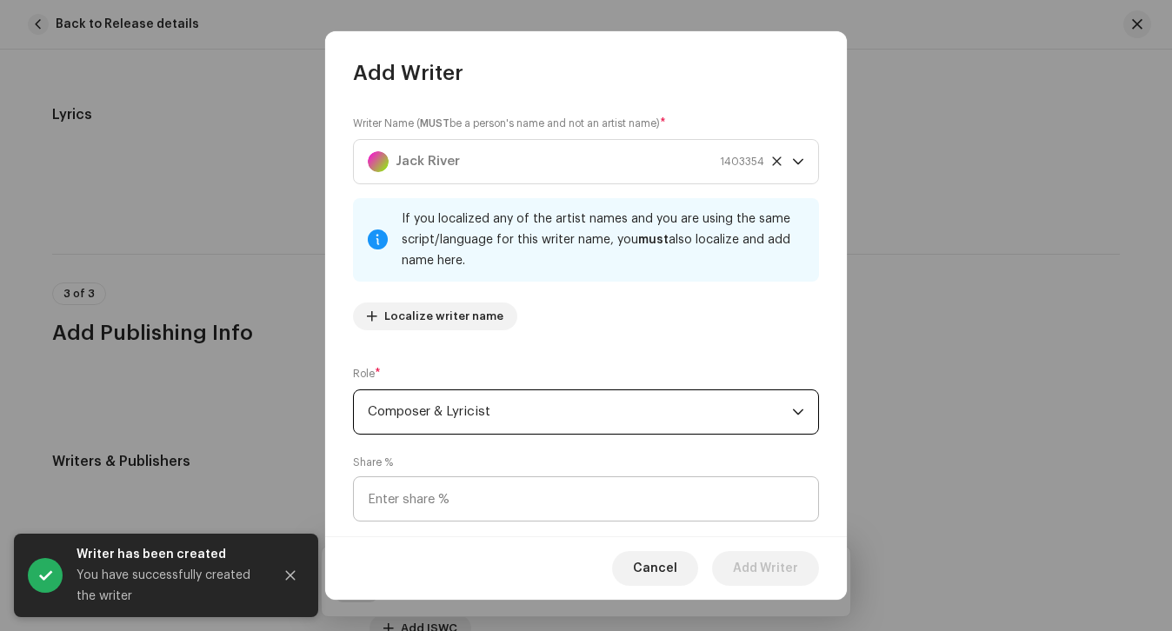
scroll to position [124, 0]
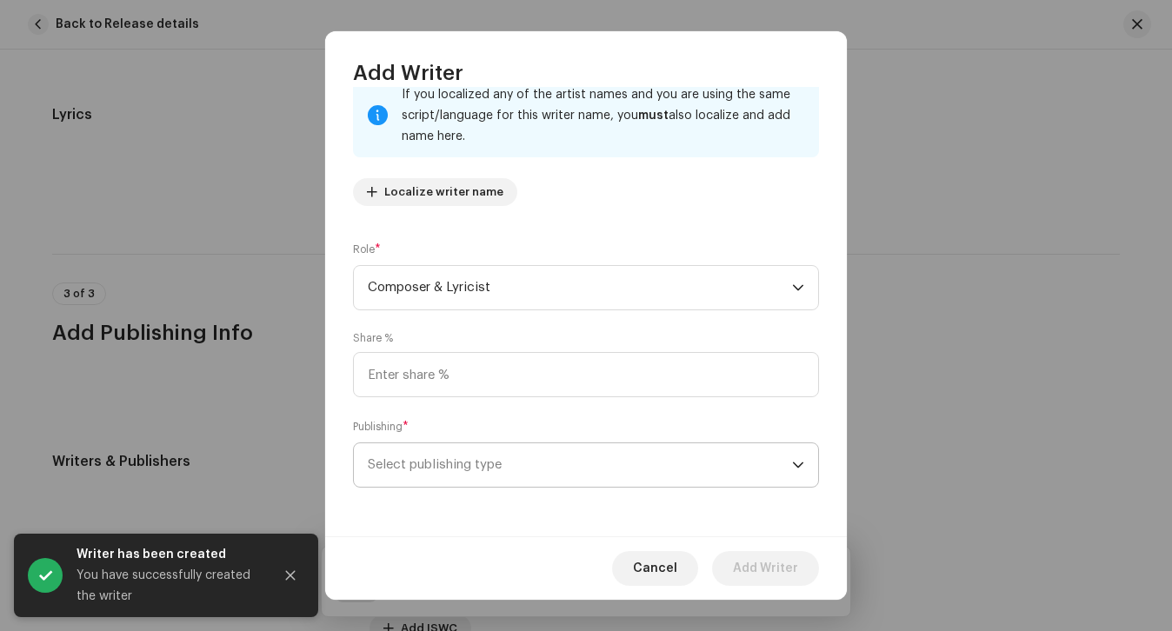
click at [465, 481] on span "Select publishing type" at bounding box center [580, 464] width 424 height 43
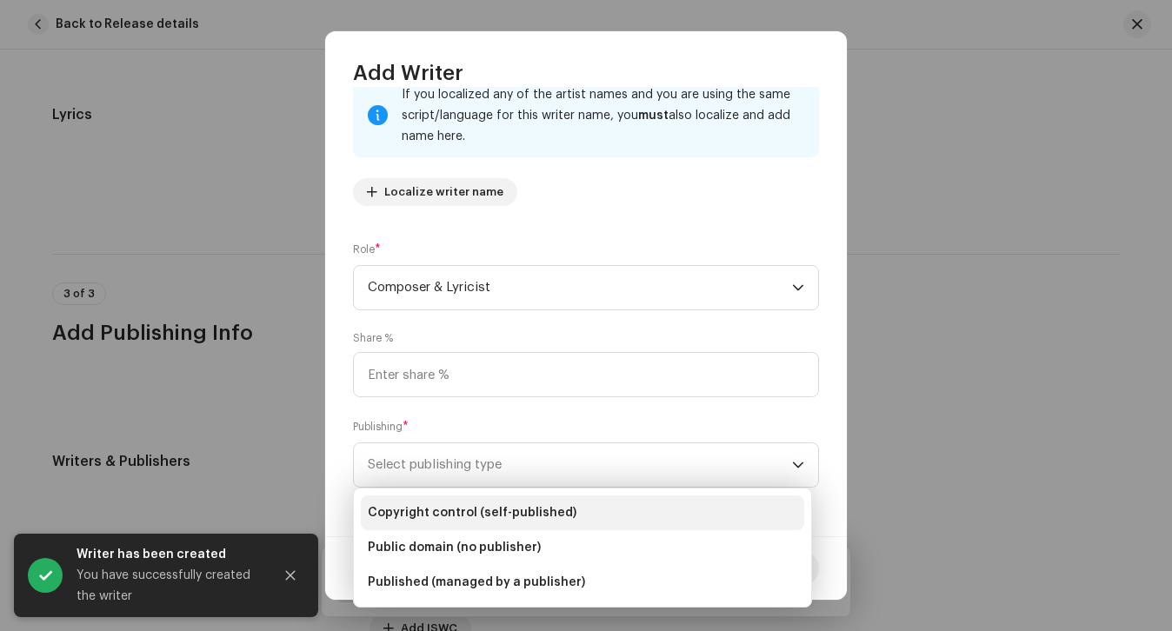
click at [466, 509] on span "Copyright control (self-published)" at bounding box center [472, 512] width 209 height 17
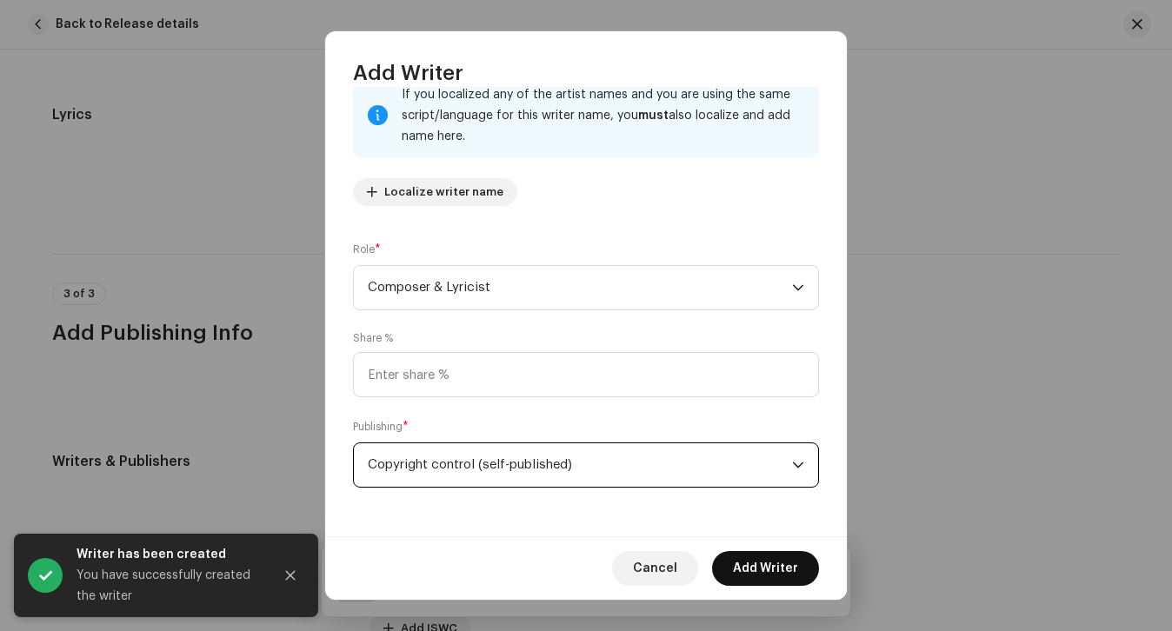
click at [741, 563] on span "Add Writer" at bounding box center [765, 568] width 65 height 35
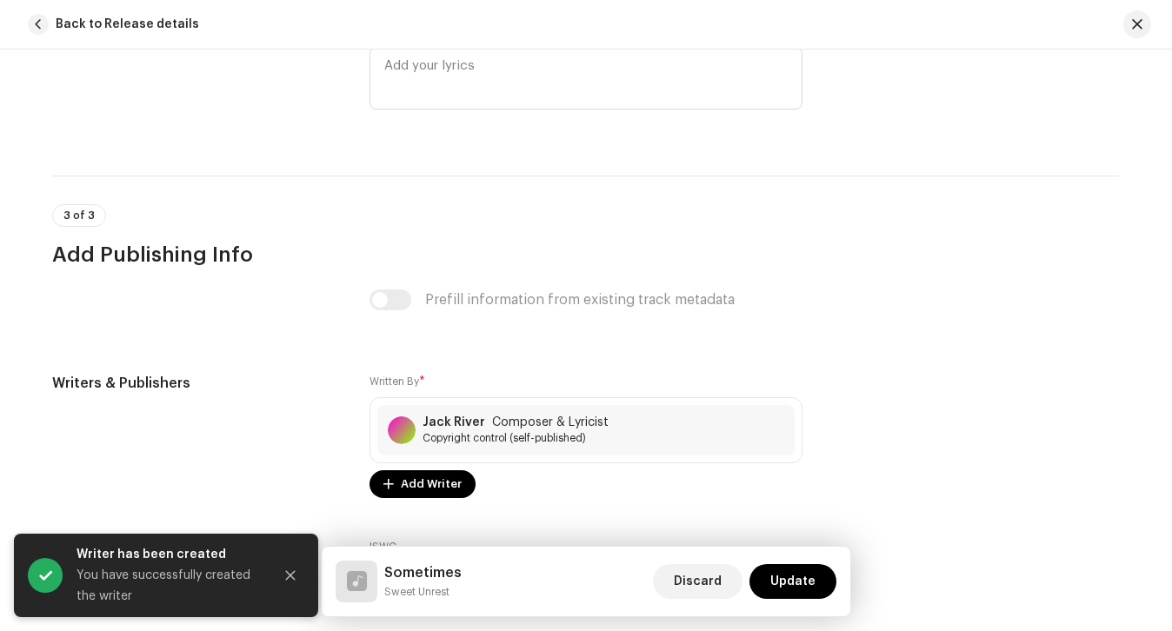
scroll to position [3353, 0]
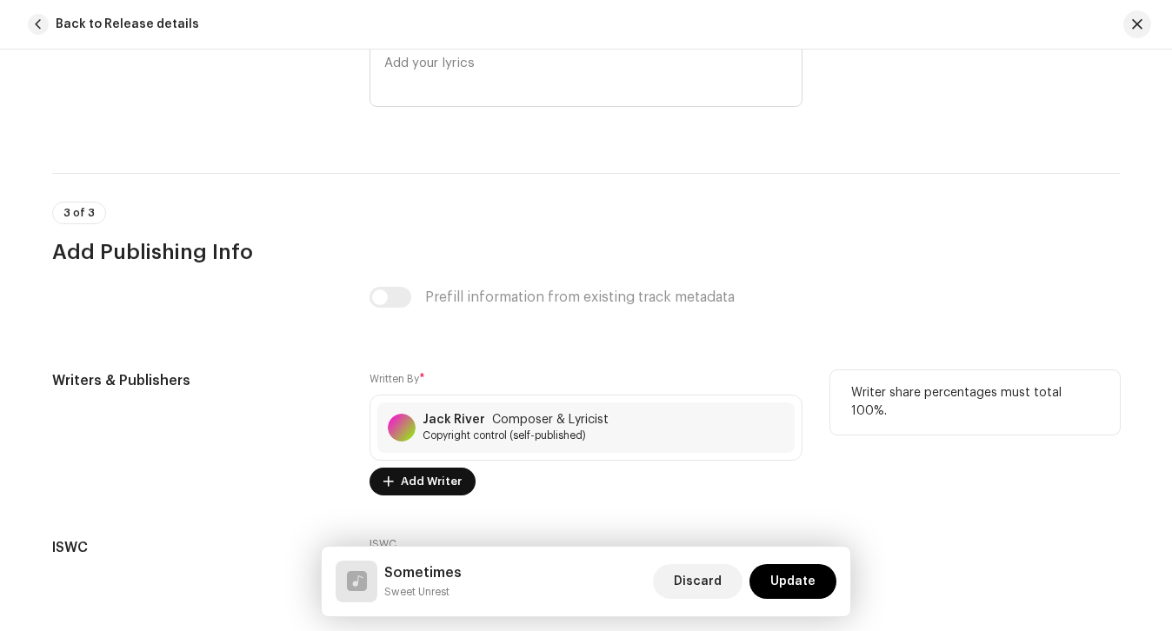
click at [437, 480] on span "Add Writer" at bounding box center [431, 481] width 61 height 35
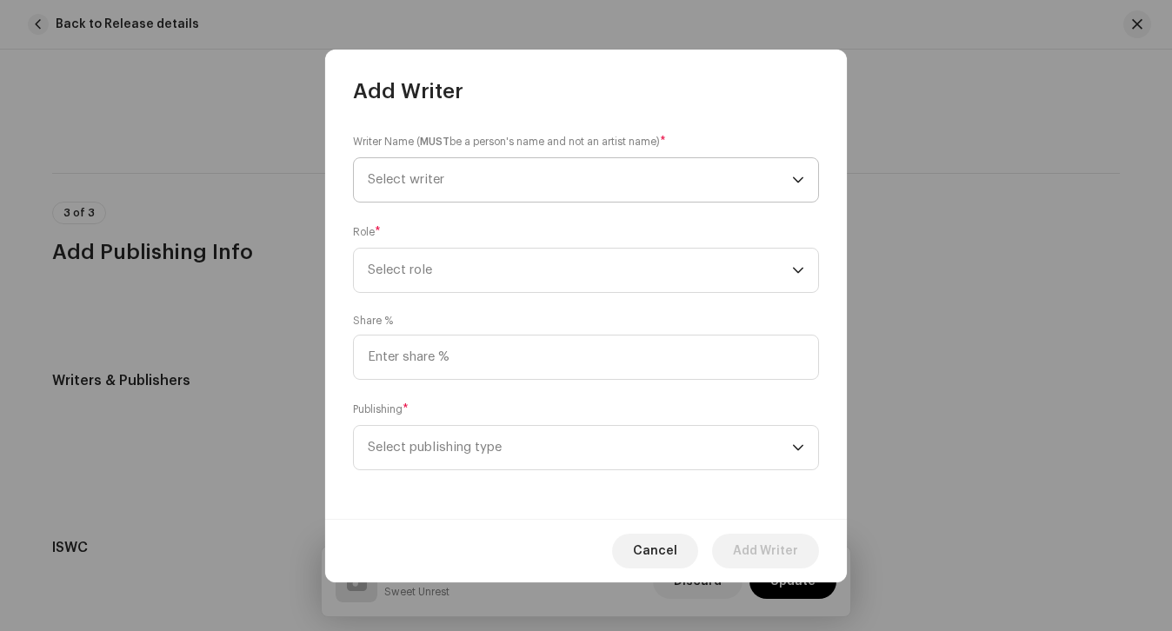
click at [458, 177] on span "Select writer" at bounding box center [580, 179] width 424 height 43
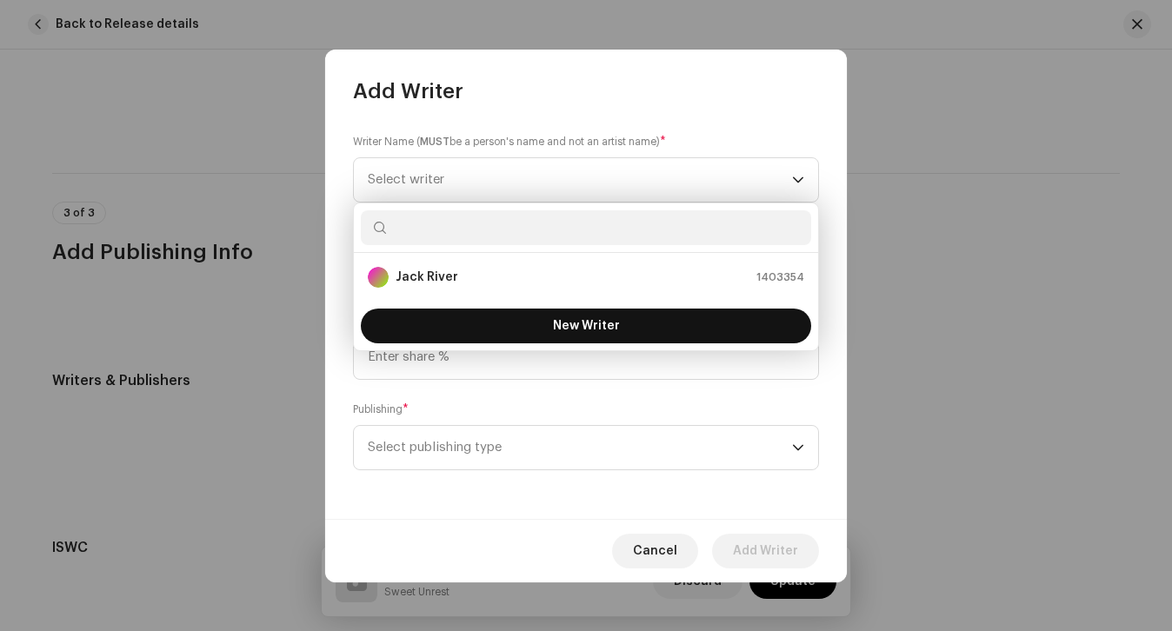
click at [496, 323] on button "New Writer" at bounding box center [586, 326] width 450 height 35
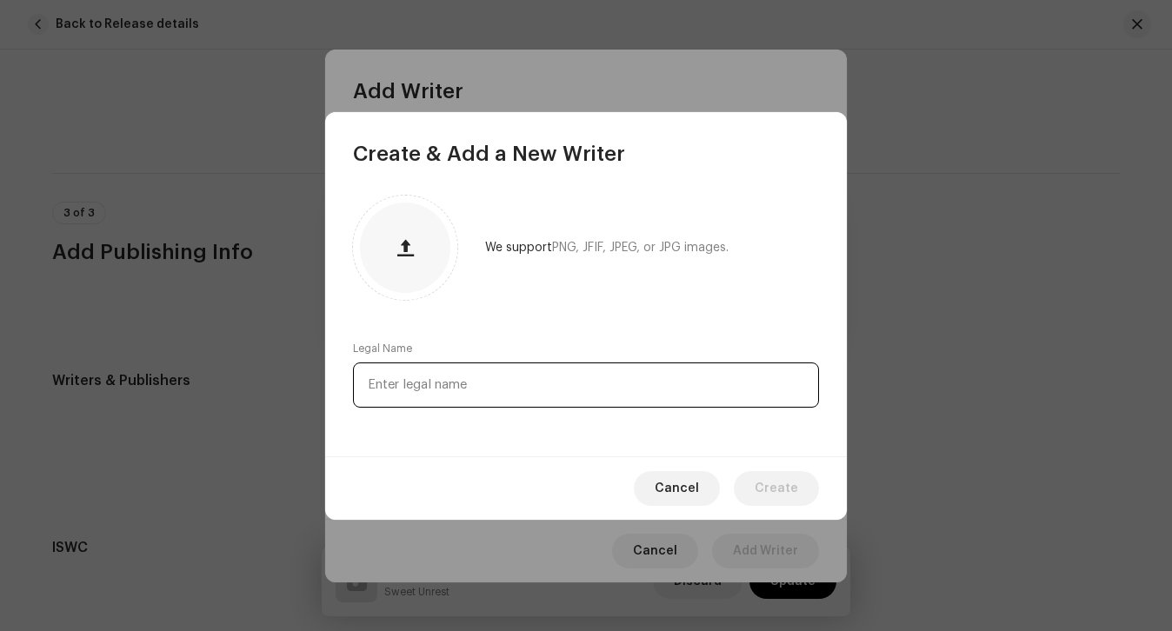
click at [489, 386] on input "text" at bounding box center [586, 385] width 466 height 45
paste input "[PERSON_NAME]"
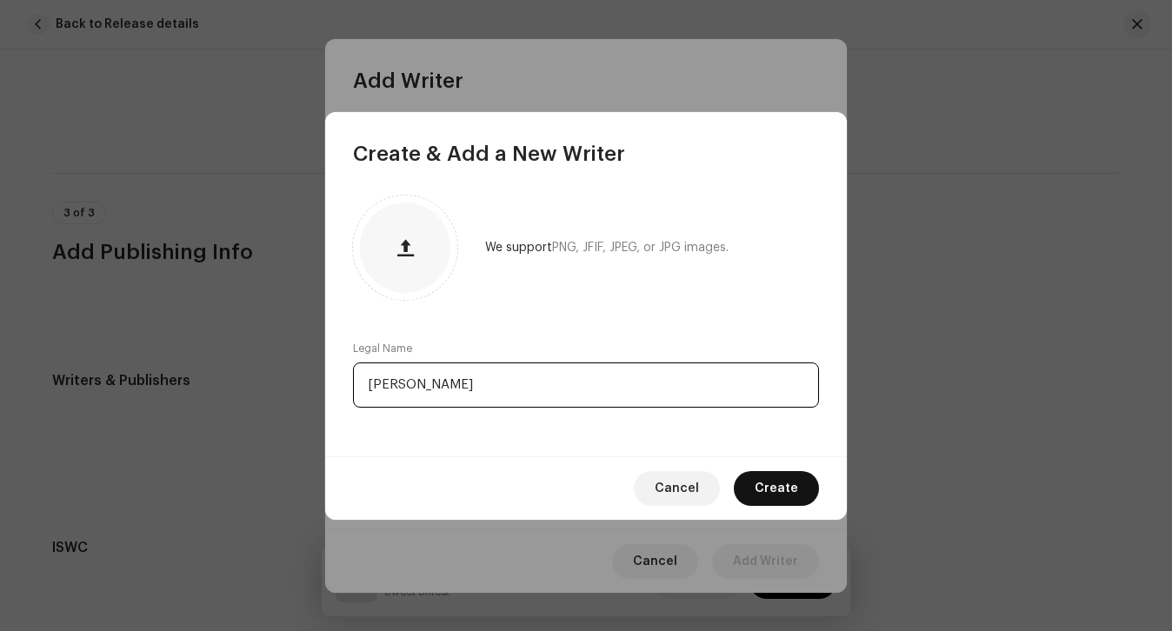
type input "[PERSON_NAME]"
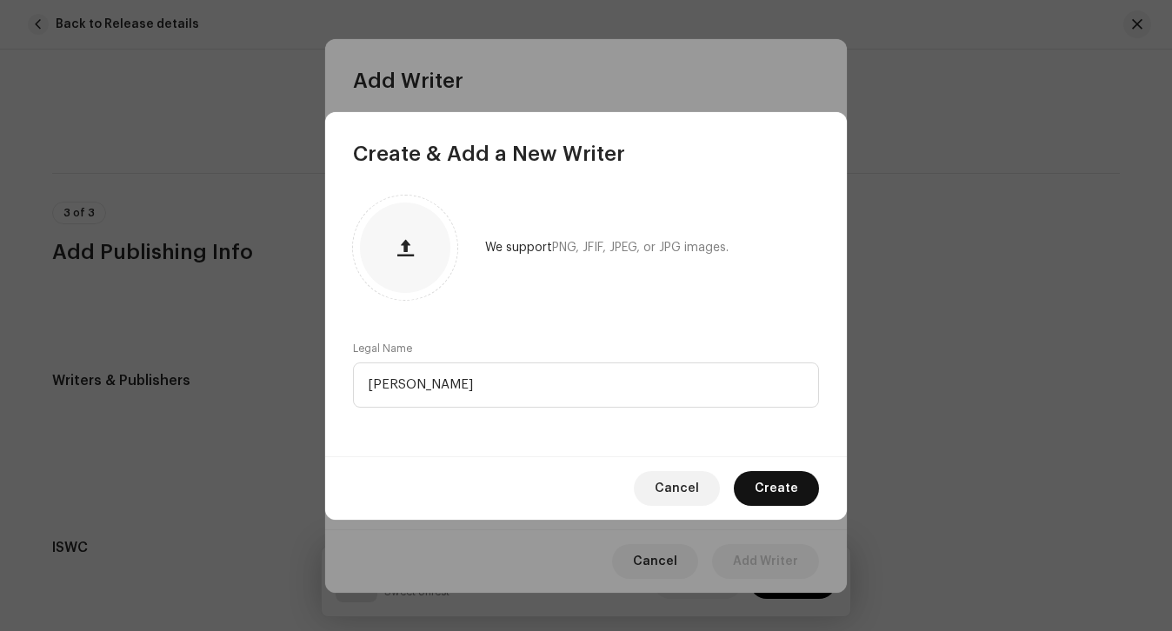
click at [775, 494] on span "Create" at bounding box center [776, 488] width 43 height 35
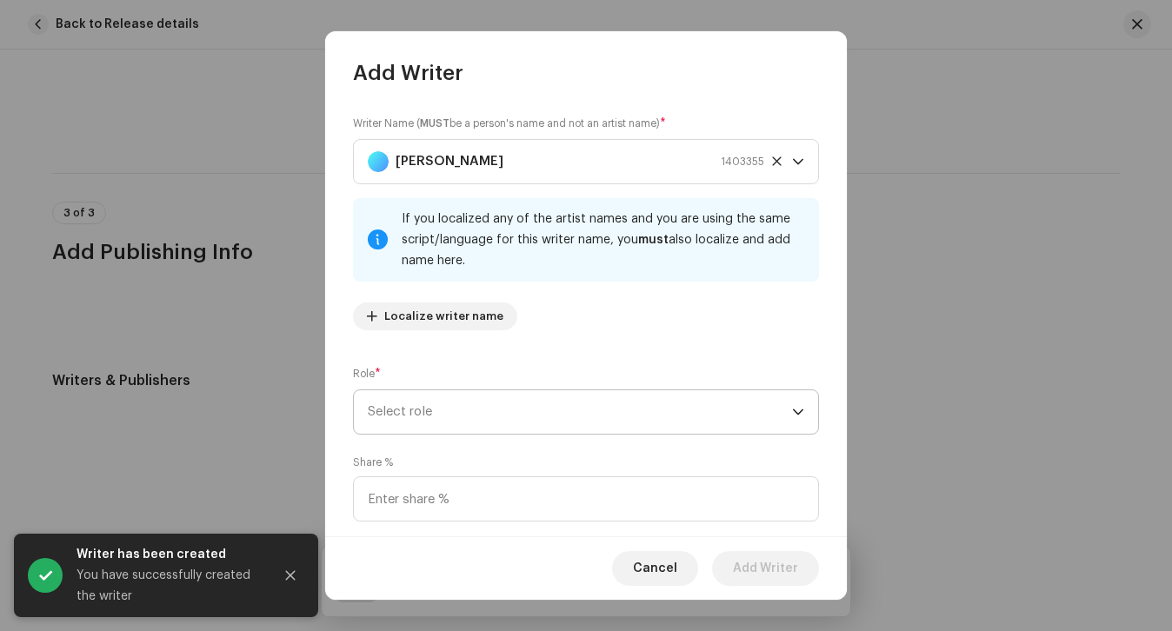
click at [484, 428] on span "Select role" at bounding box center [580, 411] width 424 height 43
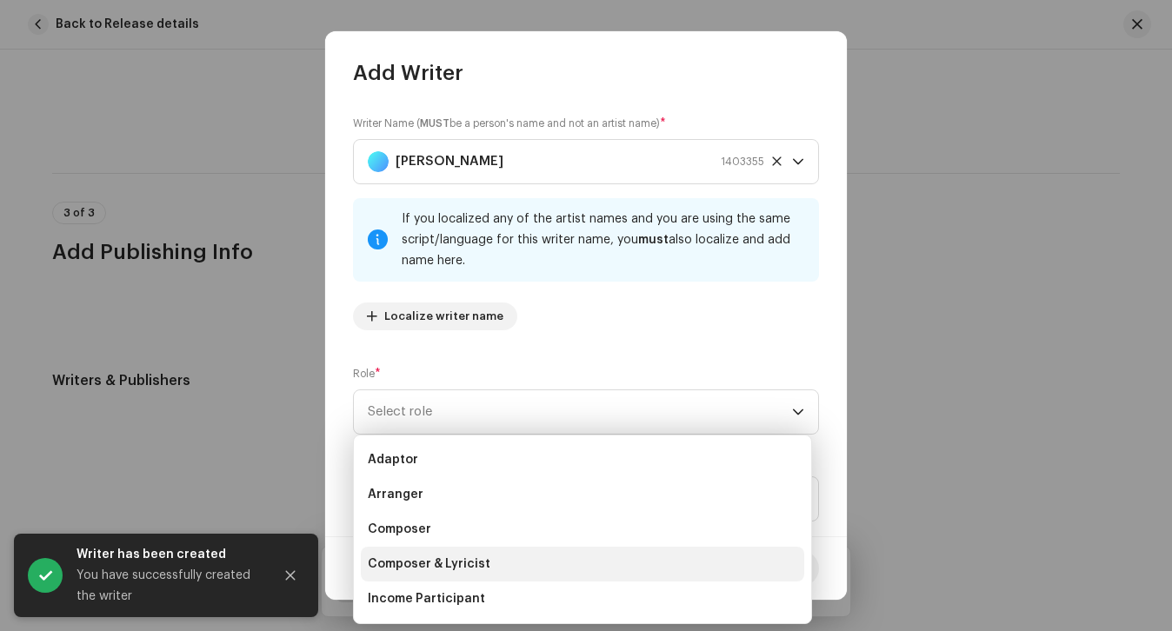
click at [457, 563] on span "Composer & Lyricist" at bounding box center [429, 564] width 123 height 17
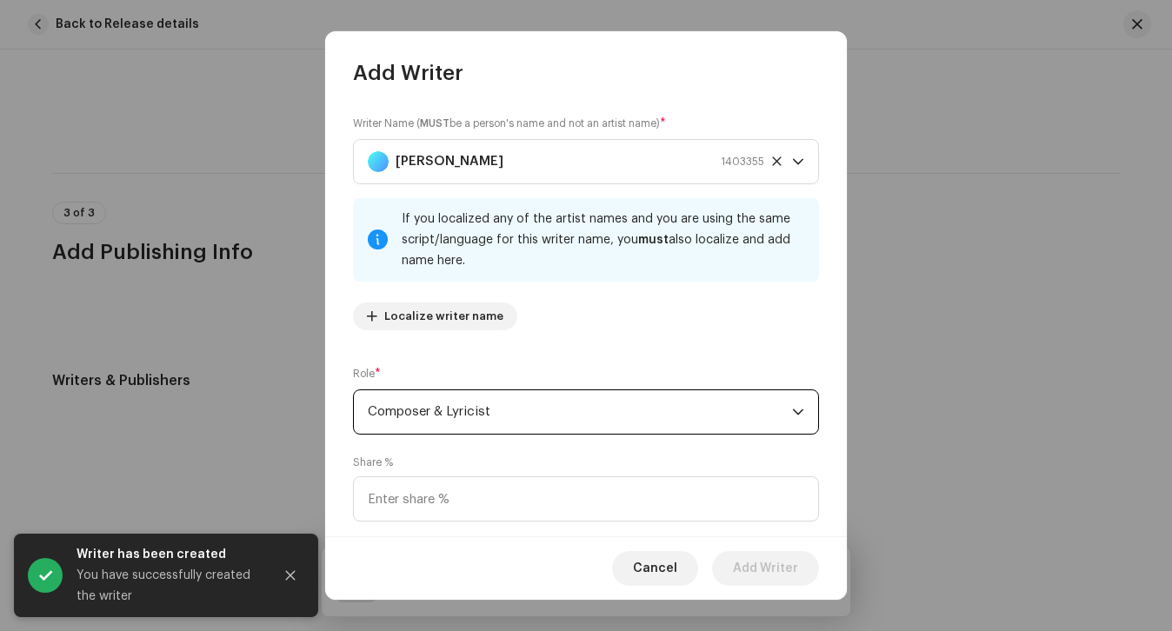
scroll to position [124, 0]
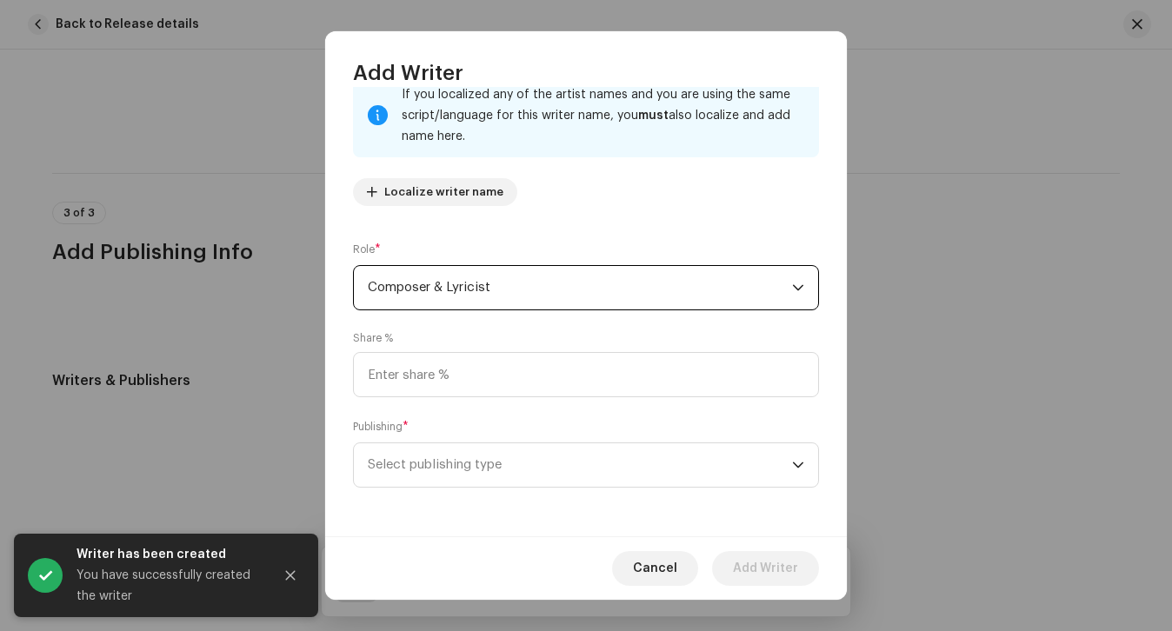
click at [487, 463] on span "Select publishing type" at bounding box center [580, 464] width 424 height 43
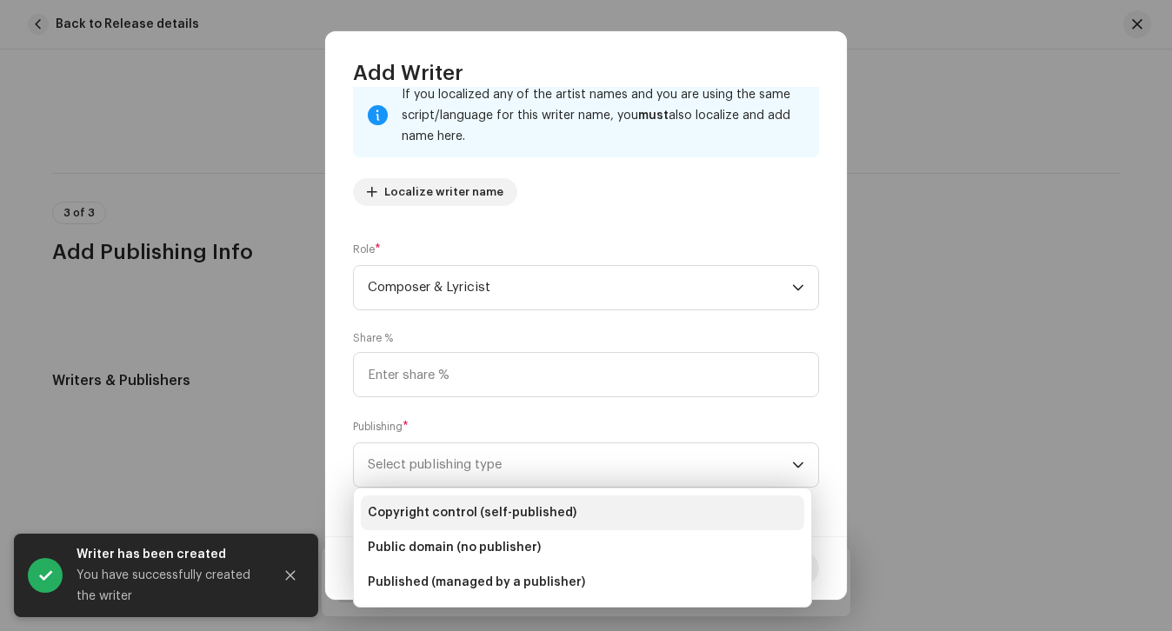
click at [489, 514] on span "Copyright control (self-published)" at bounding box center [472, 512] width 209 height 17
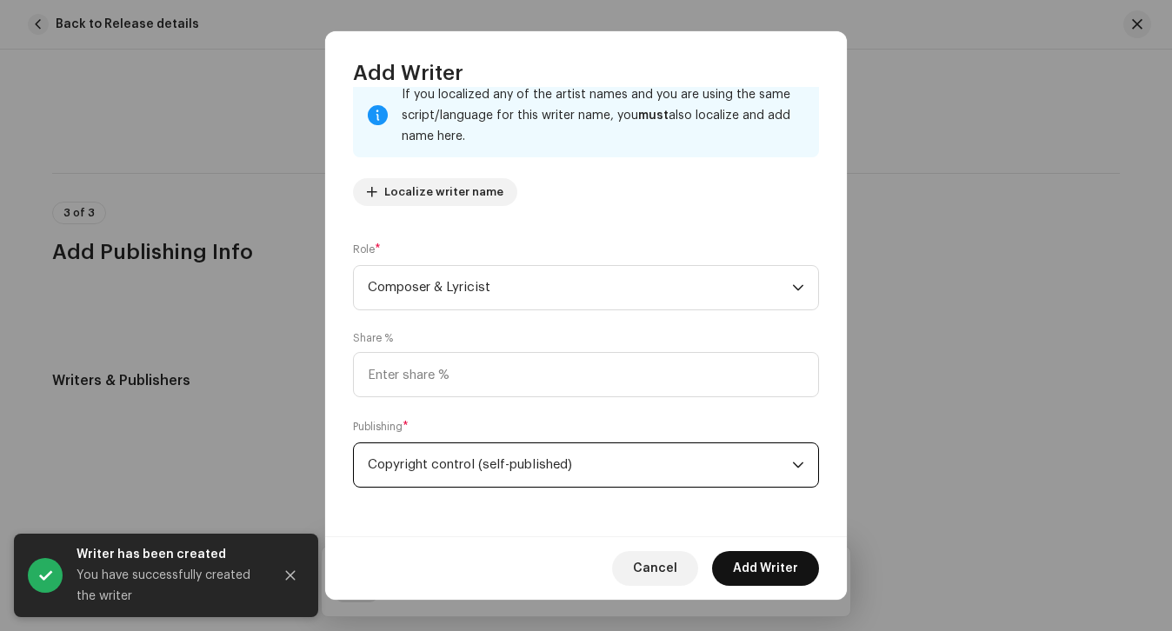
click at [770, 579] on span "Add Writer" at bounding box center [765, 568] width 65 height 35
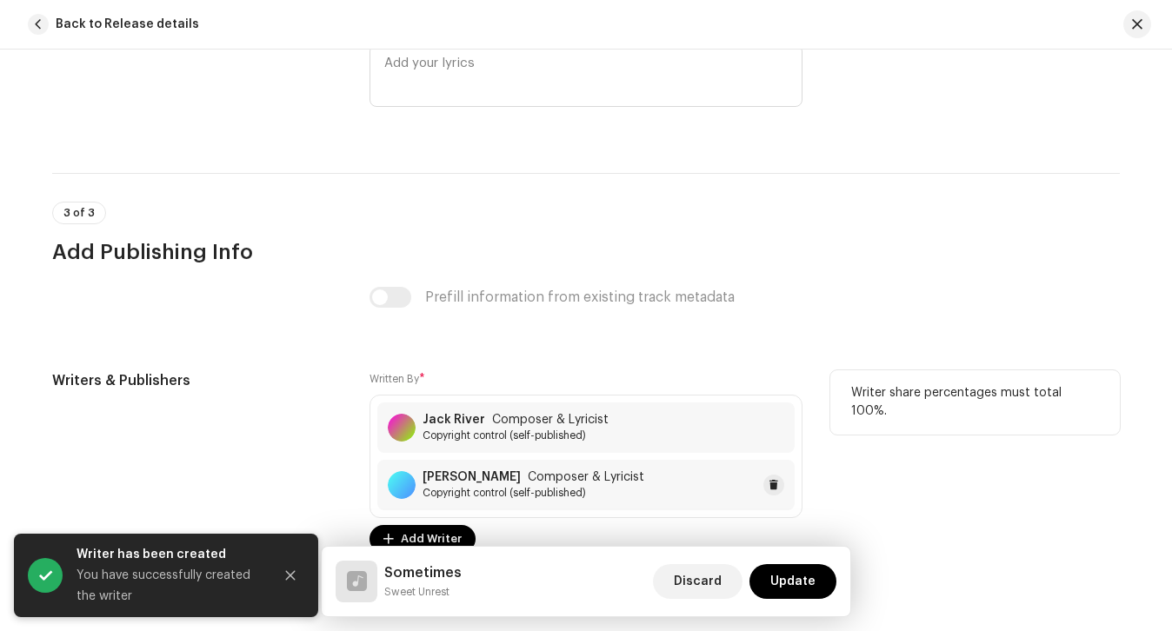
scroll to position [3483, 0]
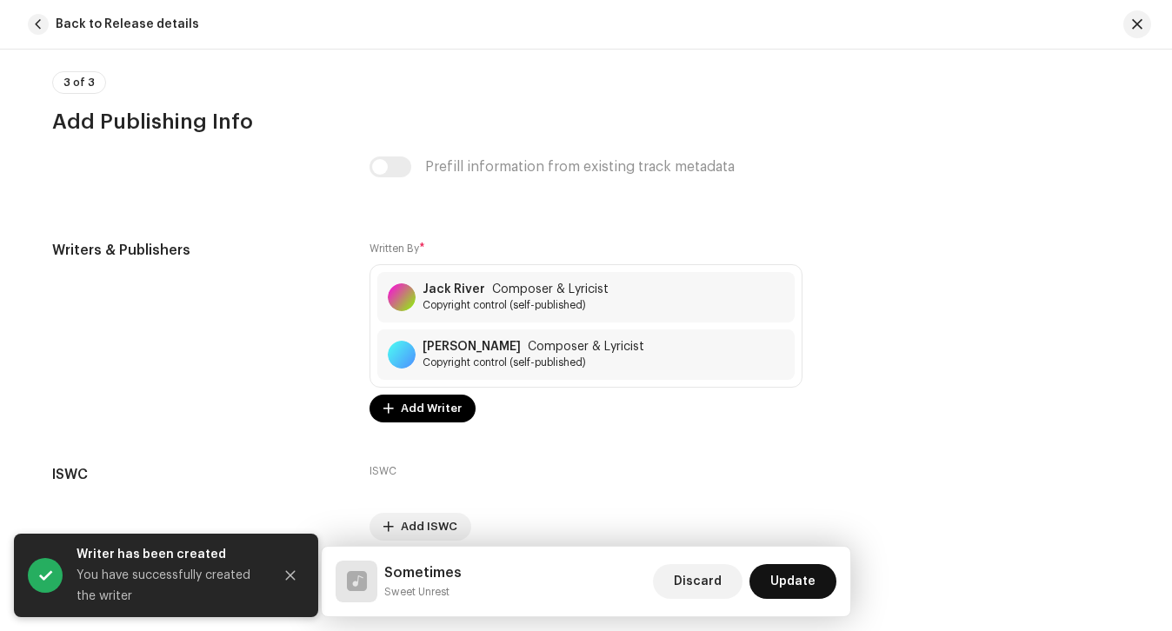
click at [783, 564] on span "Update" at bounding box center [792, 581] width 45 height 35
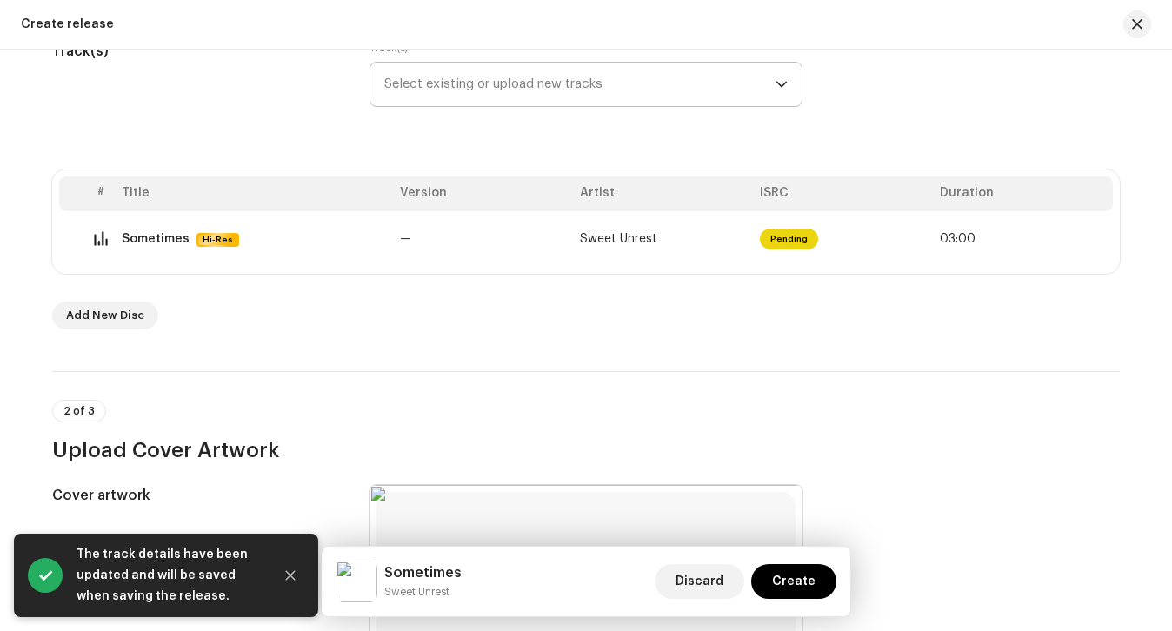
scroll to position [0, 0]
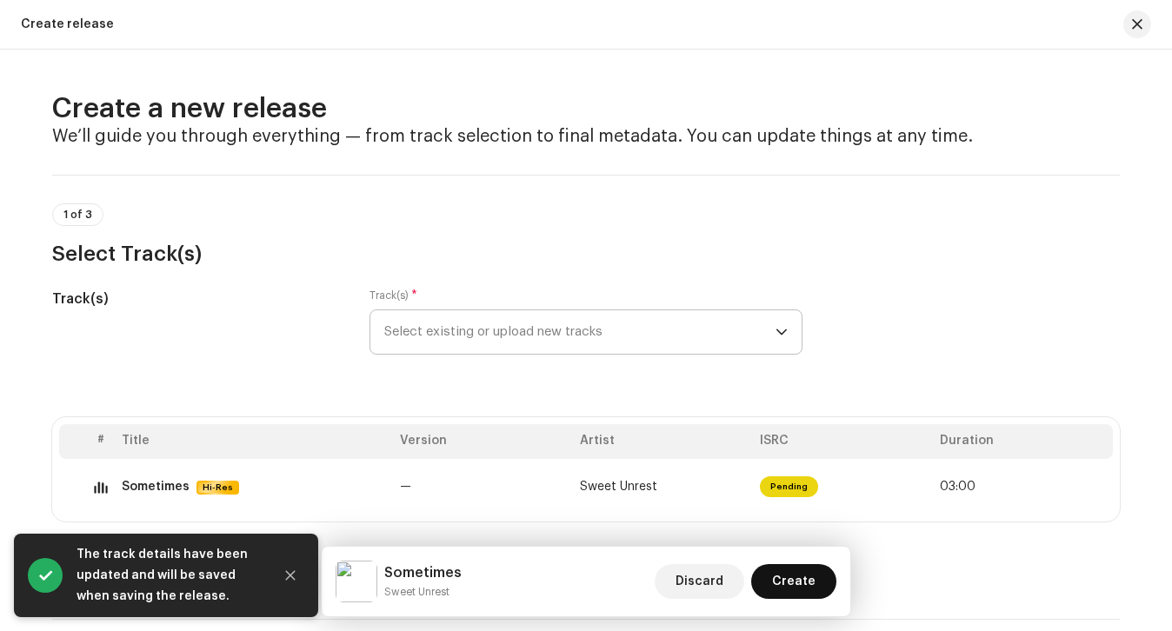
click at [797, 584] on span "Create" at bounding box center [793, 581] width 43 height 35
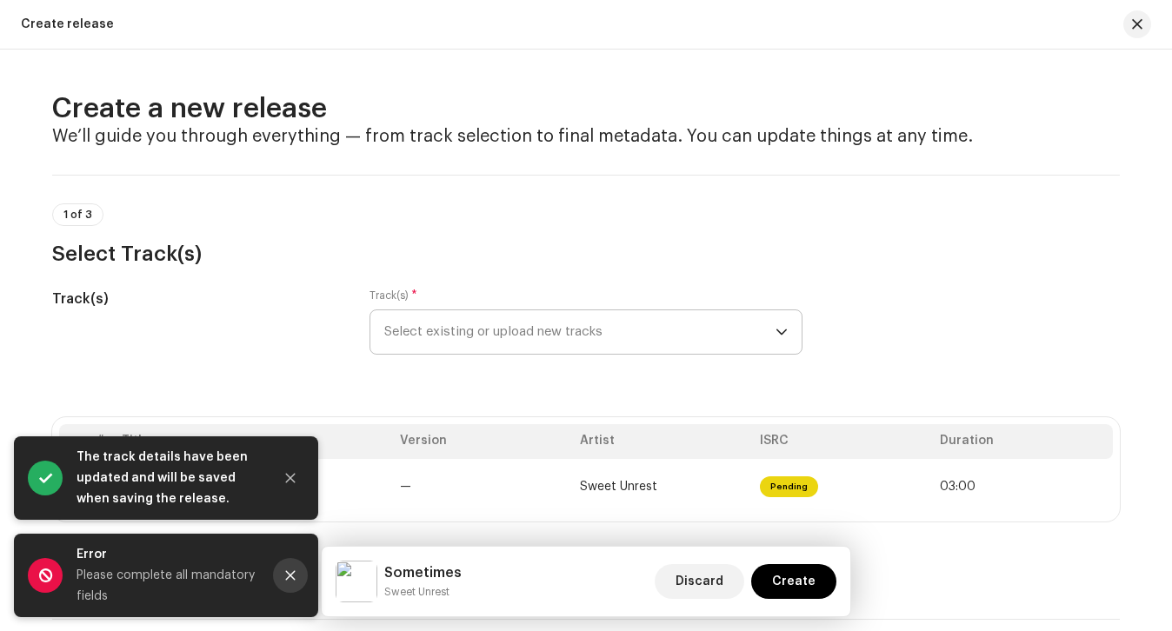
click at [288, 570] on icon "Close" at bounding box center [290, 575] width 12 height 12
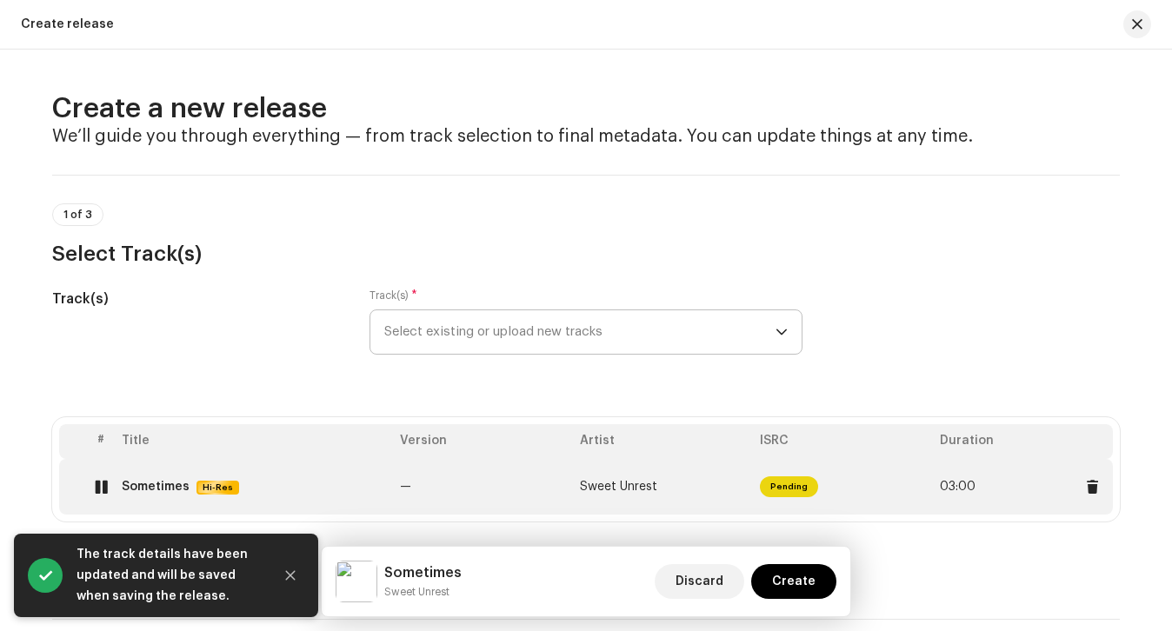
click at [95, 483] on div at bounding box center [101, 487] width 13 height 14
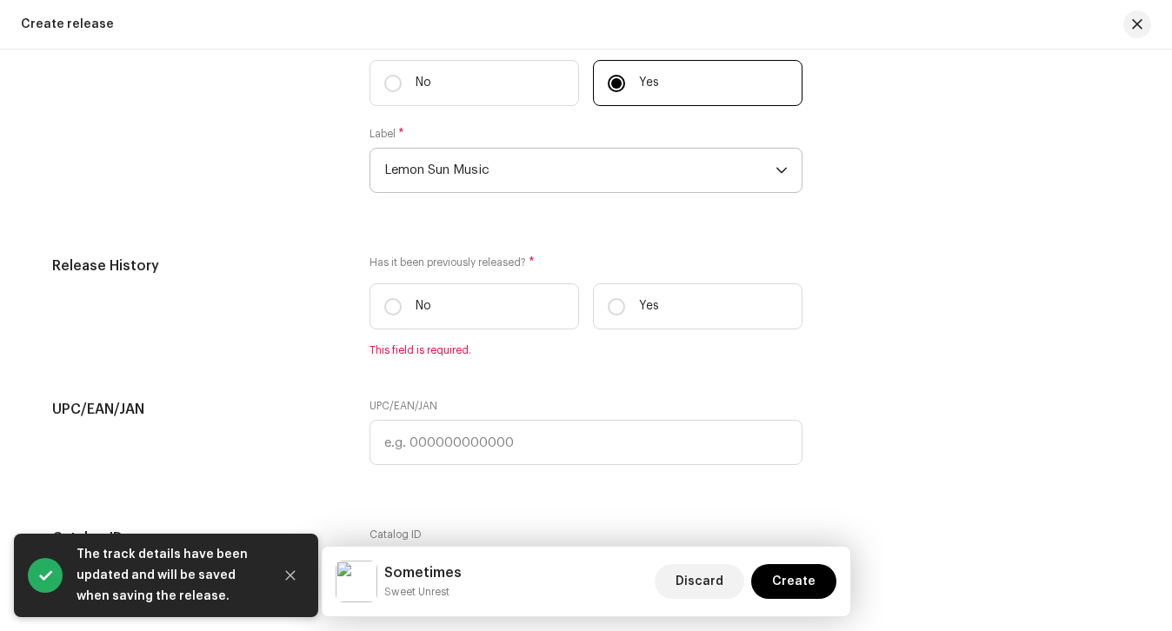
scroll to position [2546, 0]
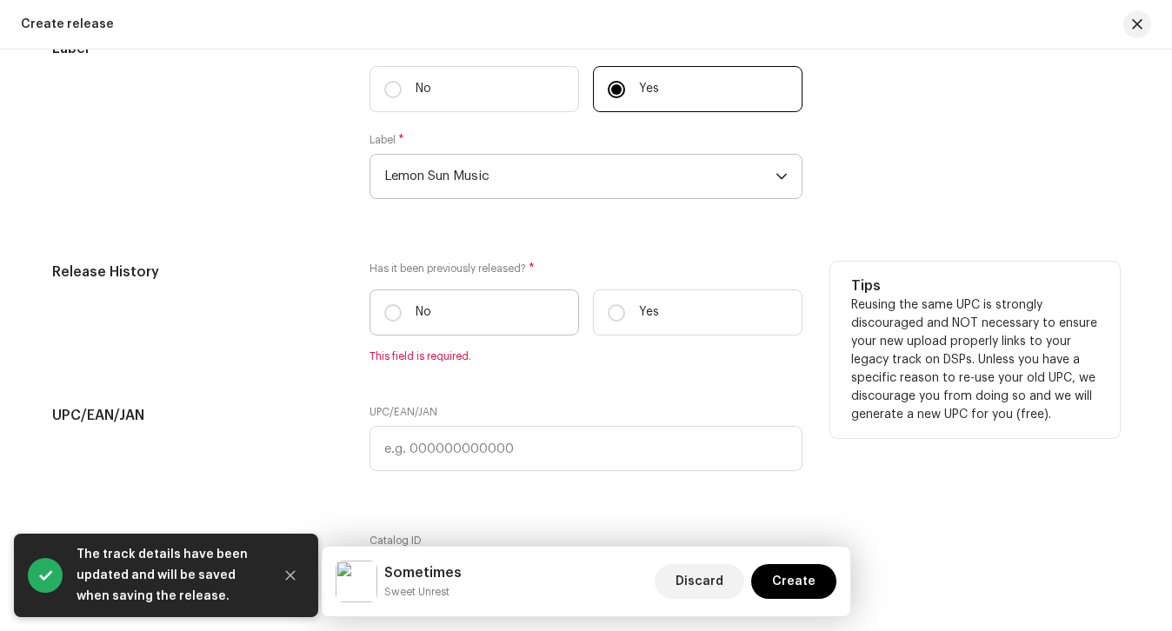
click at [491, 332] on label "No" at bounding box center [475, 313] width 210 height 46
click at [402, 322] on input "No" at bounding box center [392, 312] width 17 height 17
radio input "true"
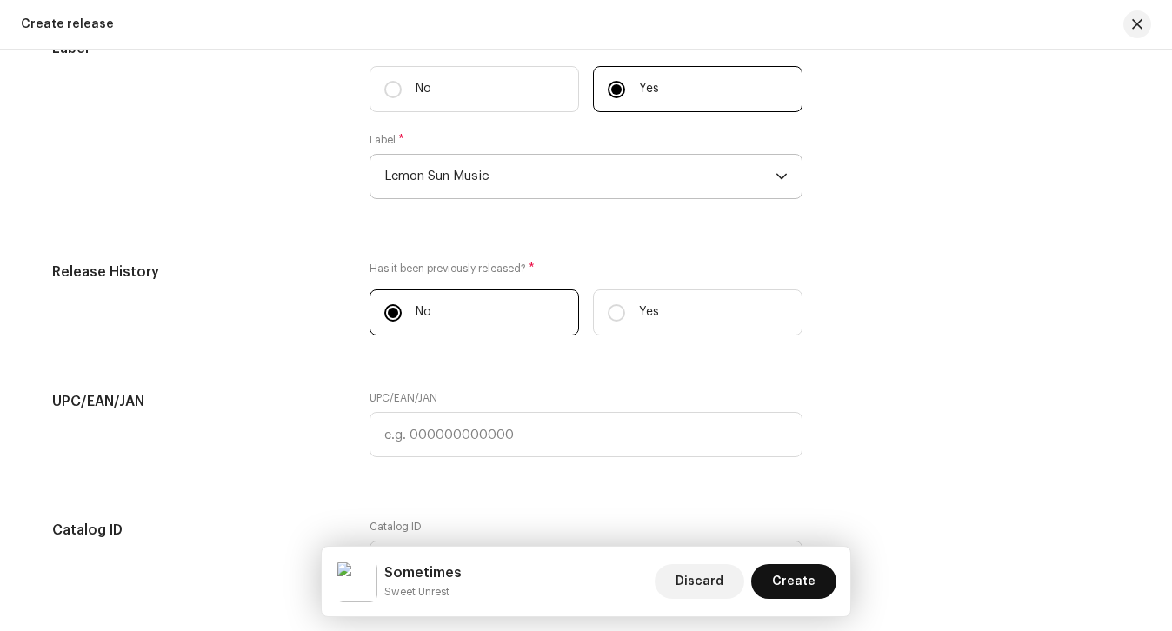
click at [810, 571] on span "Create" at bounding box center [793, 581] width 43 height 35
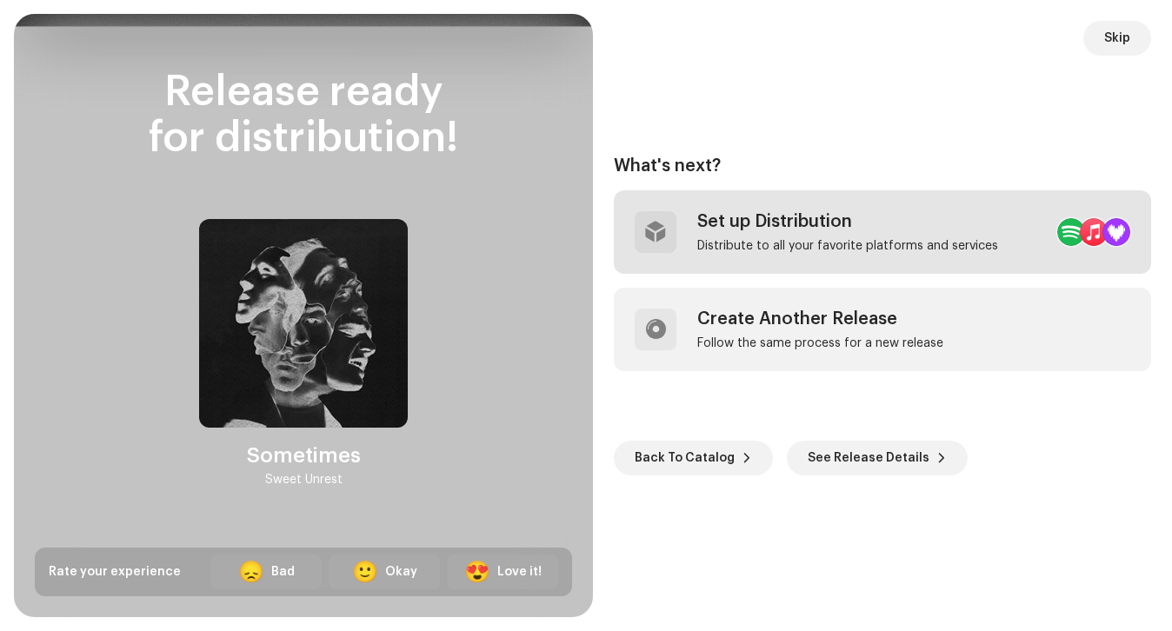
click at [784, 229] on div "Set up Distribution" at bounding box center [847, 221] width 301 height 21
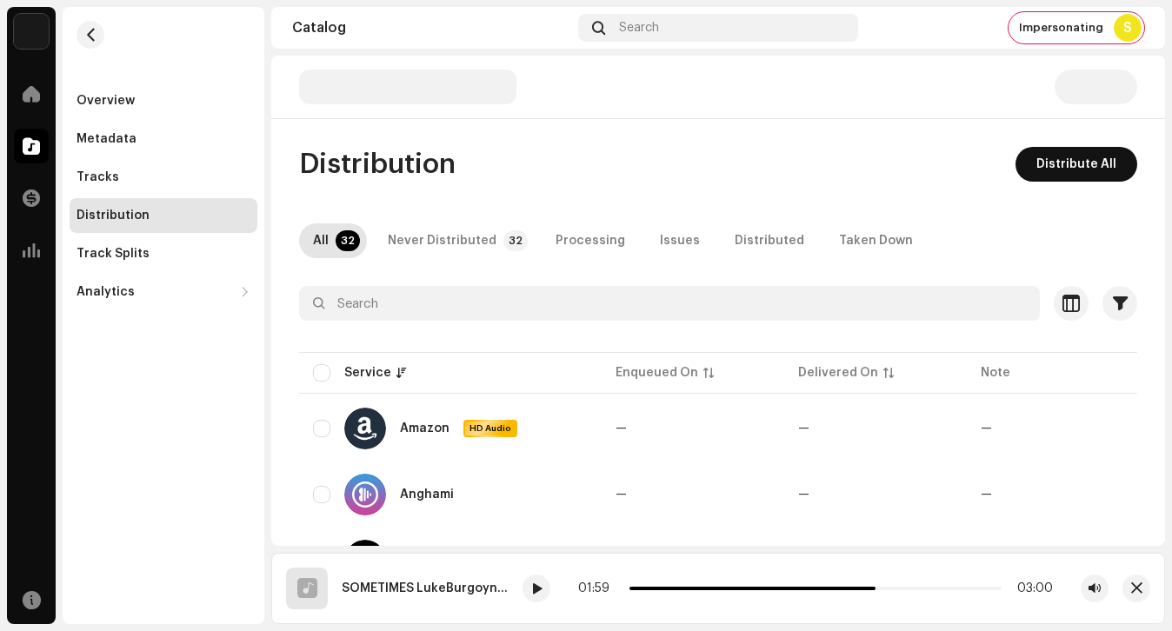
click at [1052, 163] on span "Distribute All" at bounding box center [1076, 164] width 80 height 35
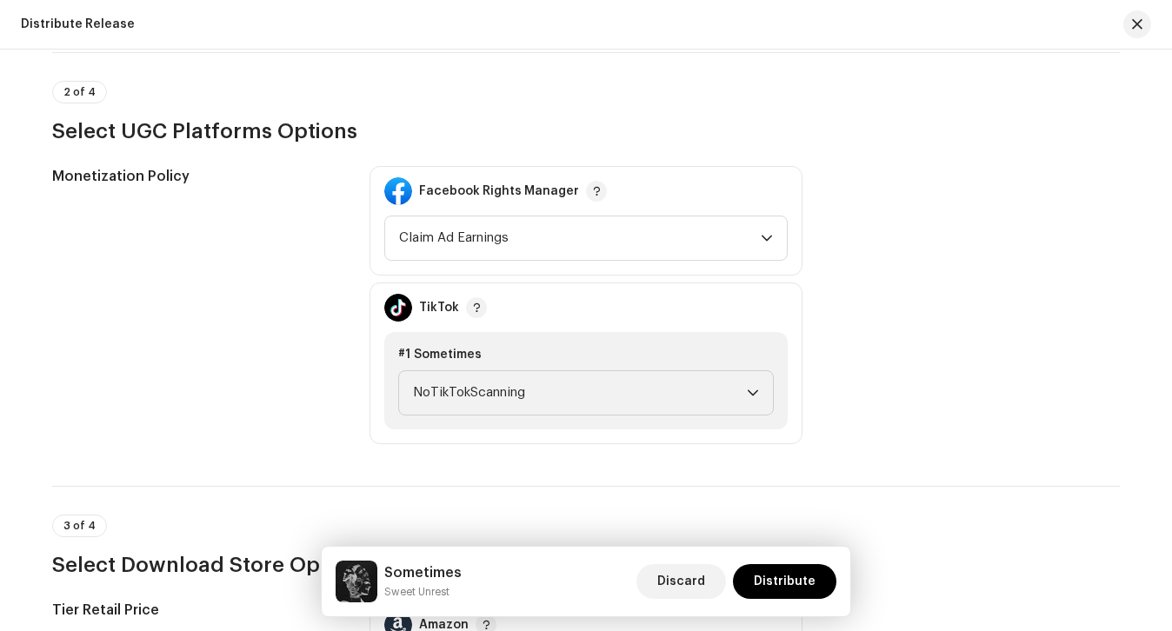
scroll to position [2851, 0]
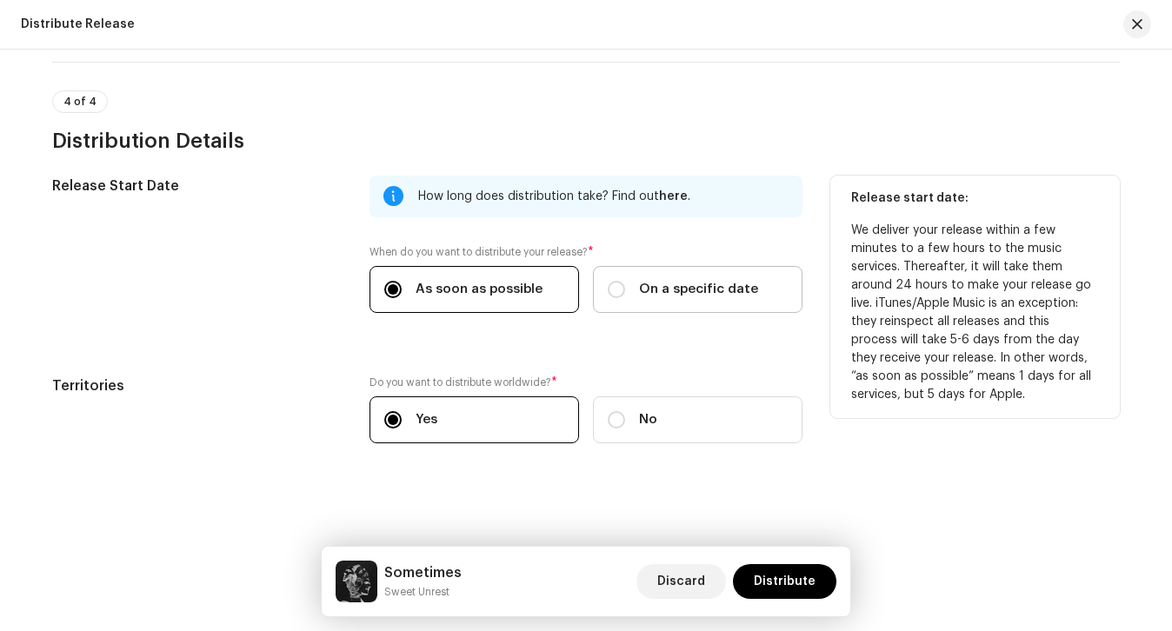
click at [662, 310] on label "On a specific date" at bounding box center [698, 289] width 210 height 47
click at [625, 298] on input "On a specific date" at bounding box center [616, 289] width 17 height 17
radio input "true"
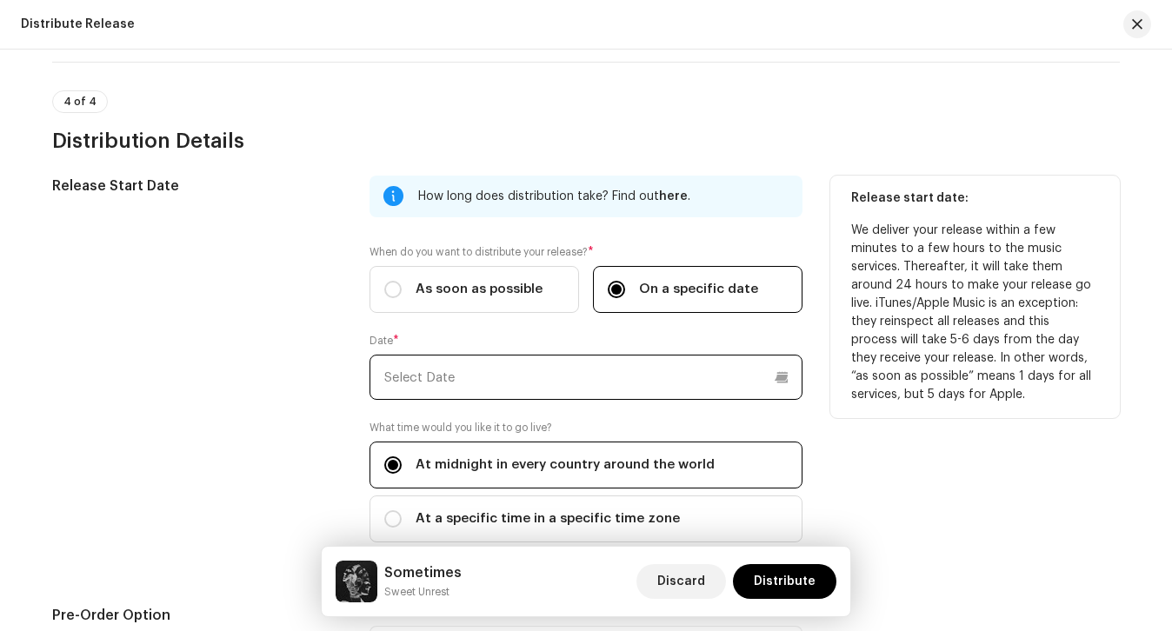
click at [647, 355] on input "text" at bounding box center [586, 377] width 433 height 45
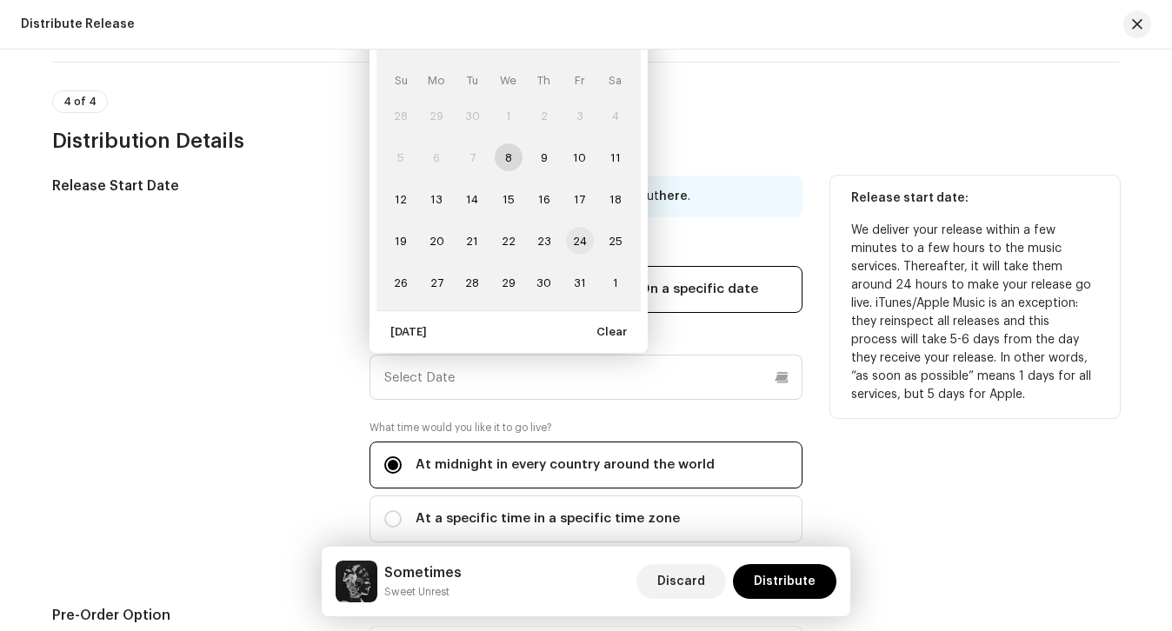
click at [579, 234] on span "24" at bounding box center [580, 241] width 28 height 28
type input "[DATE]"
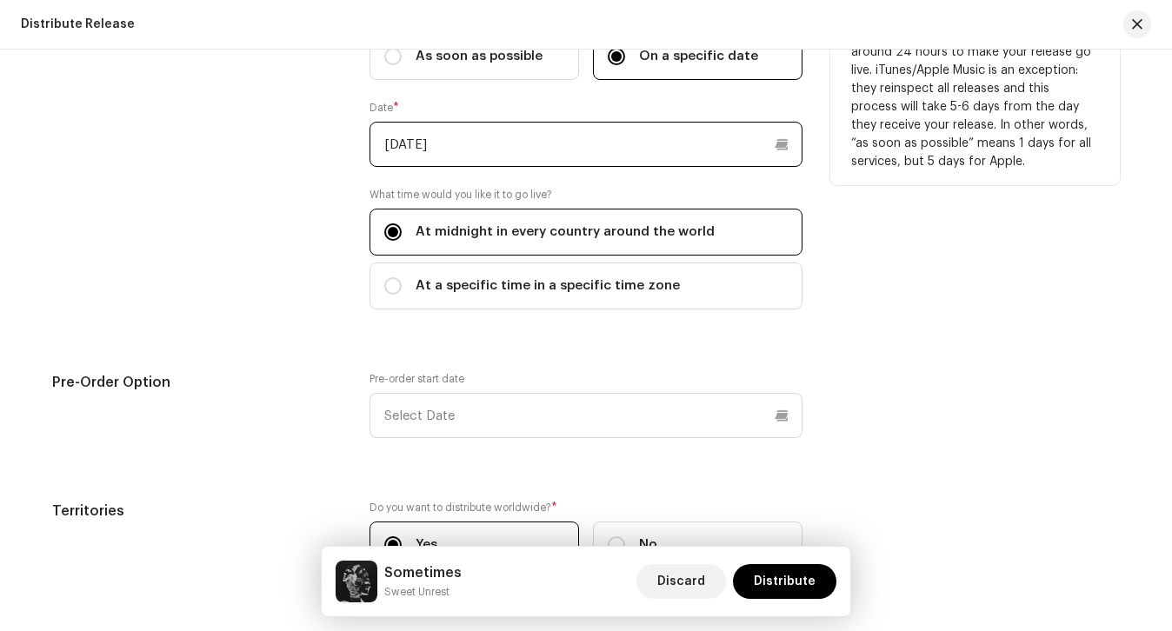
scroll to position [3209, 0]
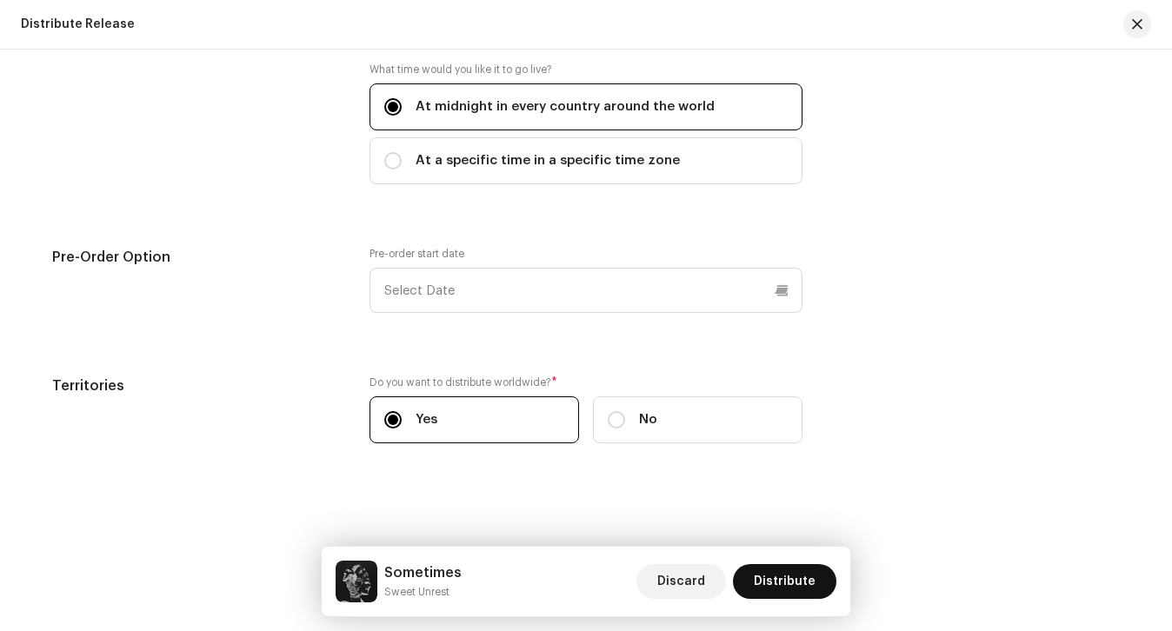
click at [795, 576] on span "Distribute" at bounding box center [785, 581] width 62 height 35
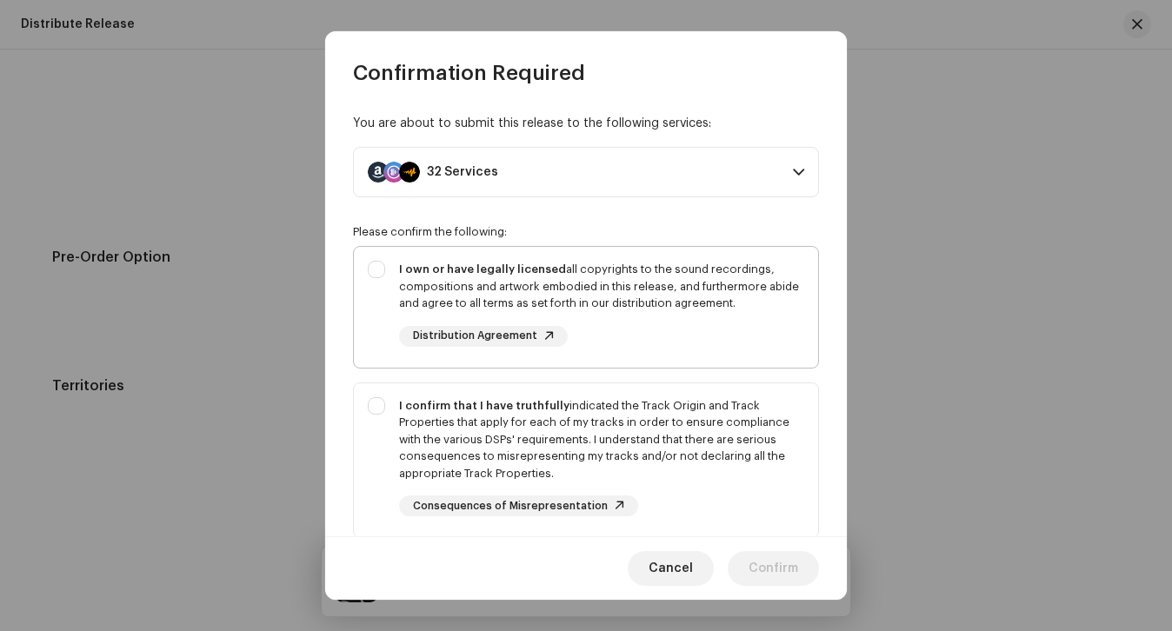
click at [651, 340] on div "I own or have legally licensed all copyrights to the sound recordings, composit…" at bounding box center [601, 304] width 405 height 86
checkbox input "true"
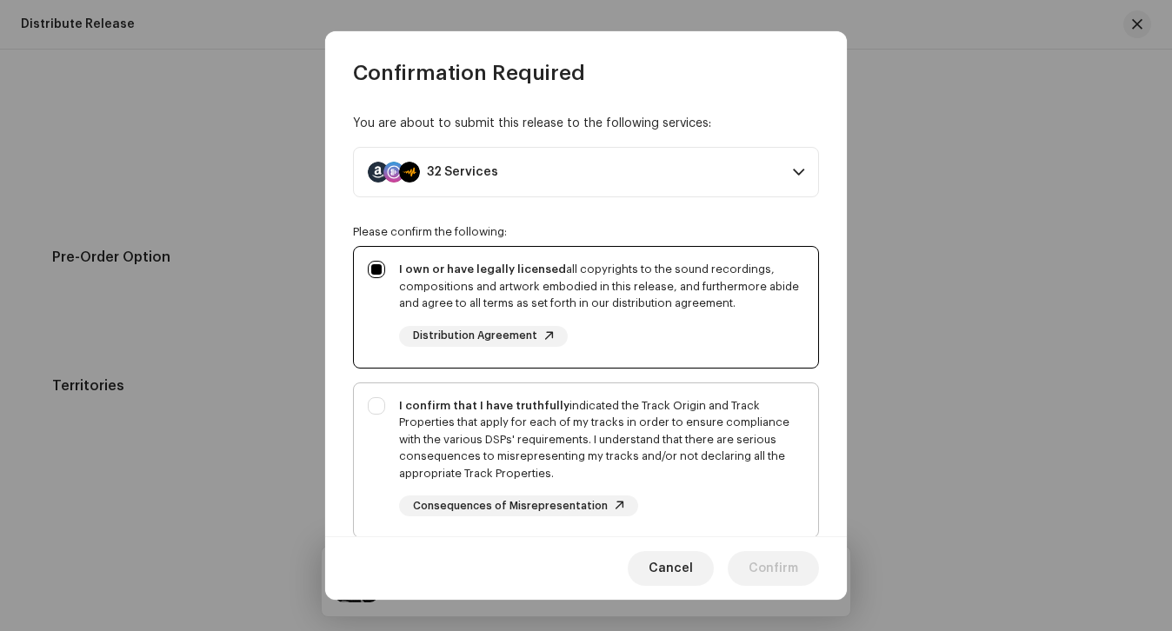
click at [650, 452] on div "I confirm that I have truthfully indicated the Track Origin and Track Propertie…" at bounding box center [601, 439] width 405 height 85
checkbox input "true"
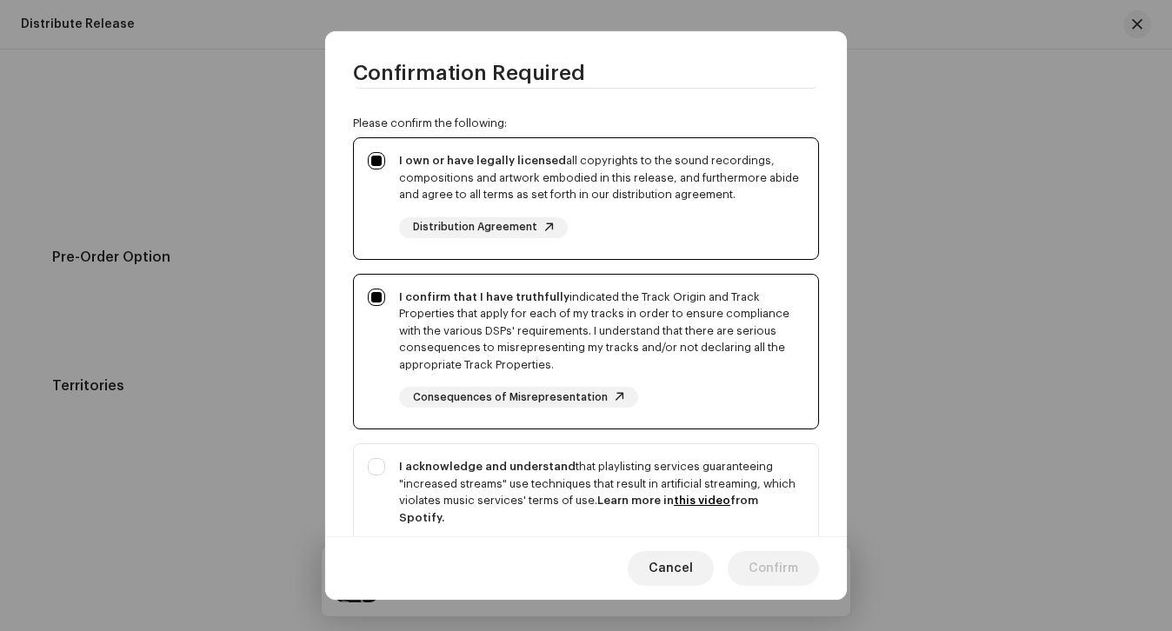
scroll to position [116, 0]
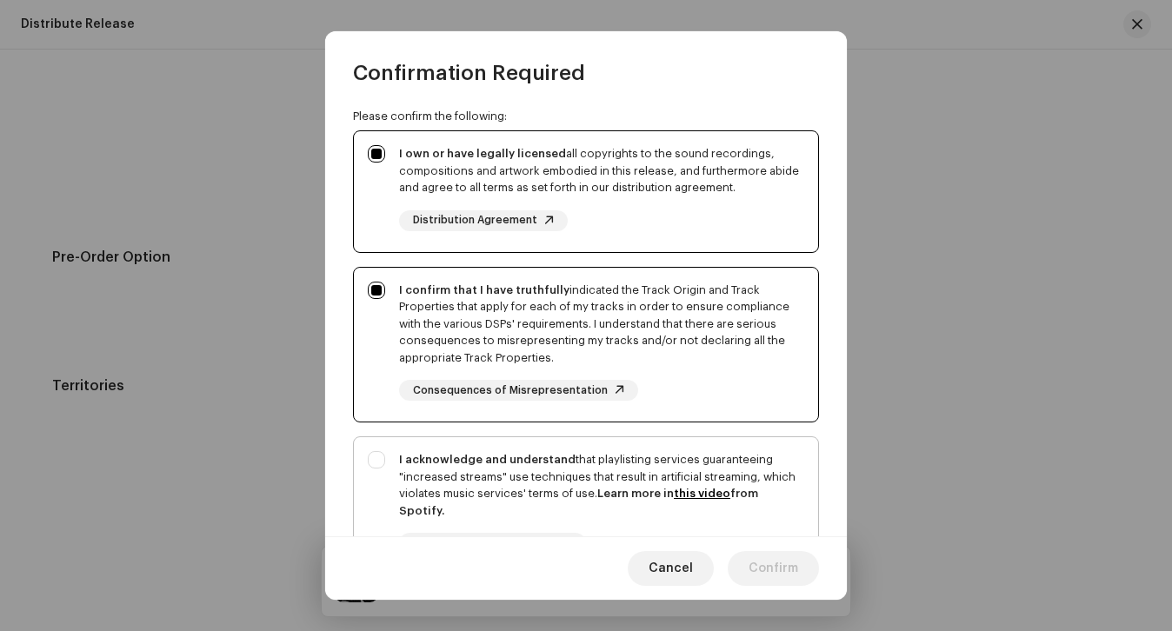
click at [554, 461] on strong "I acknowledge and understand" at bounding box center [487, 459] width 176 height 11
checkbox input "true"
click at [781, 569] on span "Confirm" at bounding box center [774, 568] width 50 height 35
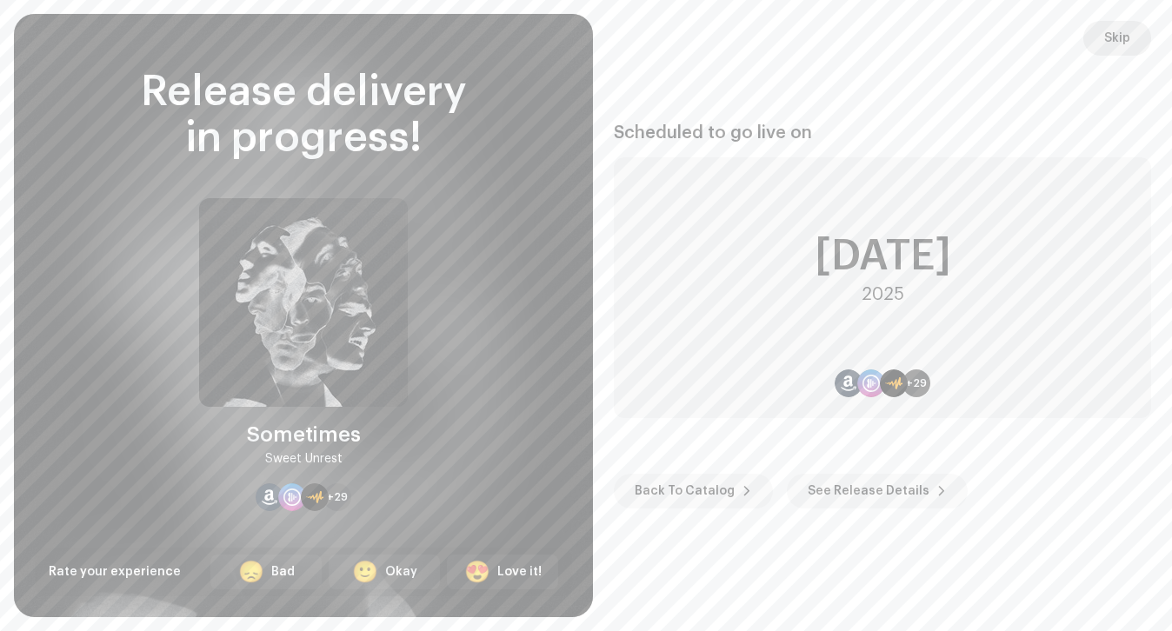
click at [1090, 39] on button "Skip" at bounding box center [1117, 38] width 68 height 35
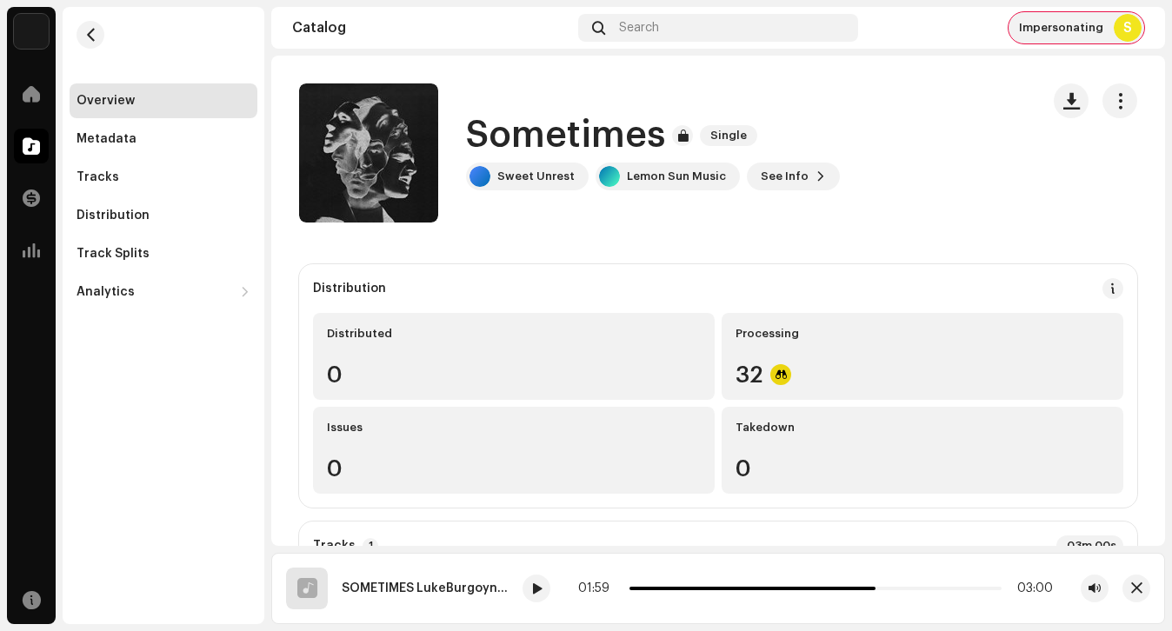
click at [1077, 31] on span "Impersonating" at bounding box center [1061, 28] width 84 height 14
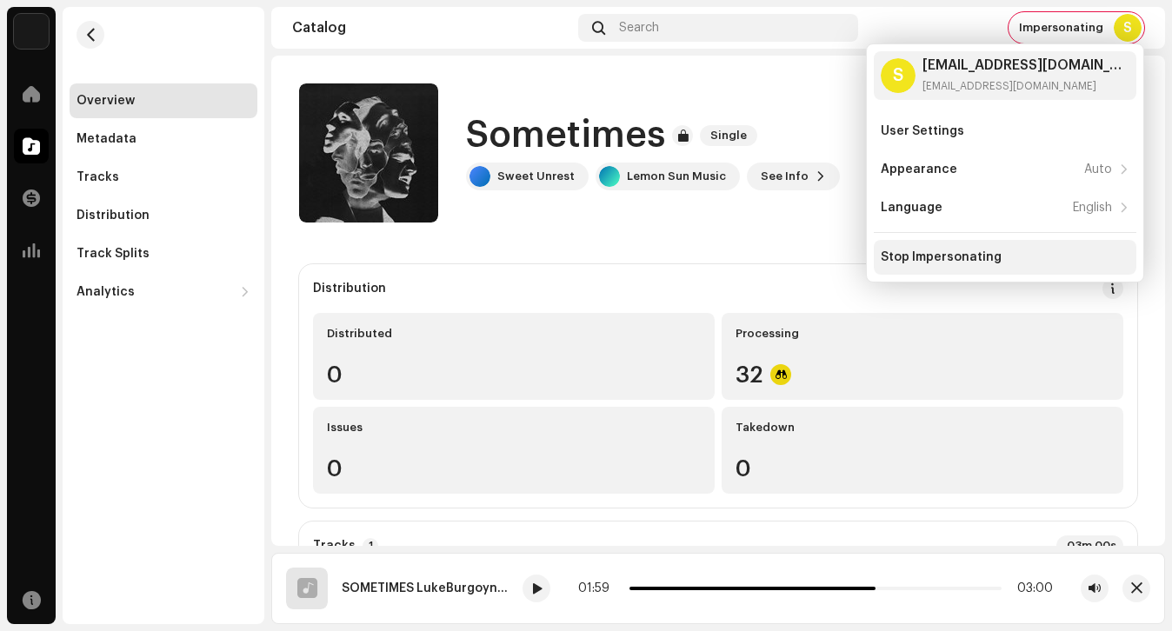
click at [962, 256] on div "Stop Impersonating" at bounding box center [941, 257] width 121 height 14
